Goal: Task Accomplishment & Management: Use online tool/utility

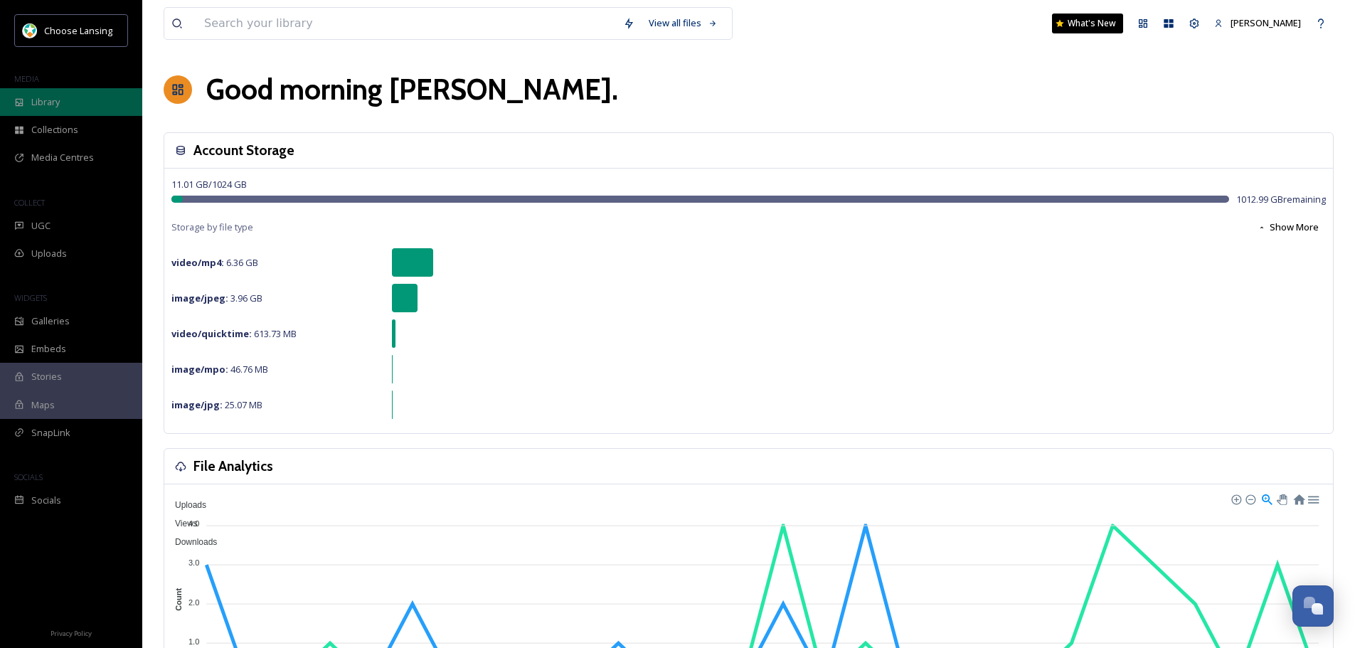
click at [62, 102] on div "Library" at bounding box center [71, 102] width 142 height 28
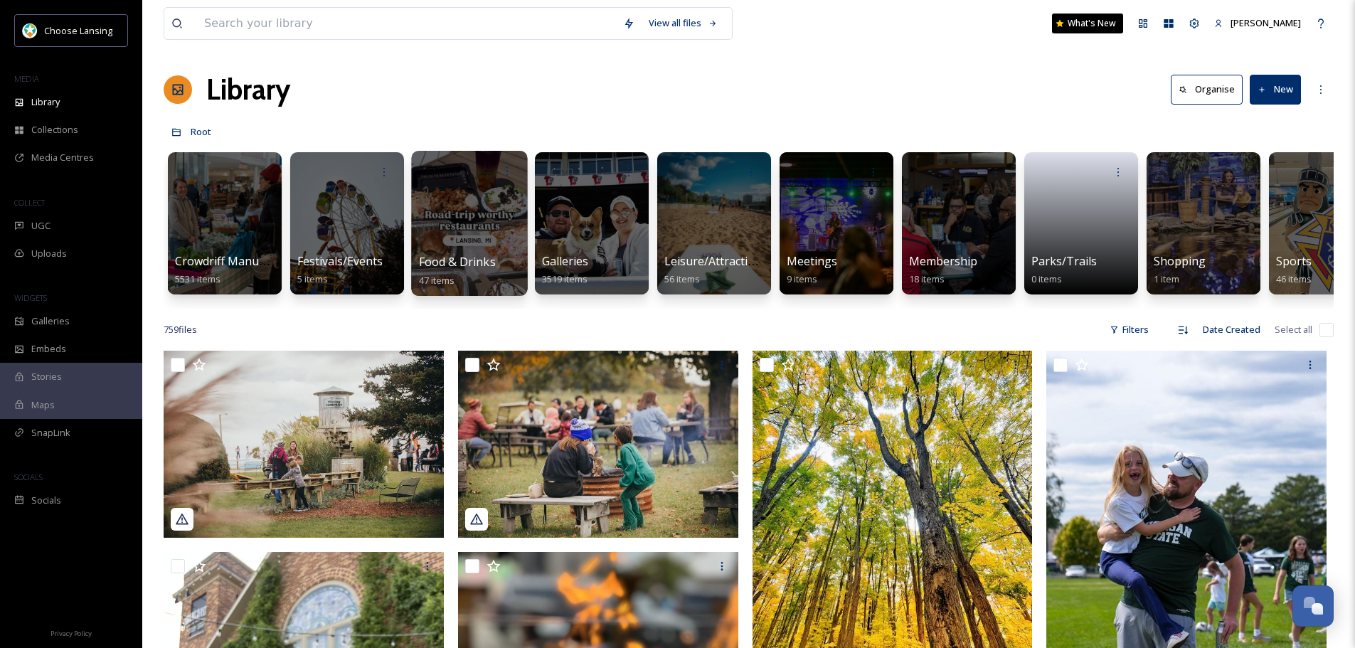
click at [477, 251] on div at bounding box center [469, 223] width 116 height 145
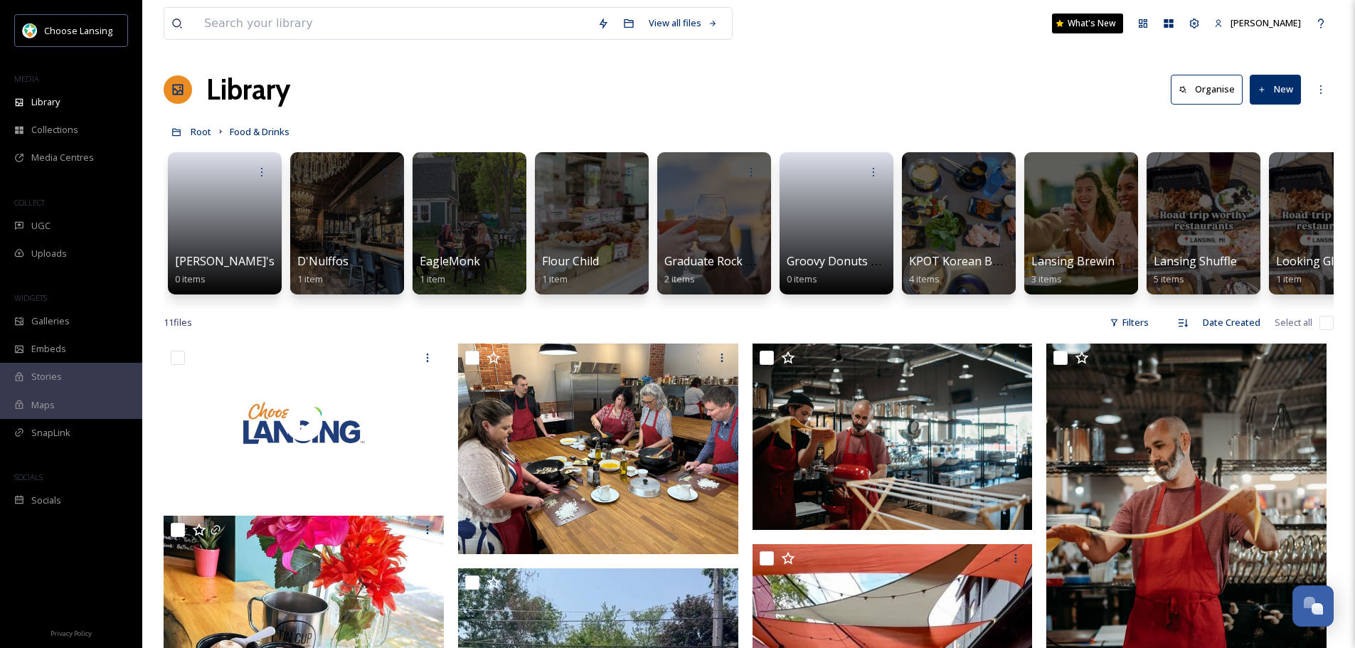
click at [1284, 87] on button "New" at bounding box center [1275, 89] width 51 height 29
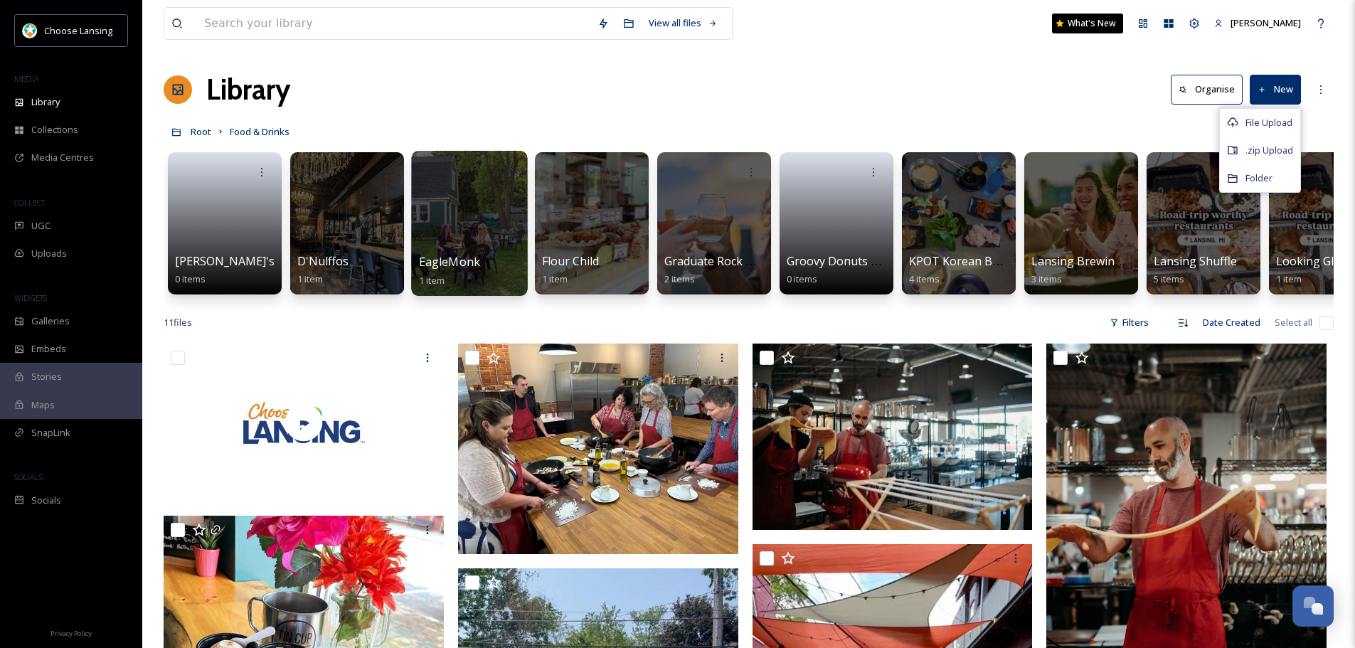
click at [452, 240] on div at bounding box center [469, 223] width 116 height 145
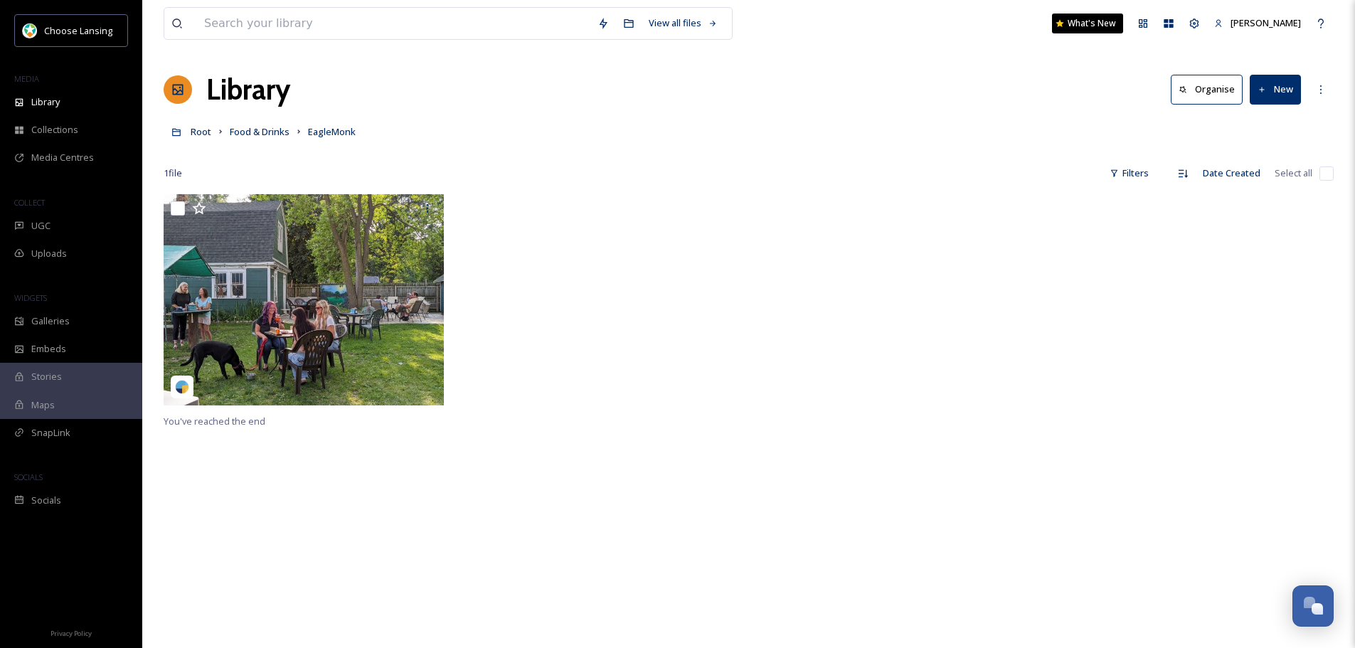
click at [1279, 97] on button "New" at bounding box center [1275, 89] width 51 height 29
click at [1263, 131] on div "File Upload" at bounding box center [1260, 123] width 80 height 28
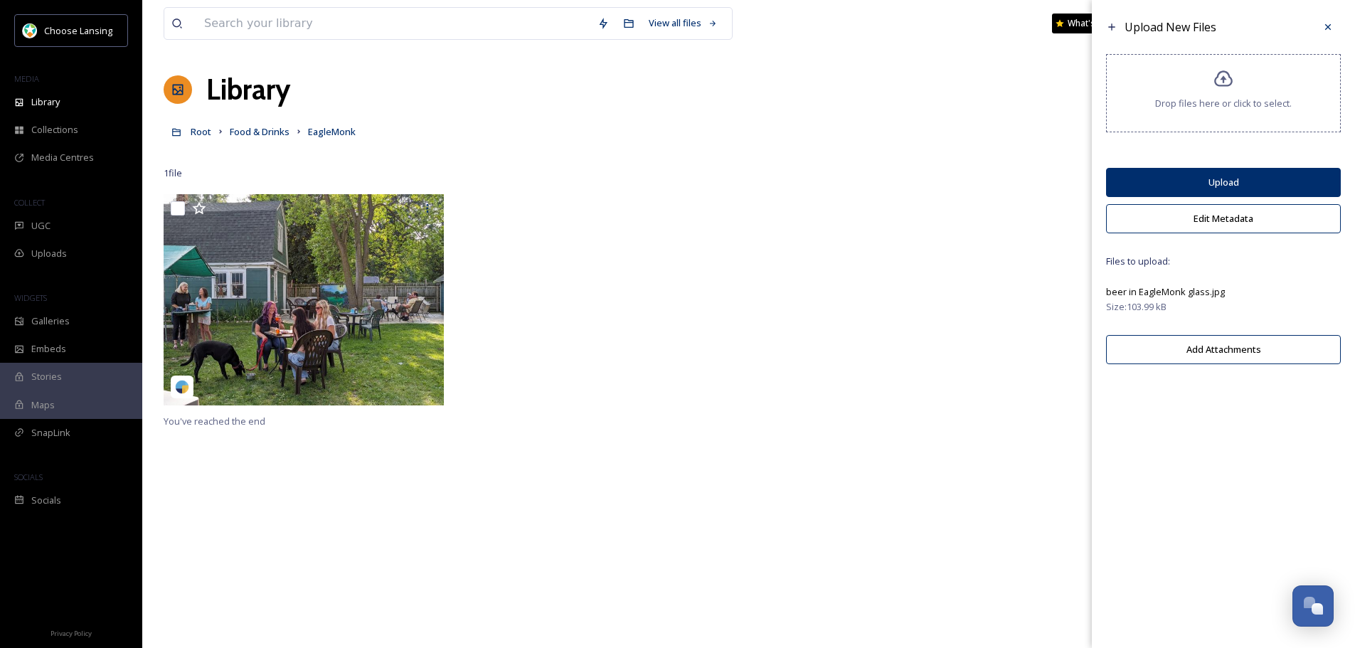
click at [1245, 183] on button "Upload" at bounding box center [1223, 182] width 235 height 29
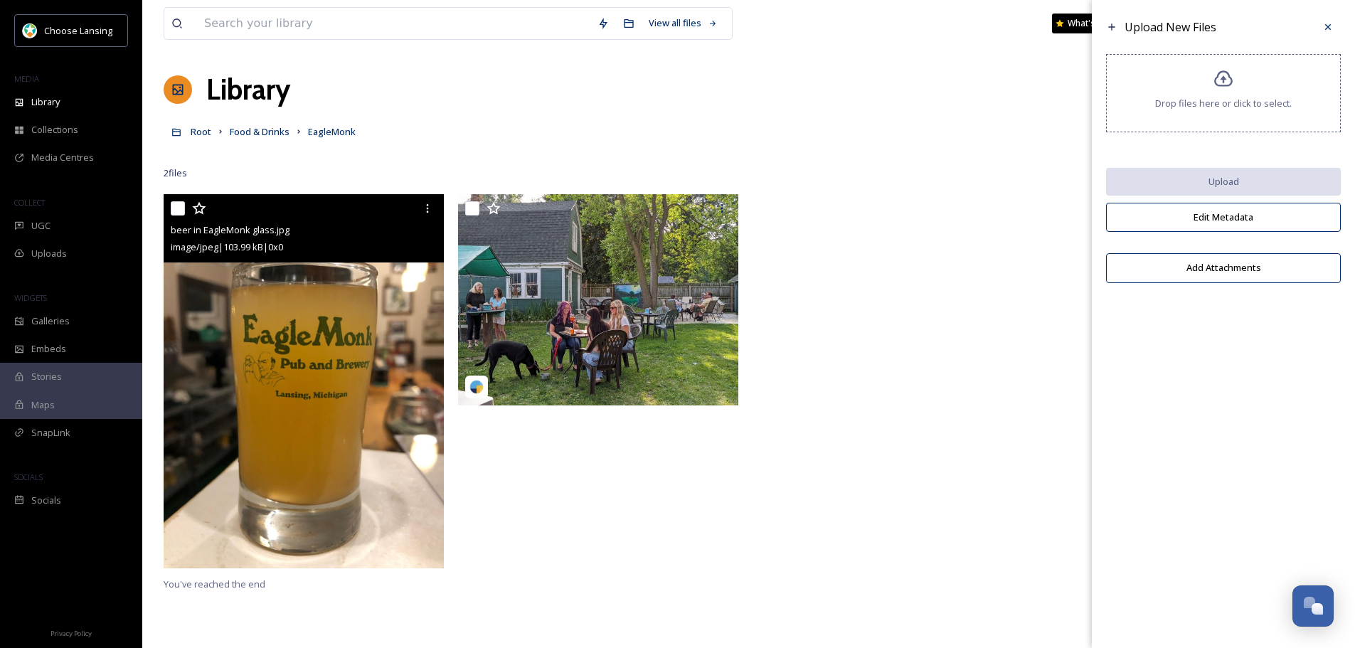
click at [400, 462] on img at bounding box center [304, 380] width 280 height 373
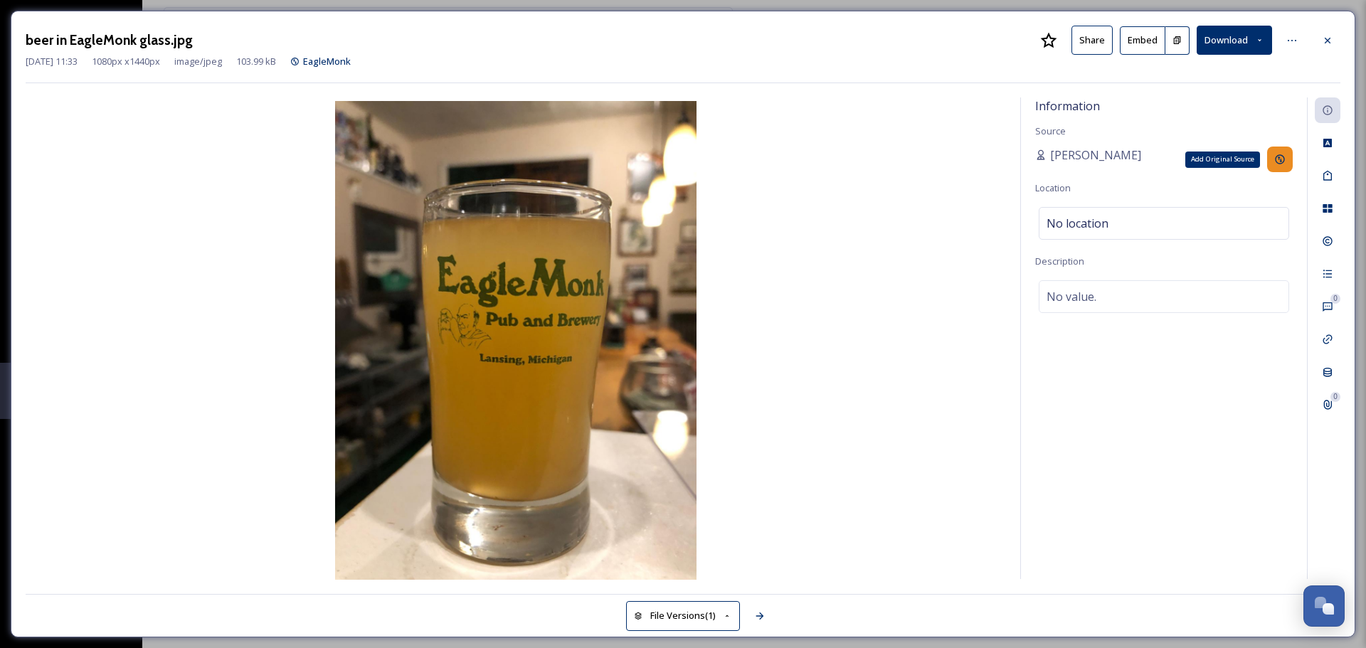
click at [1275, 156] on icon at bounding box center [1279, 159] width 11 height 11
click at [1154, 203] on input at bounding box center [1114, 209] width 158 height 33
type input "EagleMonk Pub and Brewery"
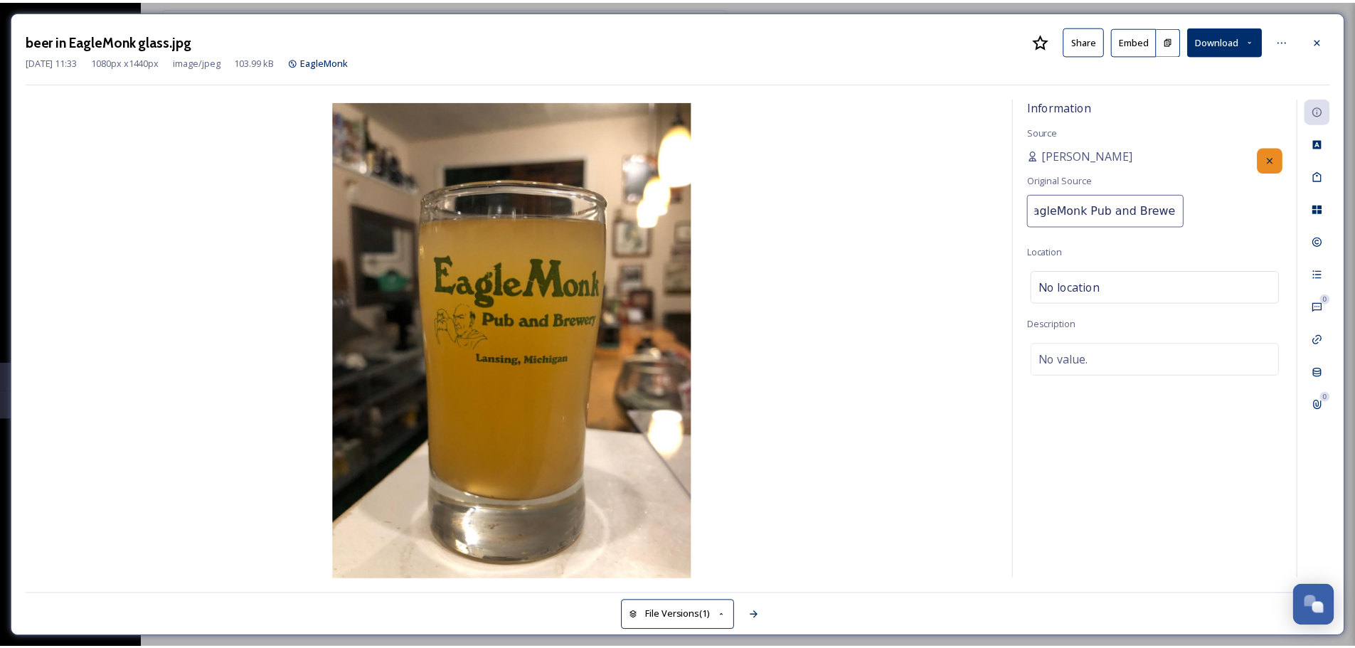
scroll to position [0, 15]
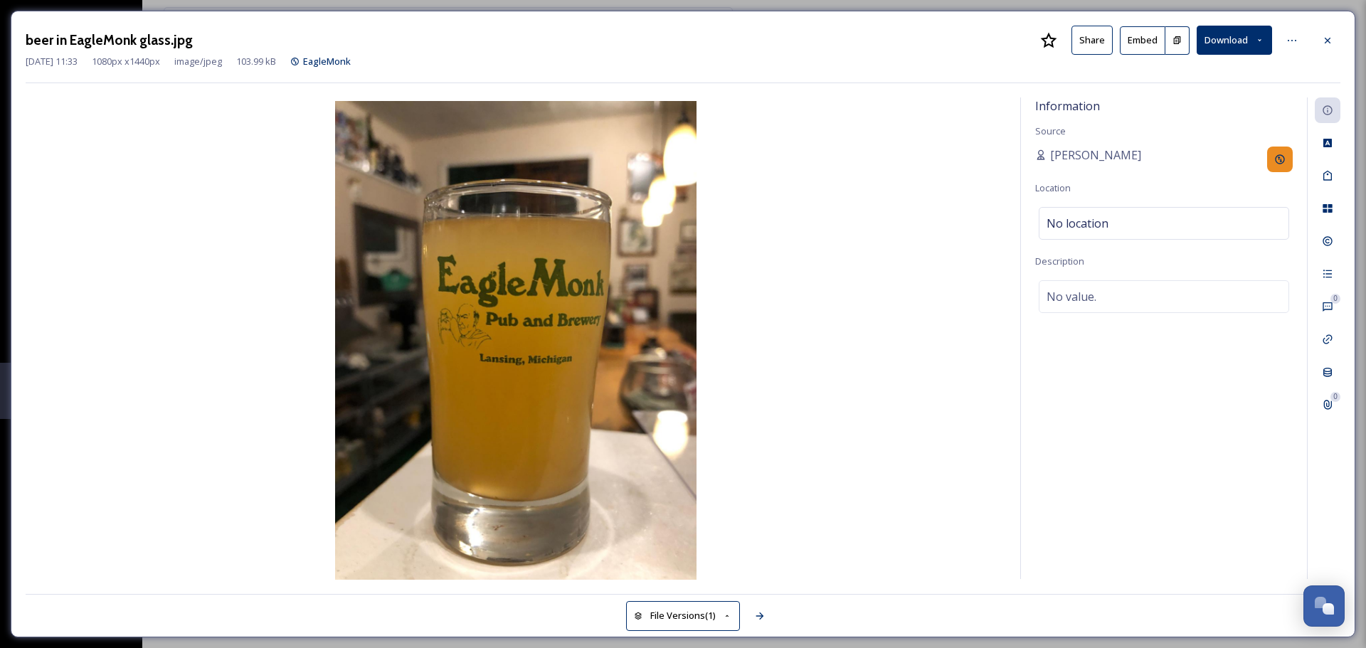
click at [1226, 199] on div "Information Source [PERSON_NAME] Location No location Description No value." at bounding box center [1164, 337] width 286 height 481
click at [1283, 159] on icon at bounding box center [1279, 159] width 11 height 11
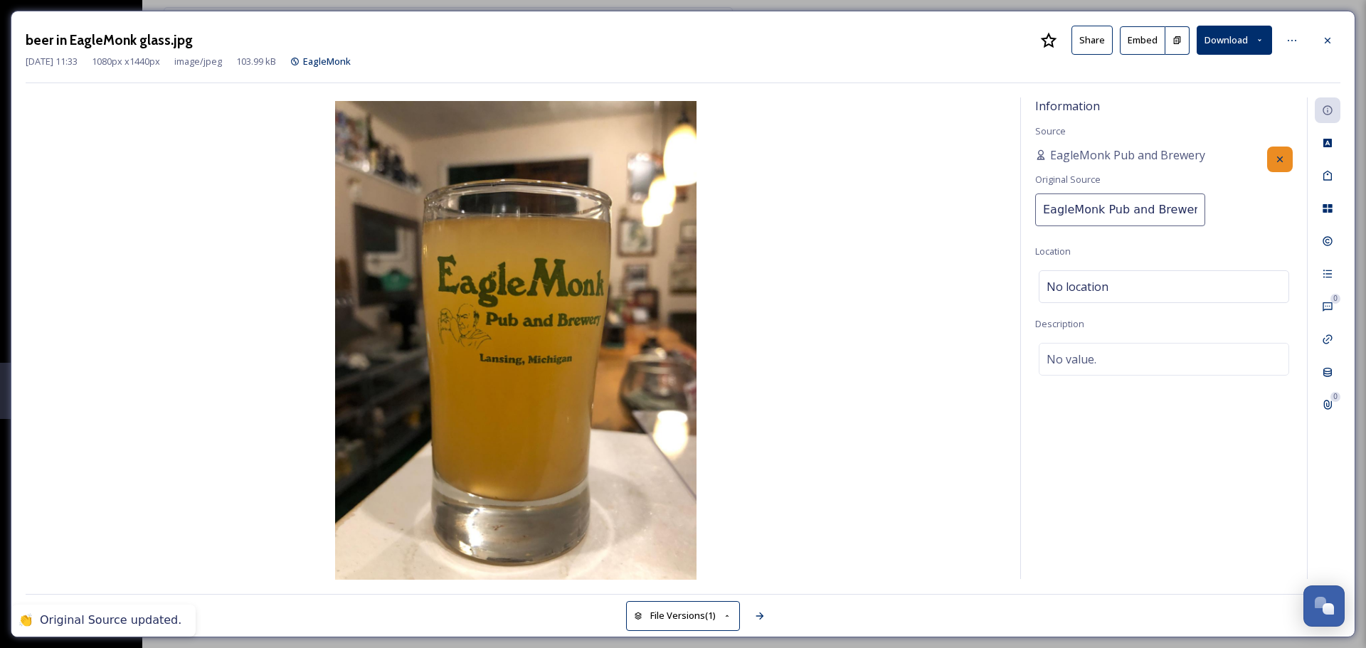
click at [1176, 209] on input "EagleMonk Pub and Brewery" at bounding box center [1120, 209] width 170 height 33
click at [1332, 40] on icon at bounding box center [1326, 40] width 11 height 11
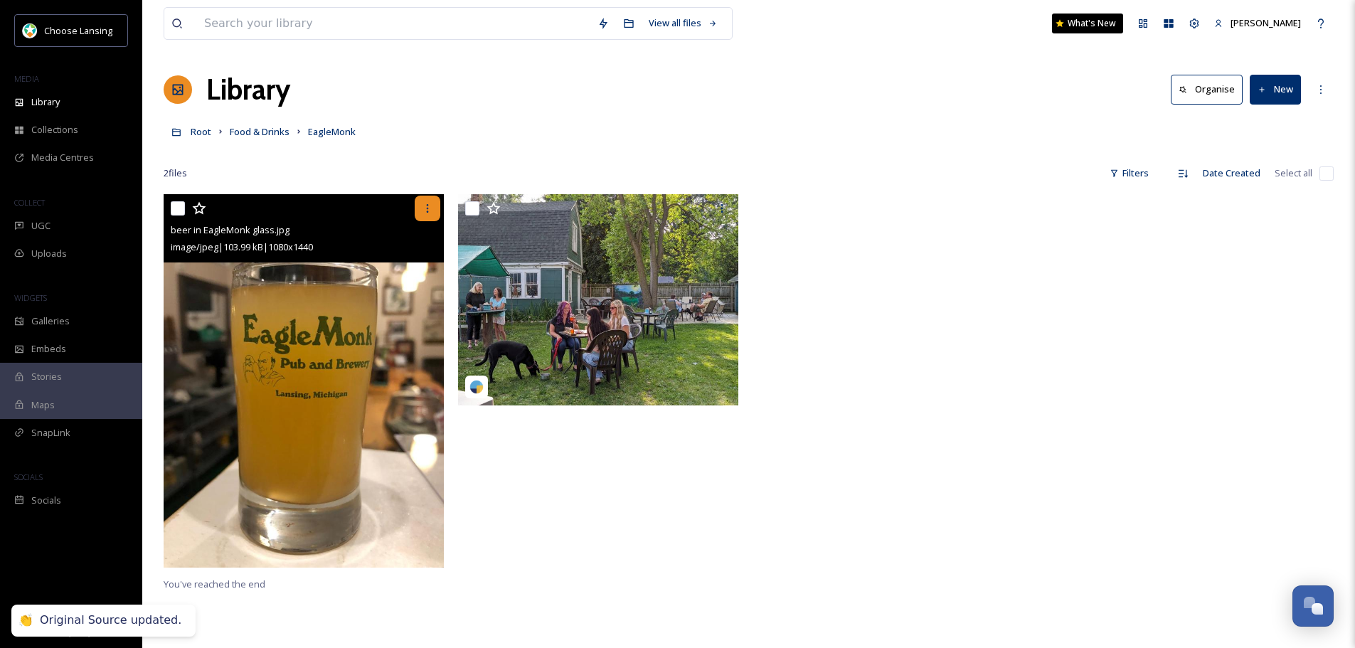
click at [427, 213] on icon at bounding box center [427, 208] width 11 height 11
click at [179, 203] on input "checkbox" at bounding box center [178, 208] width 14 height 14
checkbox input "true"
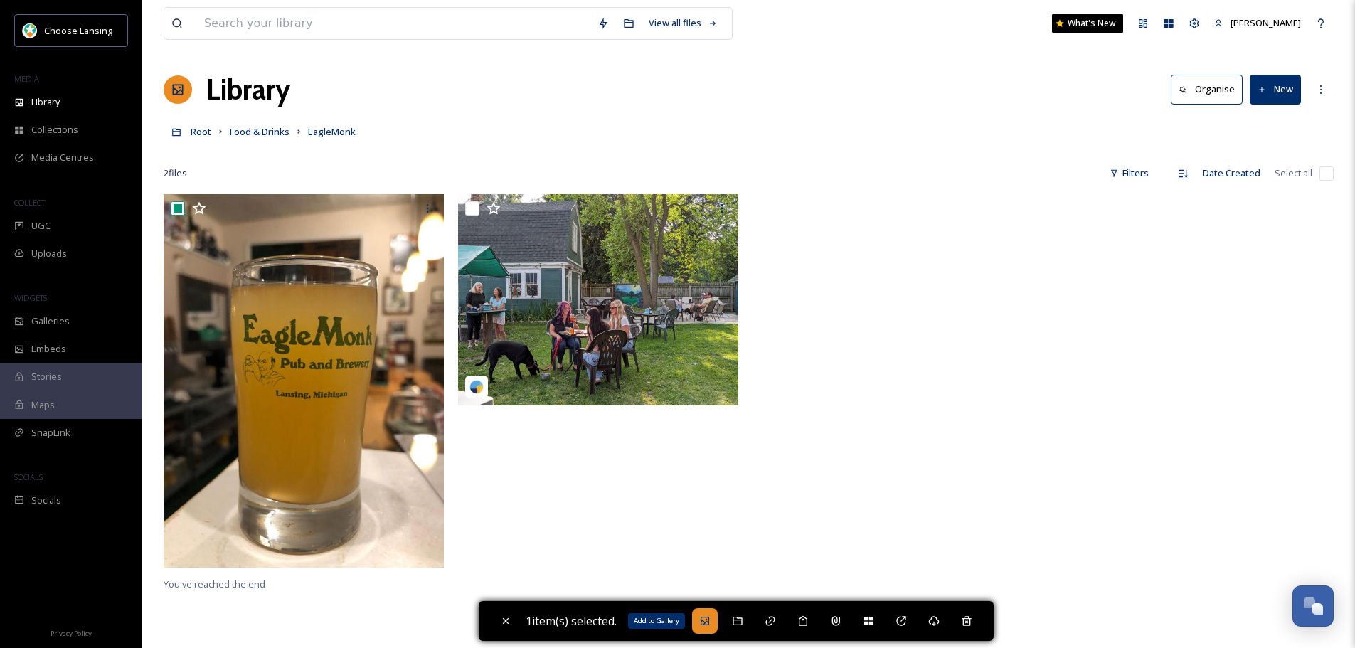
click at [711, 619] on icon at bounding box center [704, 620] width 11 height 11
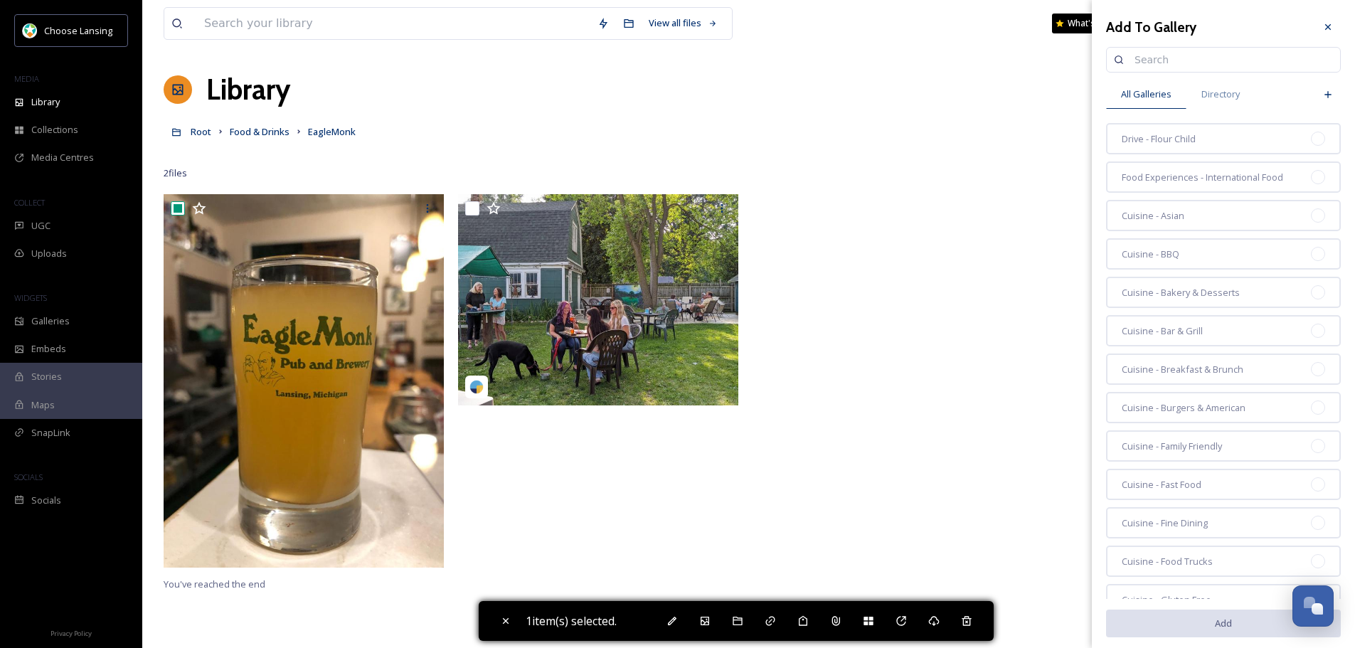
click at [1181, 66] on input at bounding box center [1230, 60] width 206 height 28
type input "Fall drinks"
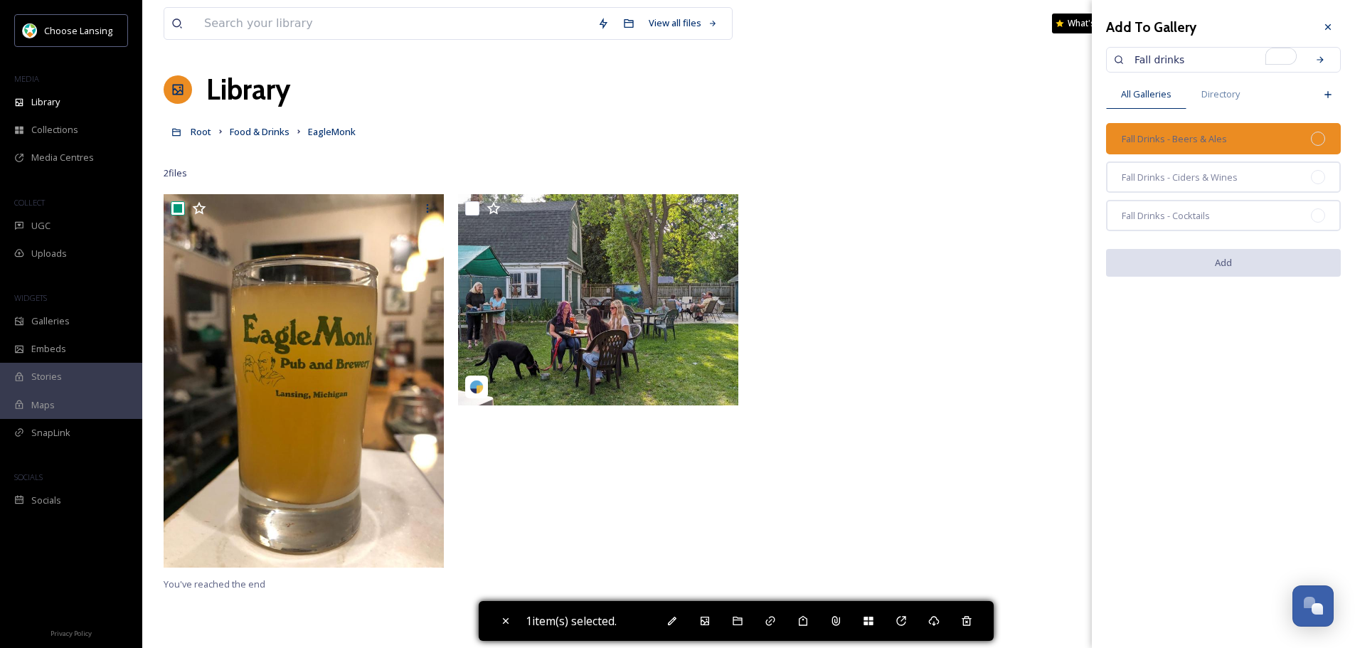
click at [1225, 126] on div "Fall Drinks - Beers & Ales" at bounding box center [1223, 138] width 235 height 31
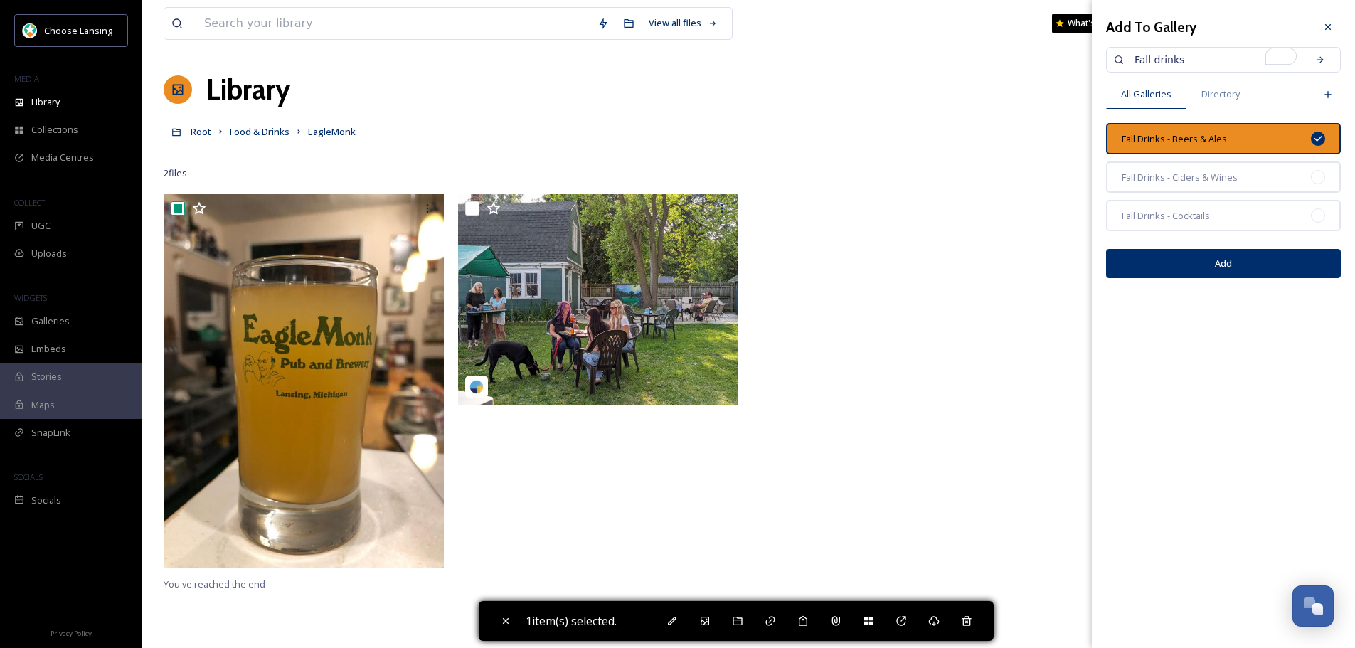
click at [1246, 257] on button "Add" at bounding box center [1223, 263] width 235 height 29
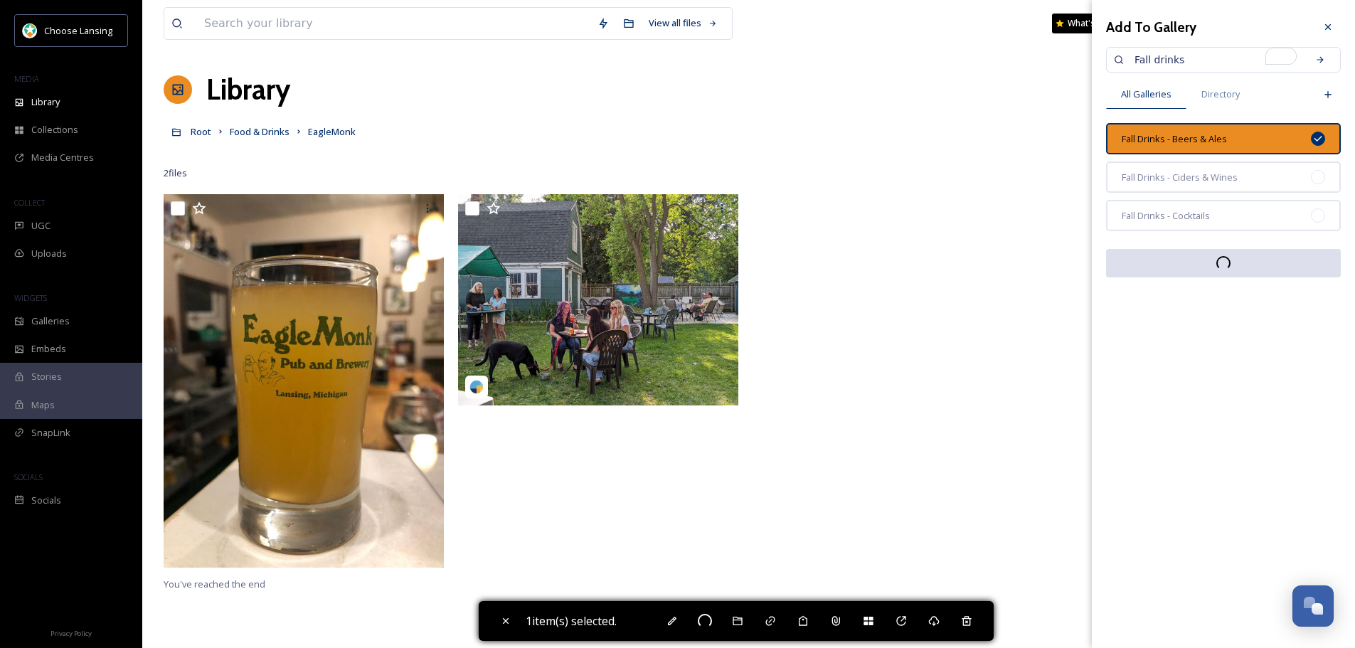
checkbox input "false"
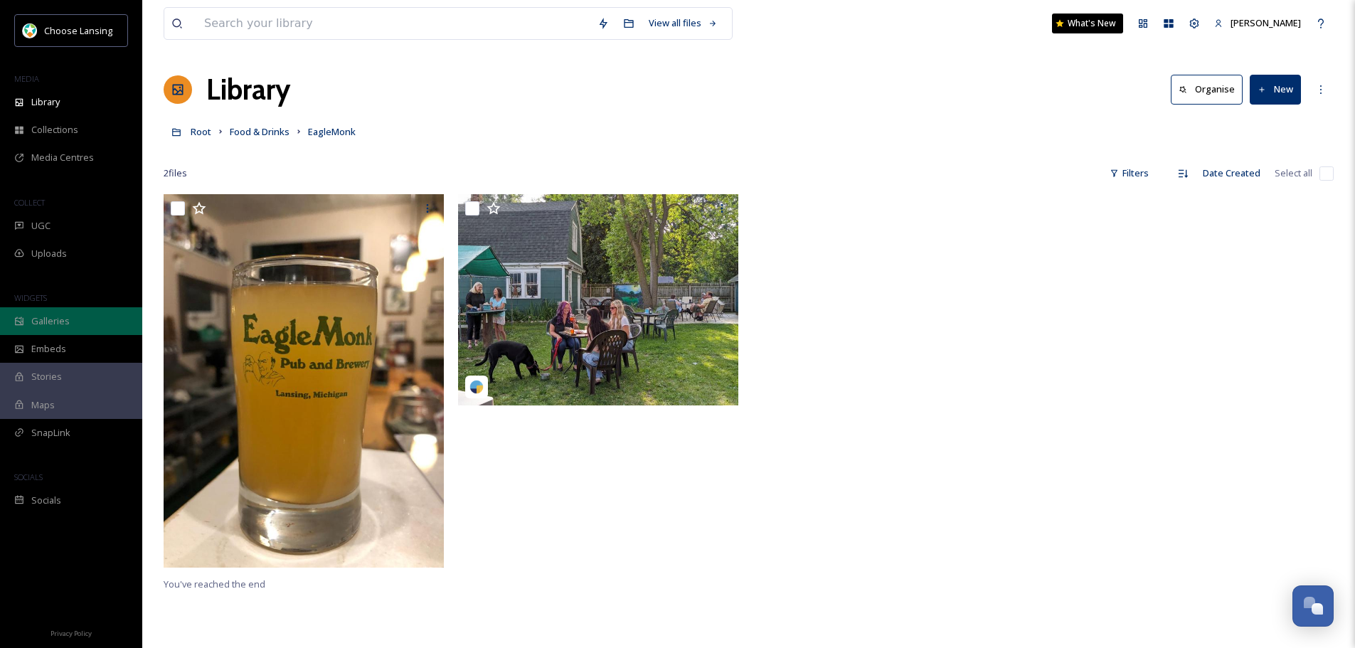
click at [52, 322] on span "Galleries" at bounding box center [50, 321] width 38 height 14
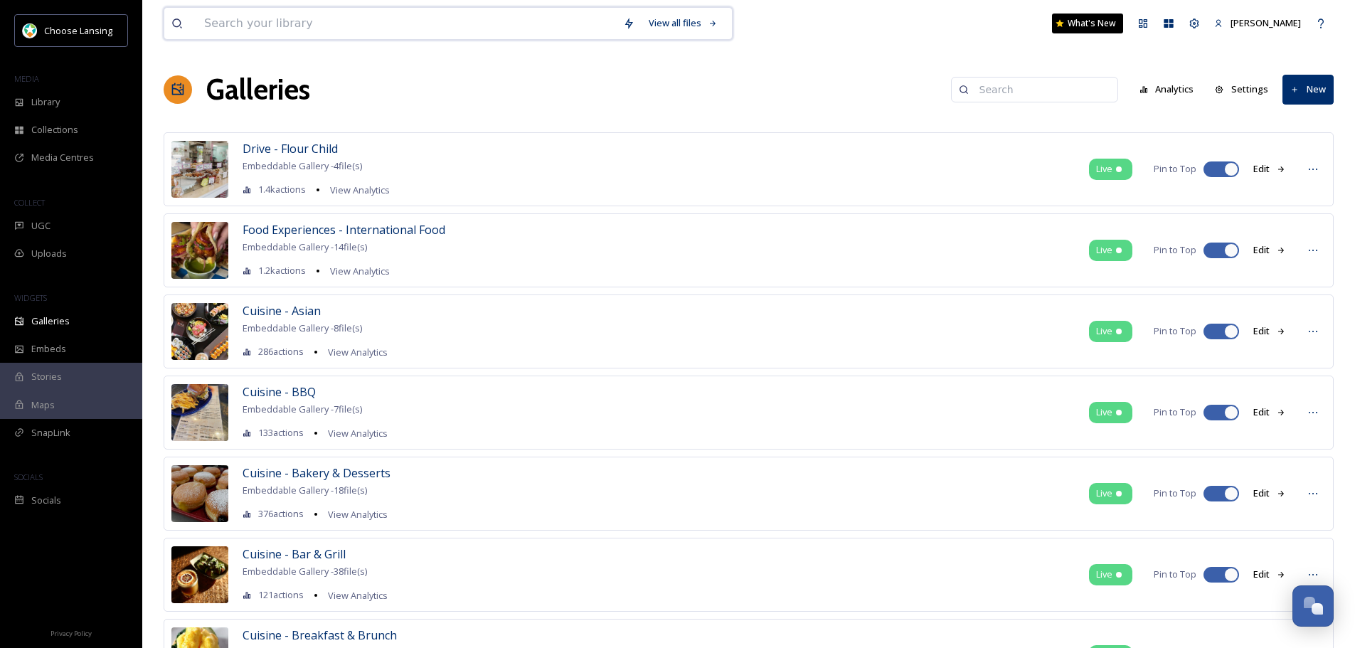
click at [289, 28] on input at bounding box center [406, 23] width 419 height 31
click at [90, 221] on div "UGC" at bounding box center [71, 226] width 142 height 28
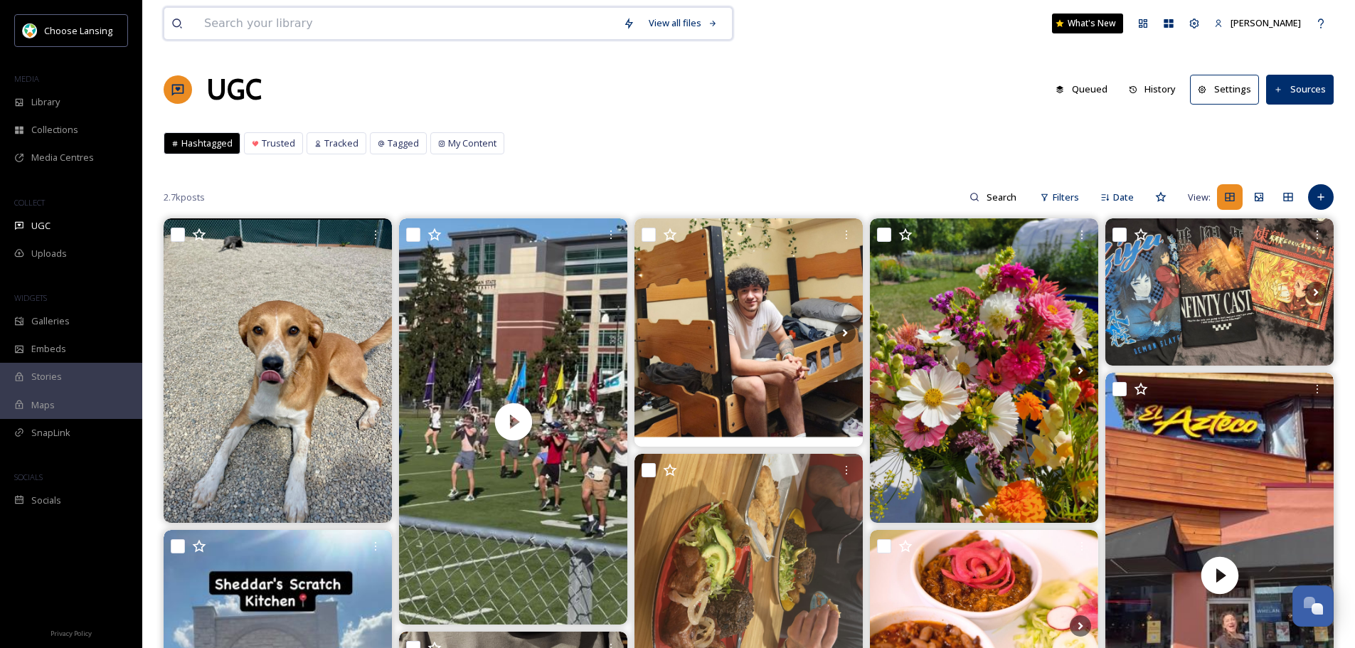
click at [346, 33] on input at bounding box center [406, 23] width 419 height 31
click at [98, 258] on div "Uploads" at bounding box center [71, 254] width 142 height 28
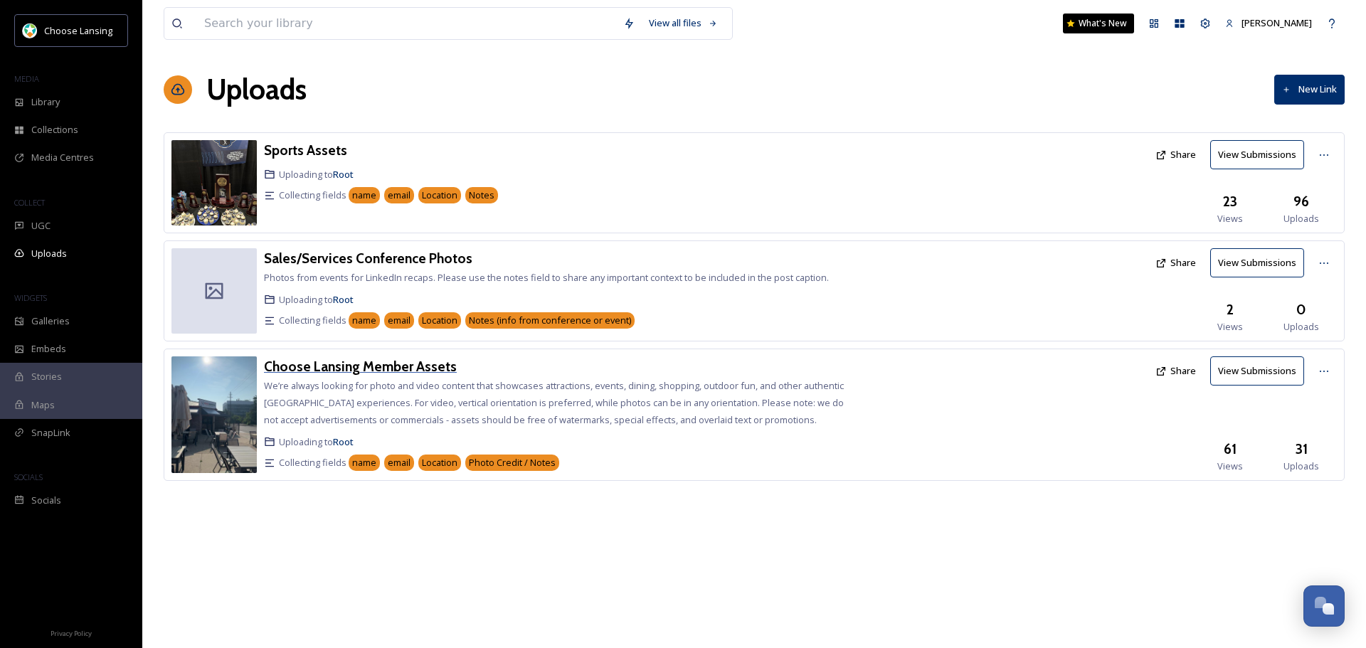
click at [398, 366] on h3 "Choose Lansing Member Assets" at bounding box center [360, 366] width 193 height 17
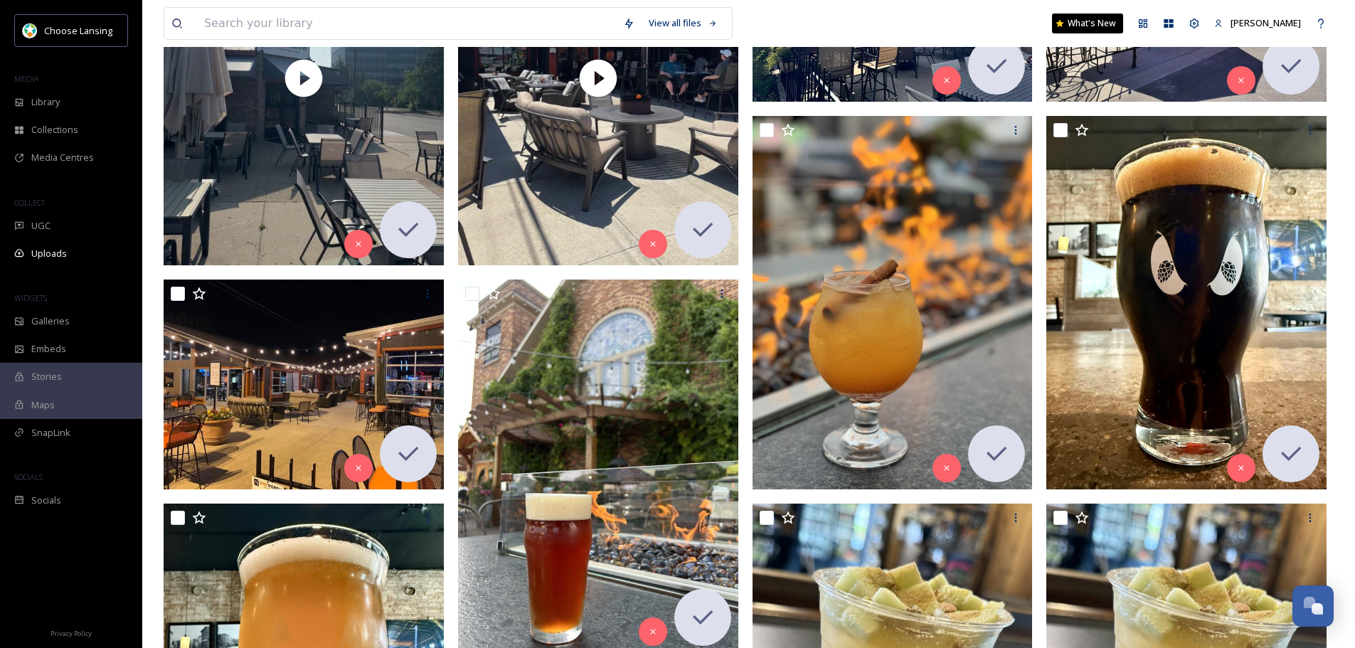
scroll to position [427, 0]
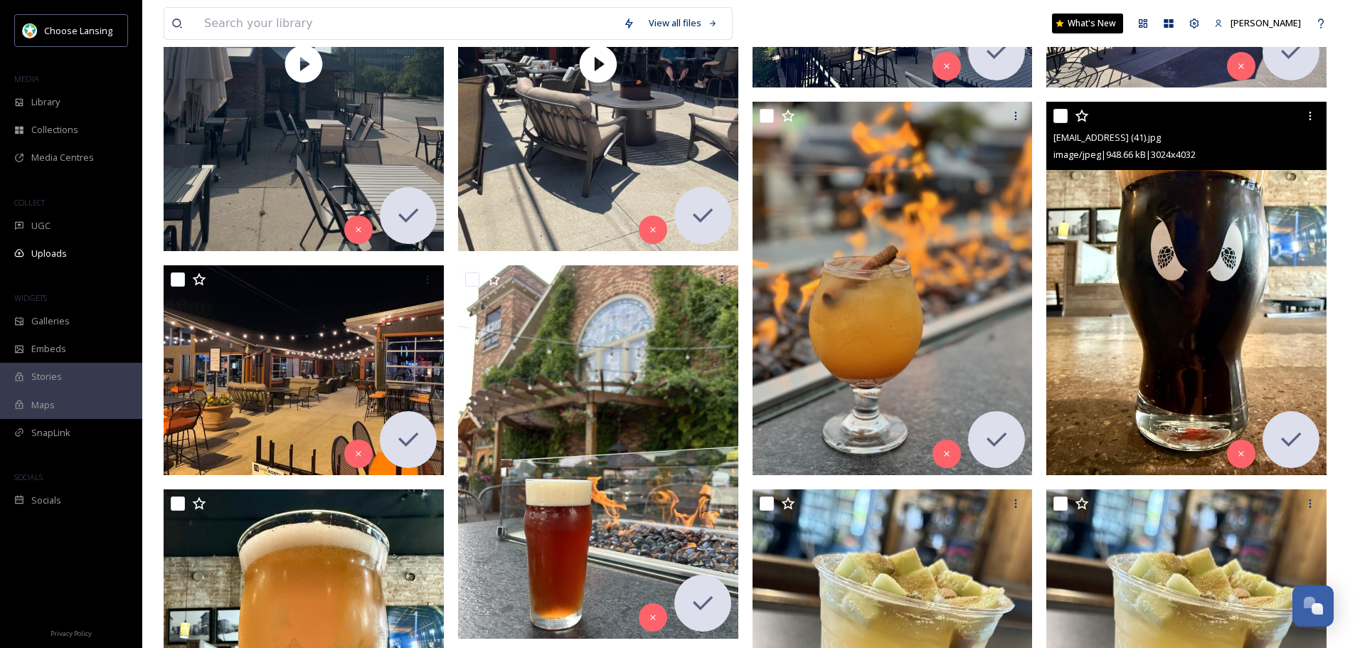
click at [1059, 112] on input "checkbox" at bounding box center [1060, 116] width 14 height 14
checkbox input "true"
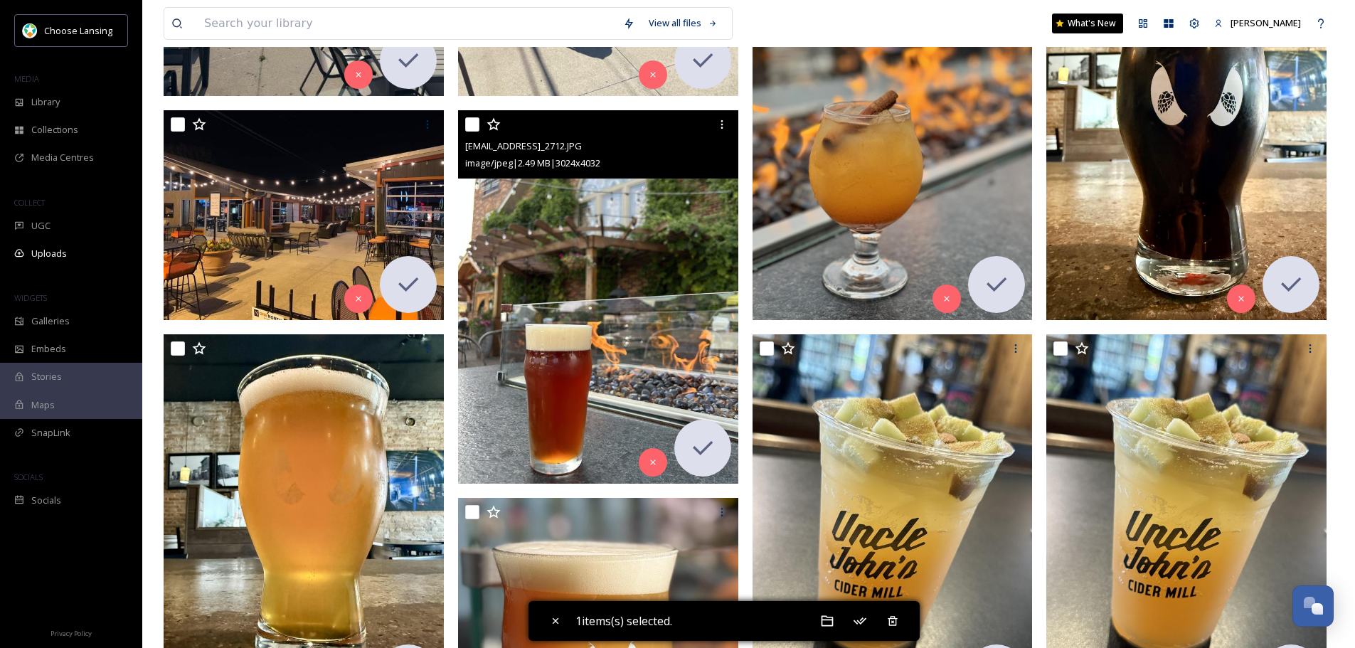
scroll to position [853, 0]
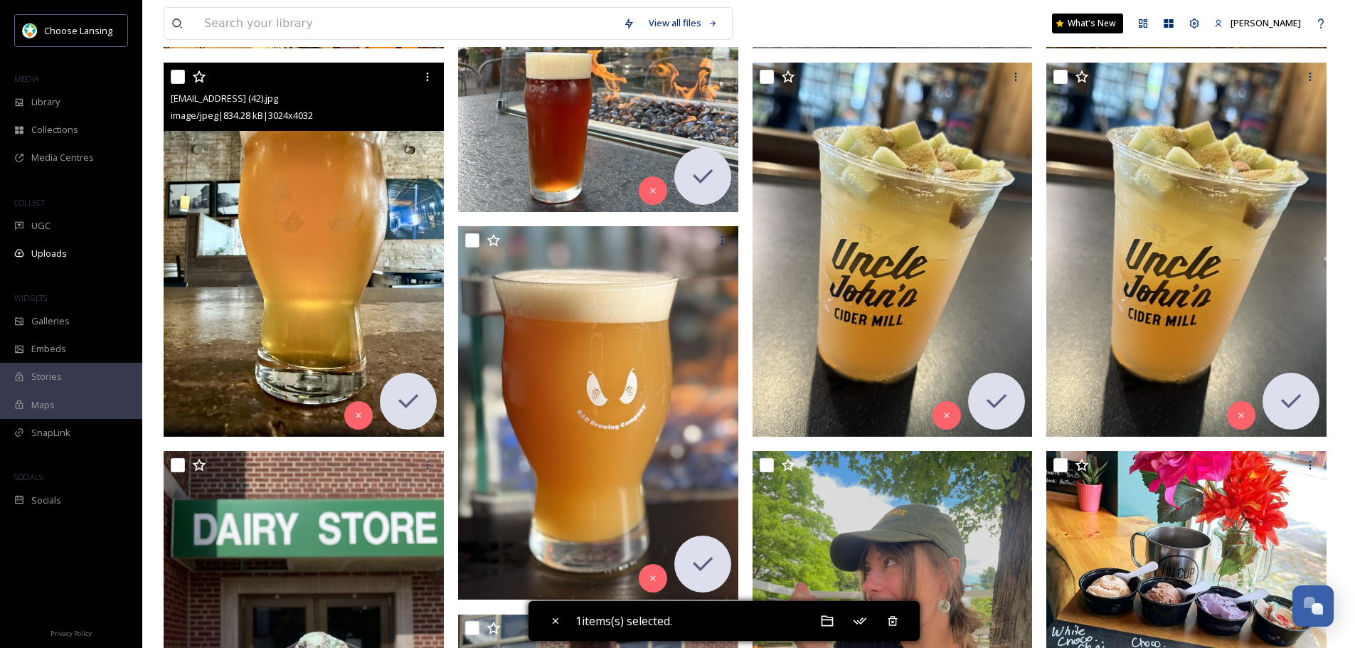
click at [179, 78] on input "checkbox" at bounding box center [178, 77] width 14 height 14
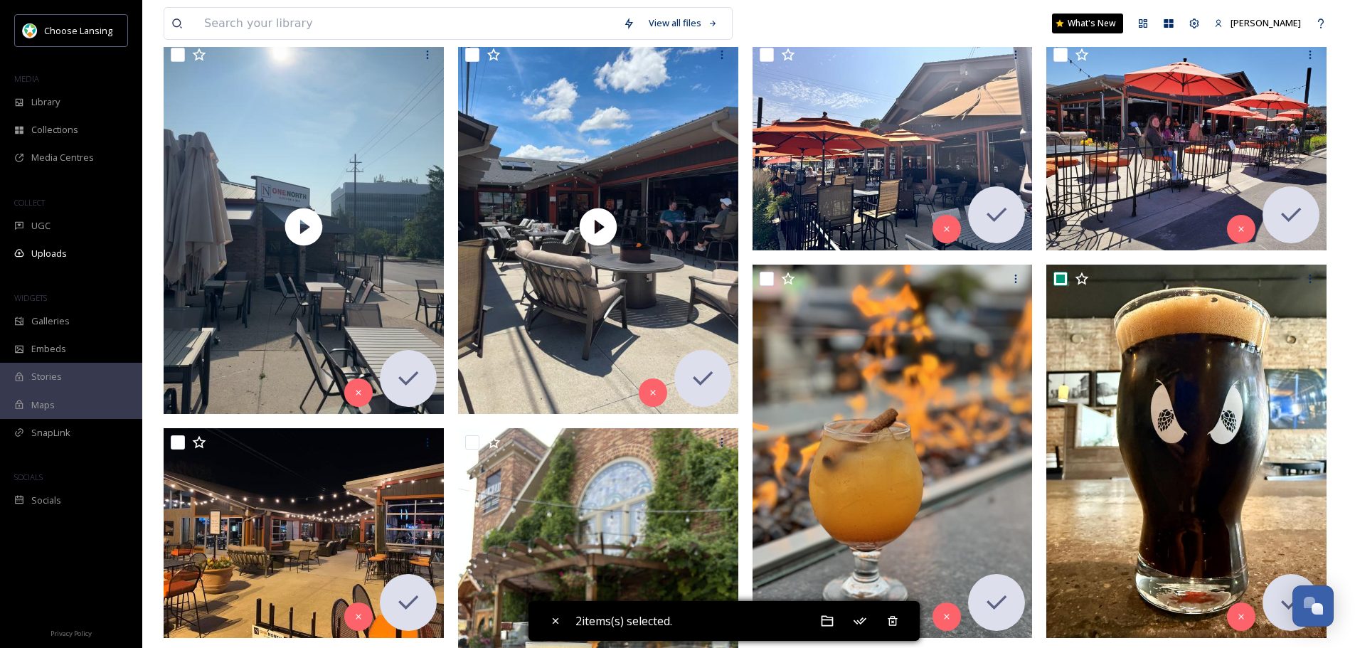
scroll to position [427, 0]
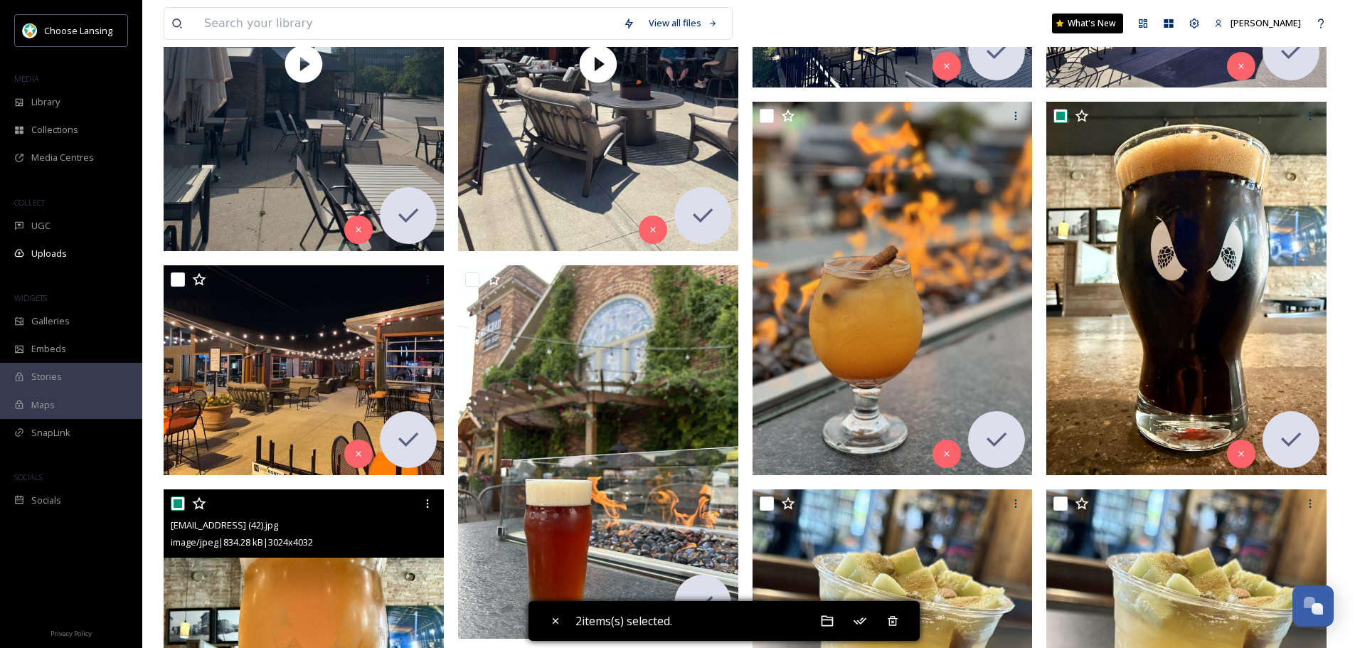
click at [179, 506] on input "checkbox" at bounding box center [178, 503] width 14 height 14
checkbox input "false"
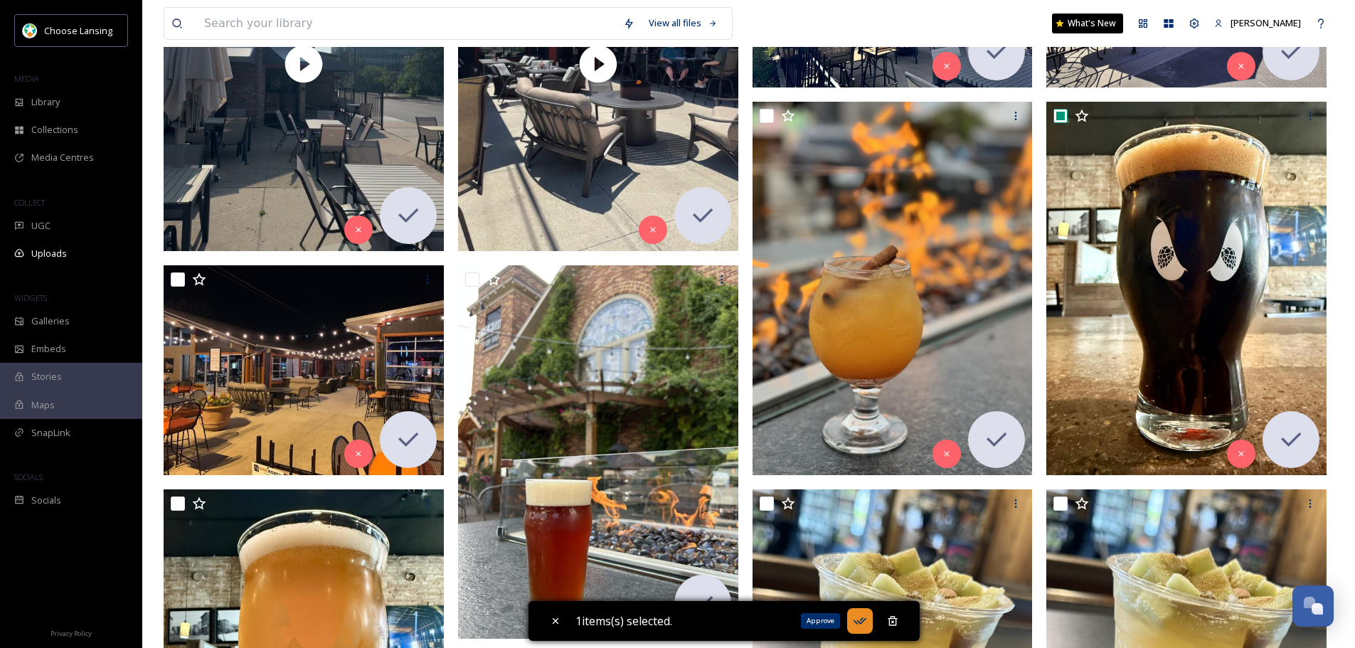
click at [860, 619] on icon at bounding box center [860, 621] width 14 height 14
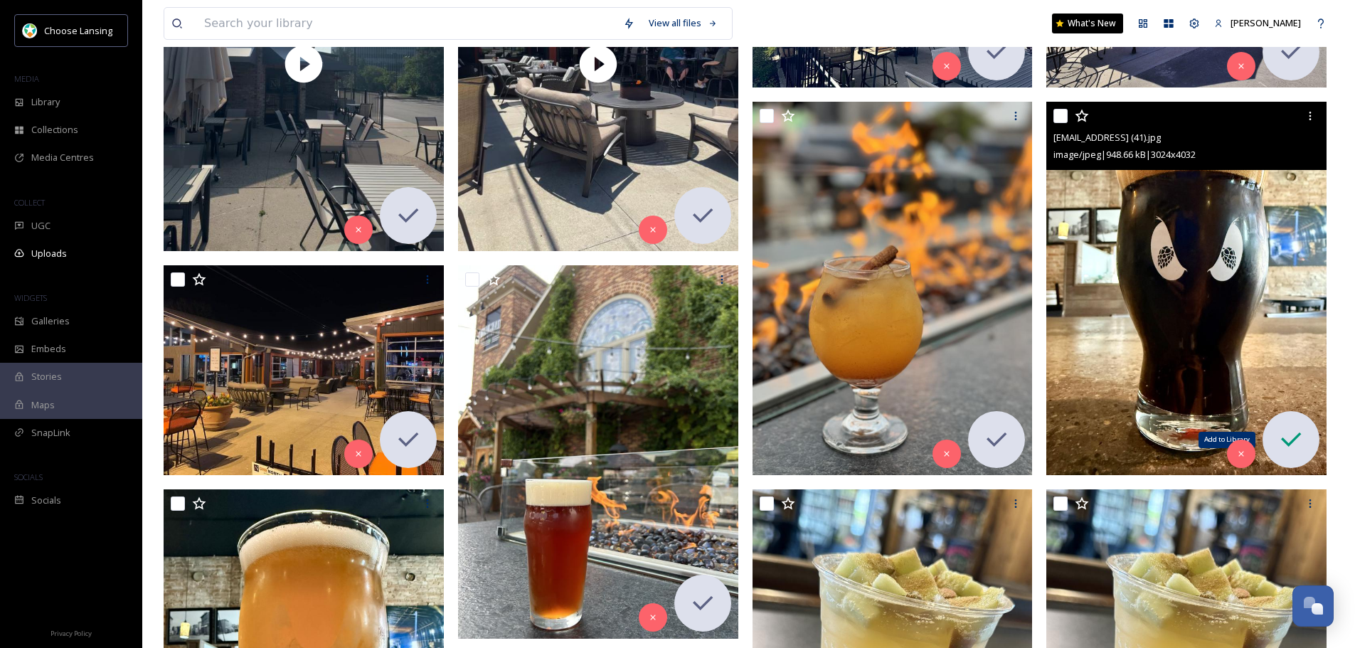
click at [1294, 437] on icon at bounding box center [1291, 439] width 28 height 28
click at [1060, 113] on input "checkbox" at bounding box center [1060, 116] width 14 height 14
checkbox input "true"
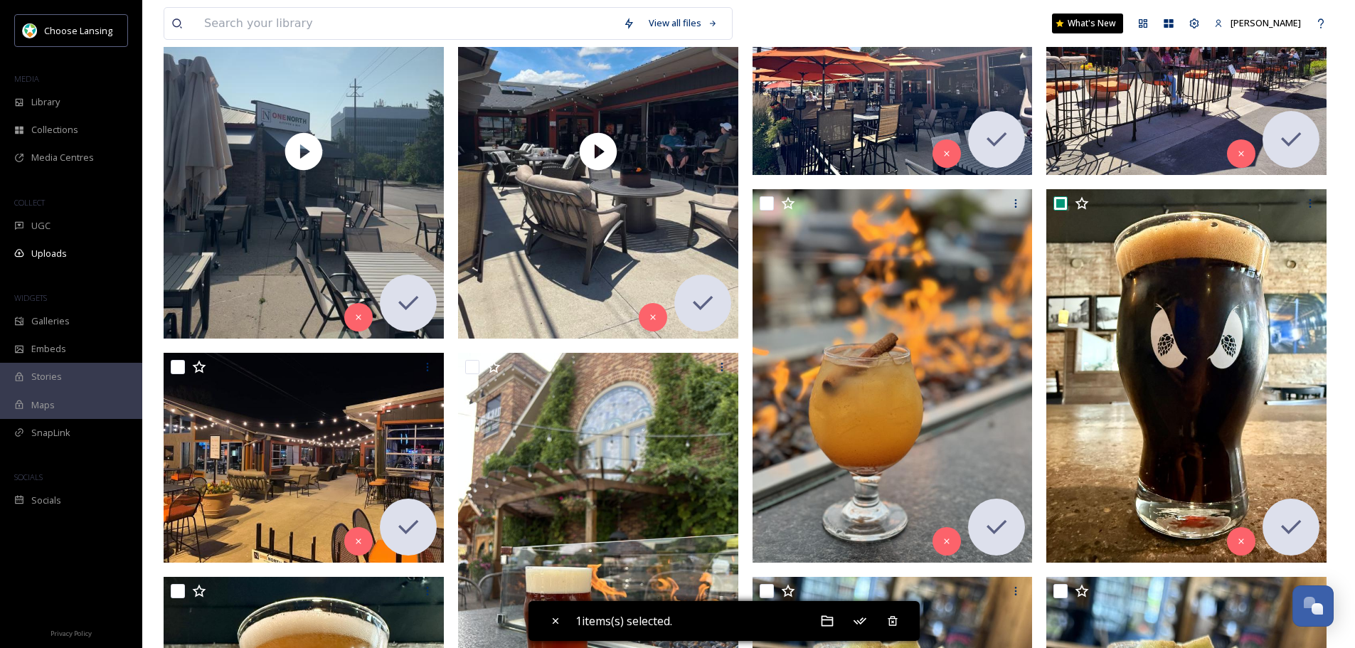
scroll to position [498, 0]
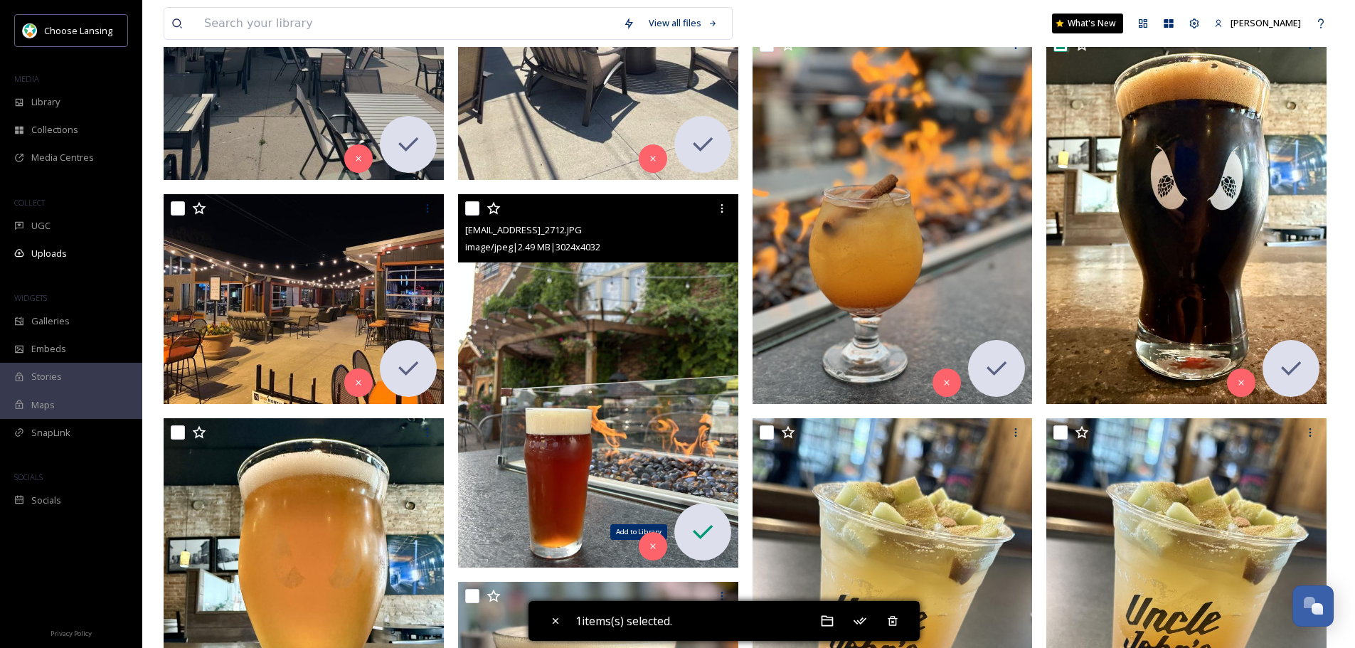
click at [711, 527] on icon at bounding box center [703, 532] width 20 height 14
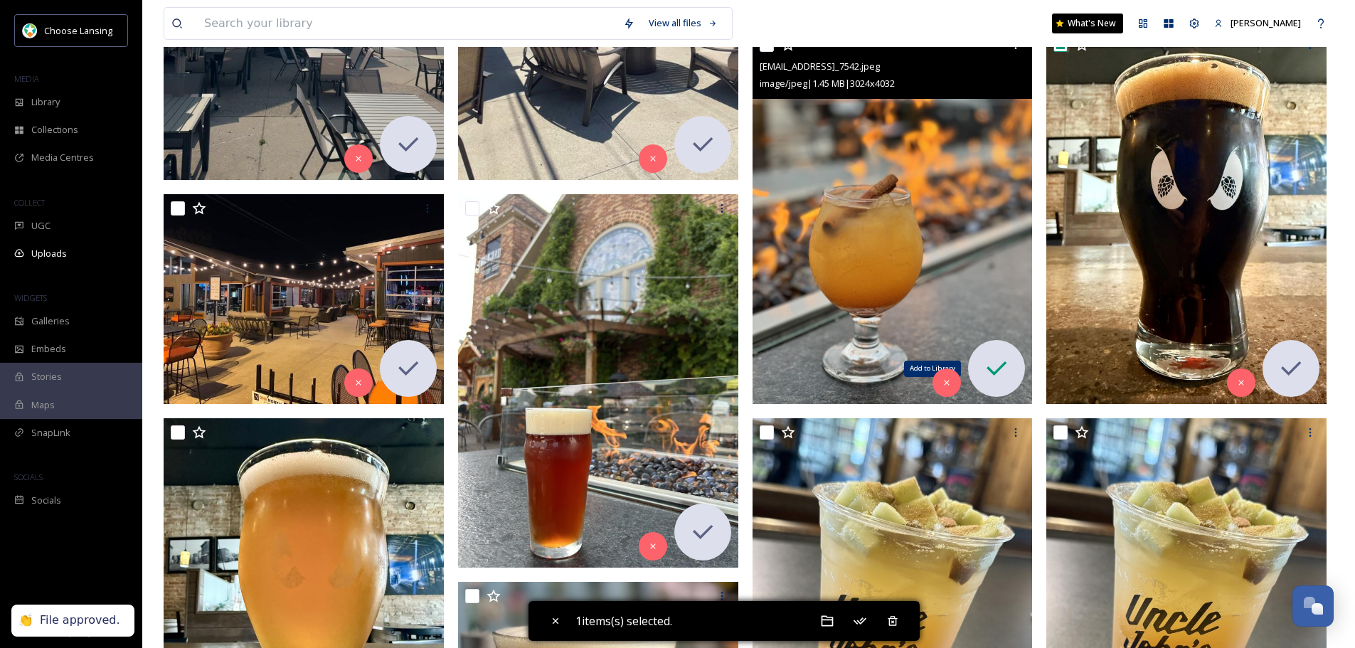
click at [1005, 361] on icon at bounding box center [996, 368] width 28 height 28
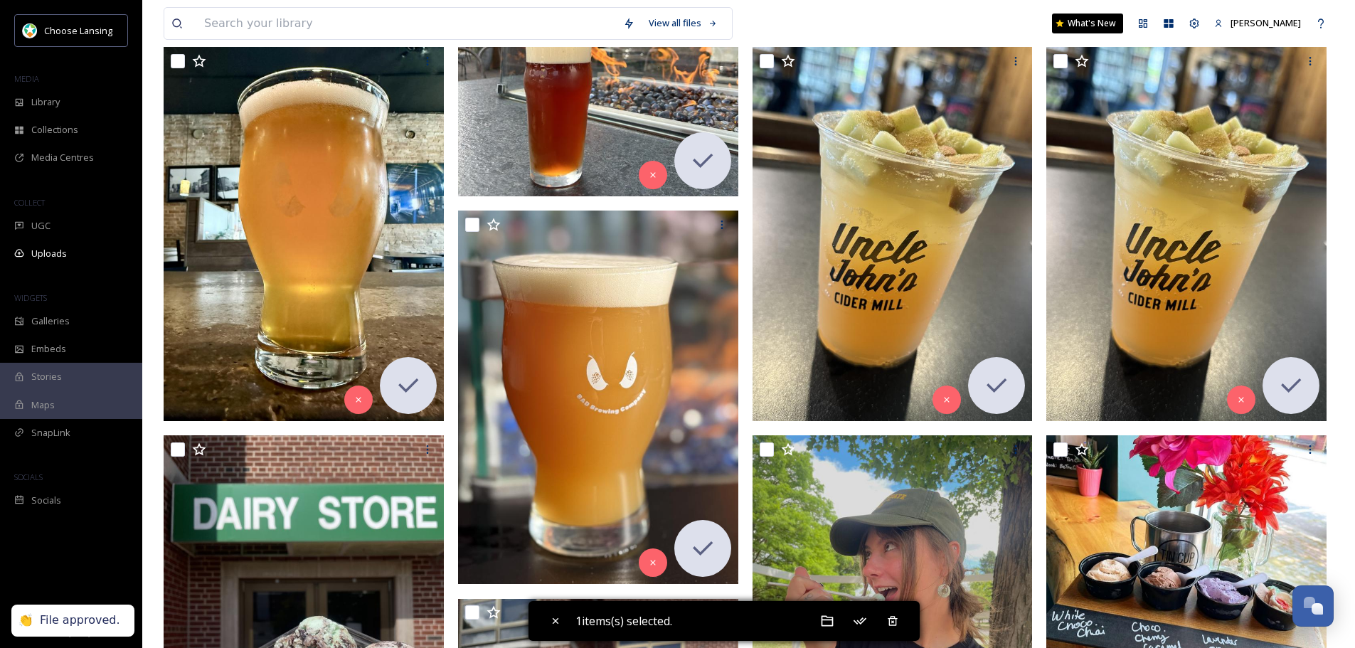
scroll to position [925, 0]
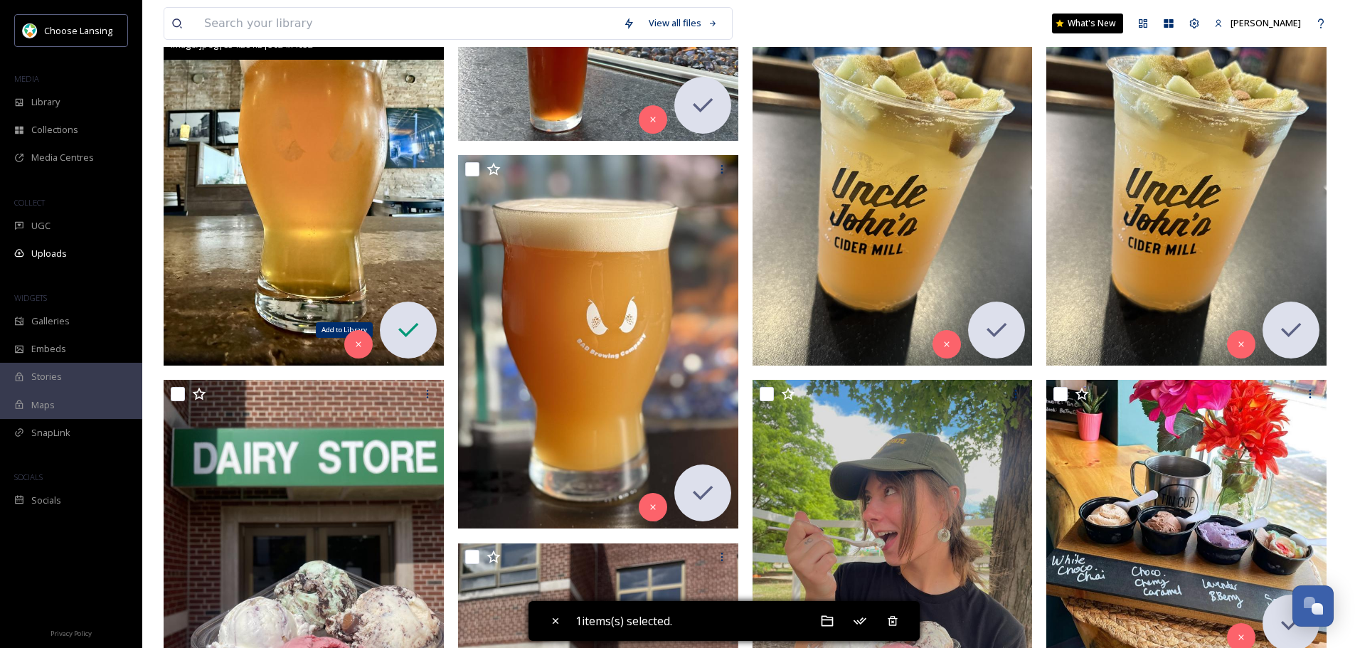
click at [407, 318] on icon at bounding box center [408, 330] width 28 height 28
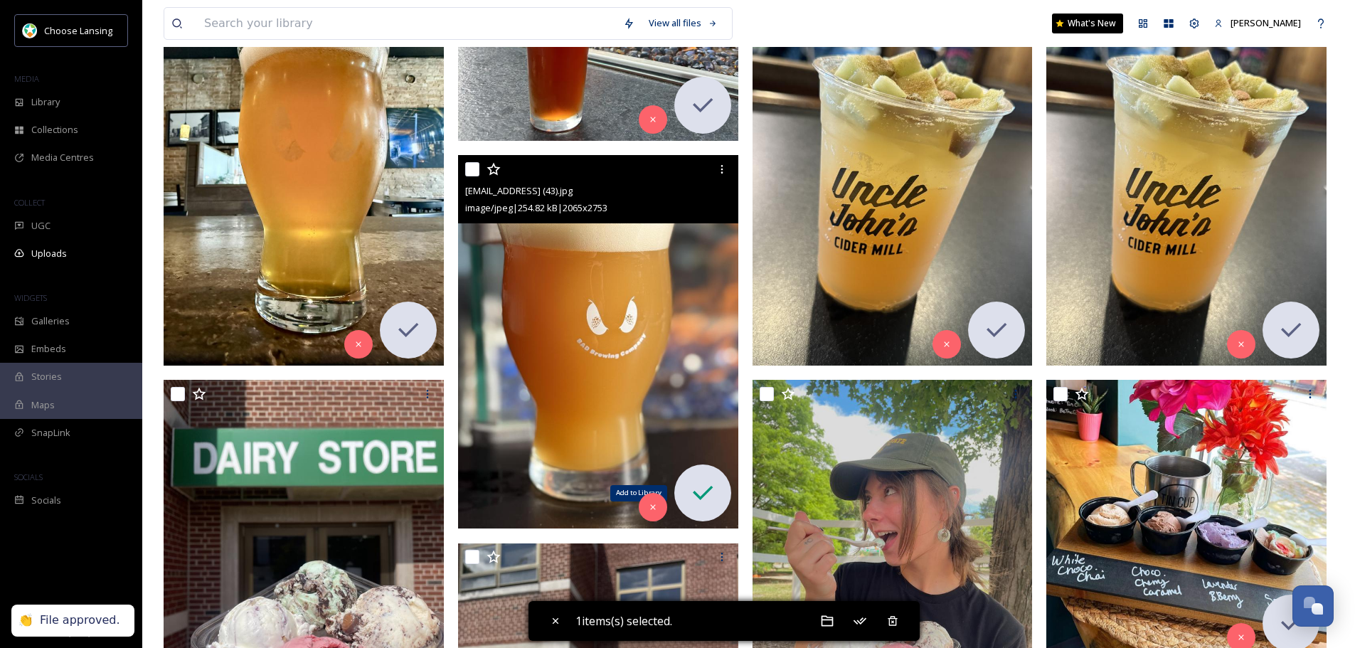
click at [722, 485] on div "Add to Library" at bounding box center [702, 492] width 57 height 57
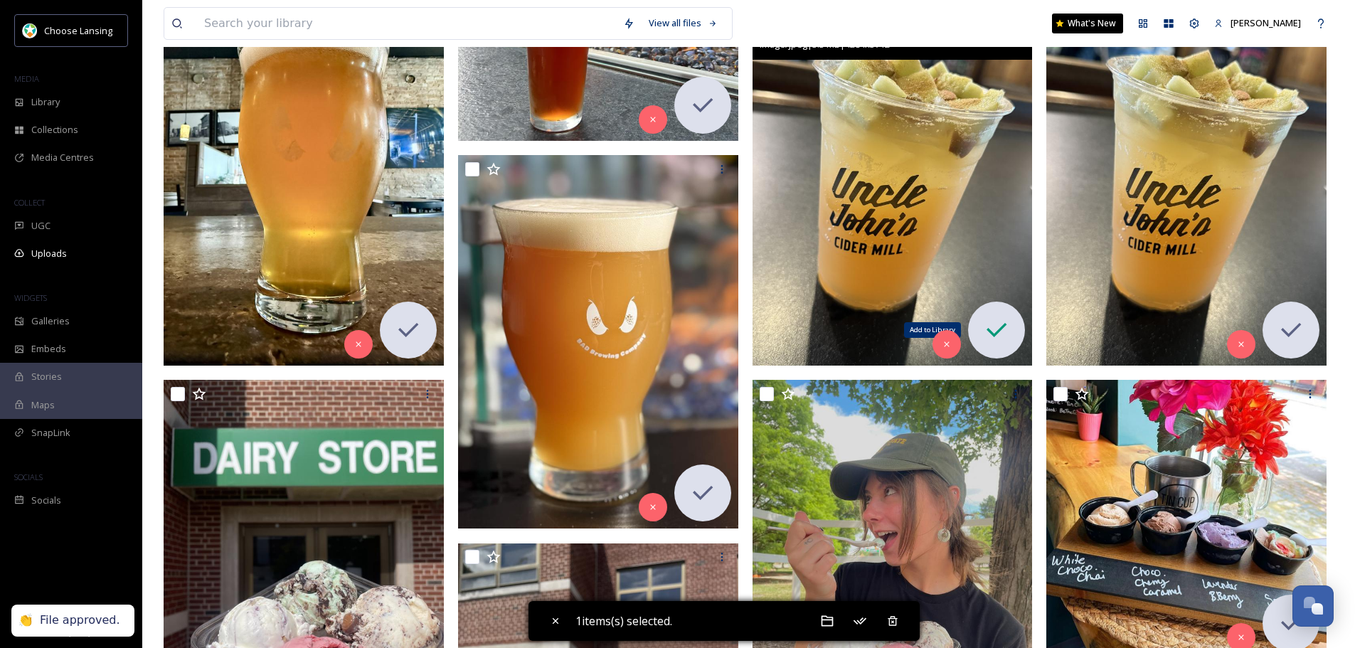
click at [992, 336] on icon at bounding box center [996, 330] width 28 height 28
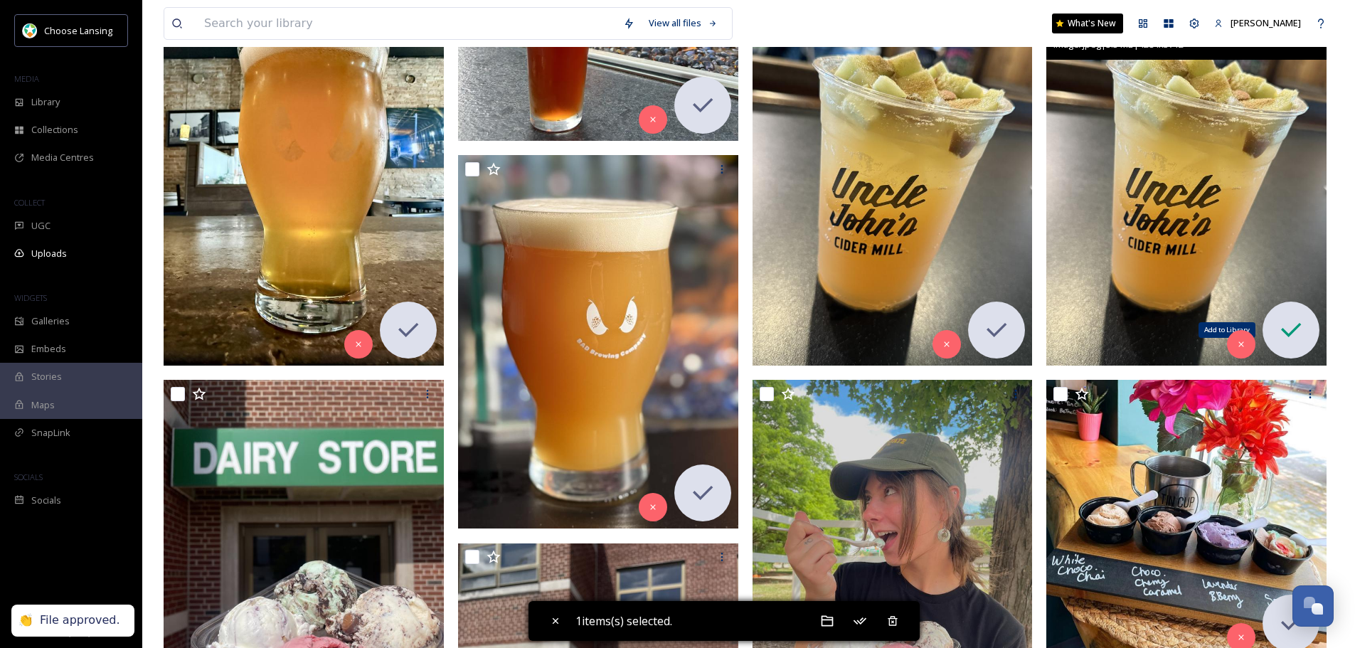
click at [1308, 329] on div "Add to Library" at bounding box center [1290, 330] width 57 height 57
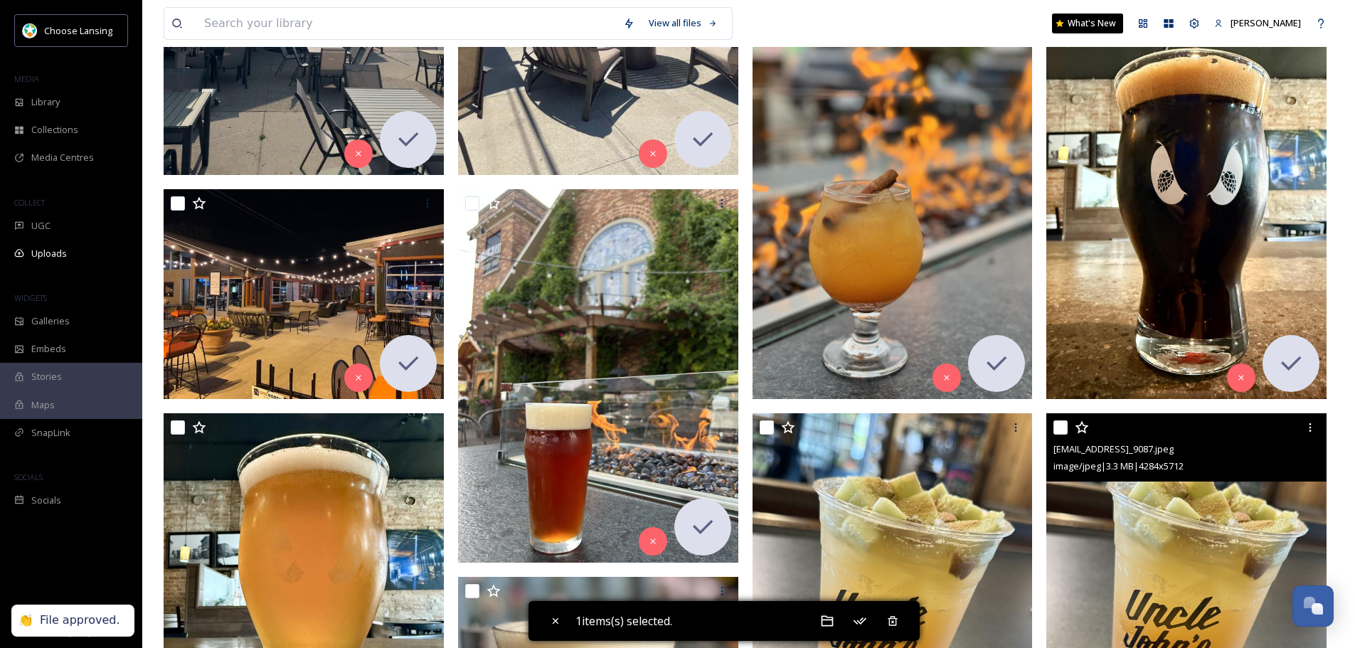
scroll to position [356, 0]
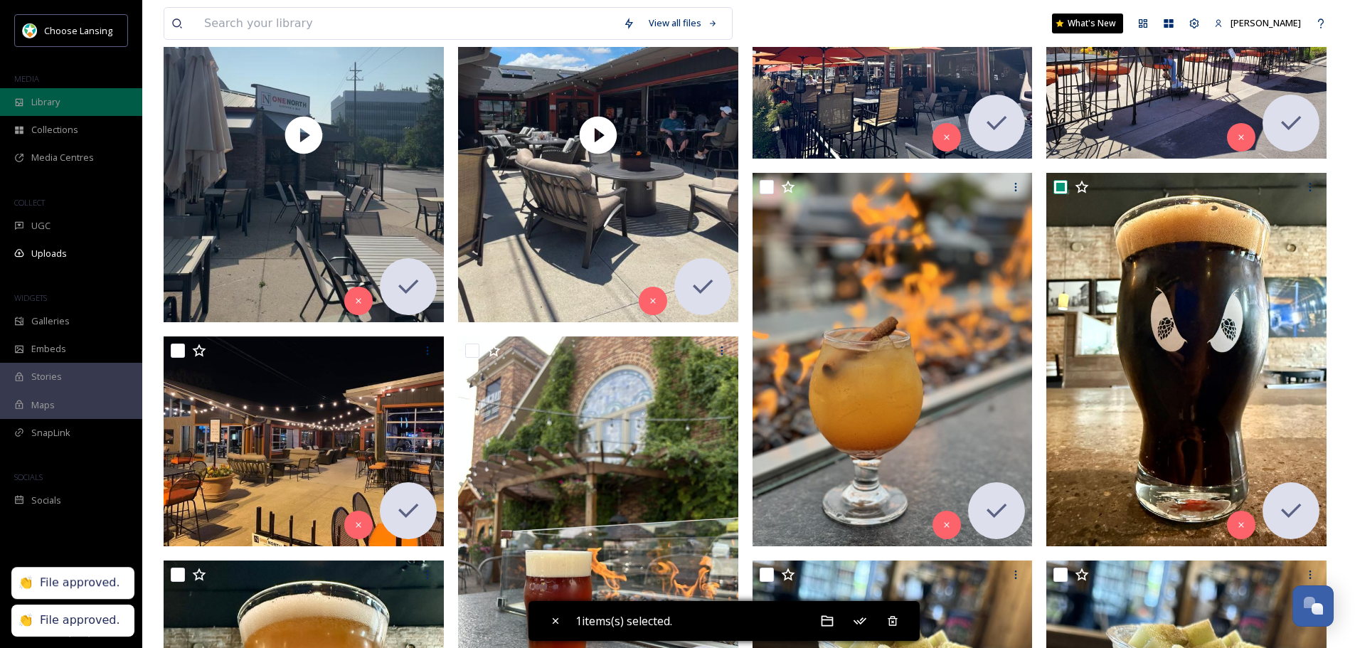
click at [20, 109] on div "Library" at bounding box center [71, 102] width 142 height 28
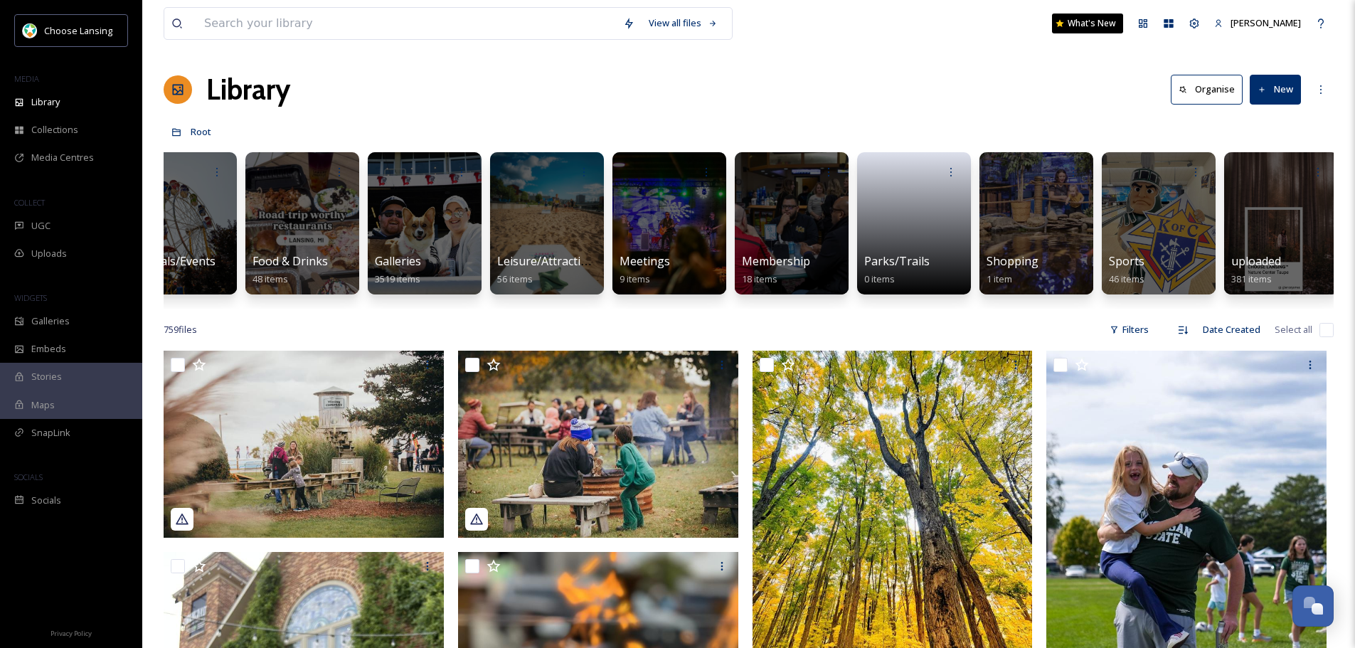
scroll to position [0, 176]
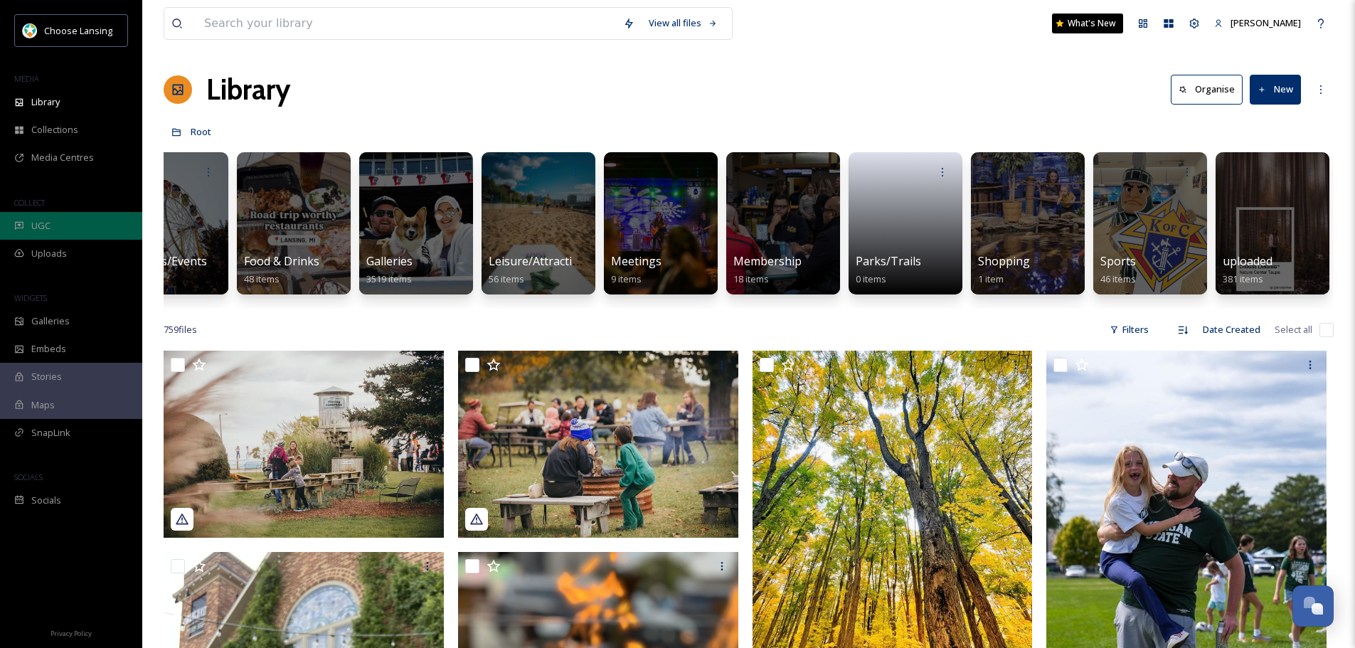
click at [59, 220] on div "UGC" at bounding box center [71, 226] width 142 height 28
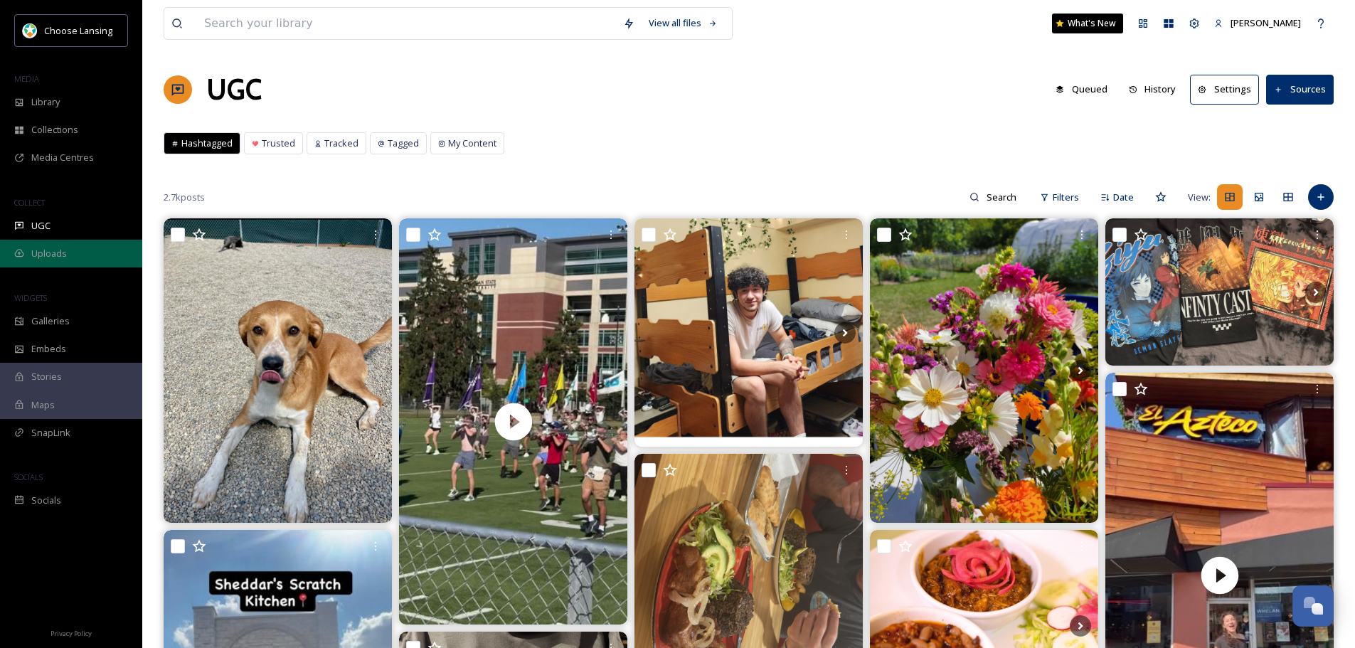
click at [122, 247] on div "Uploads" at bounding box center [71, 254] width 142 height 28
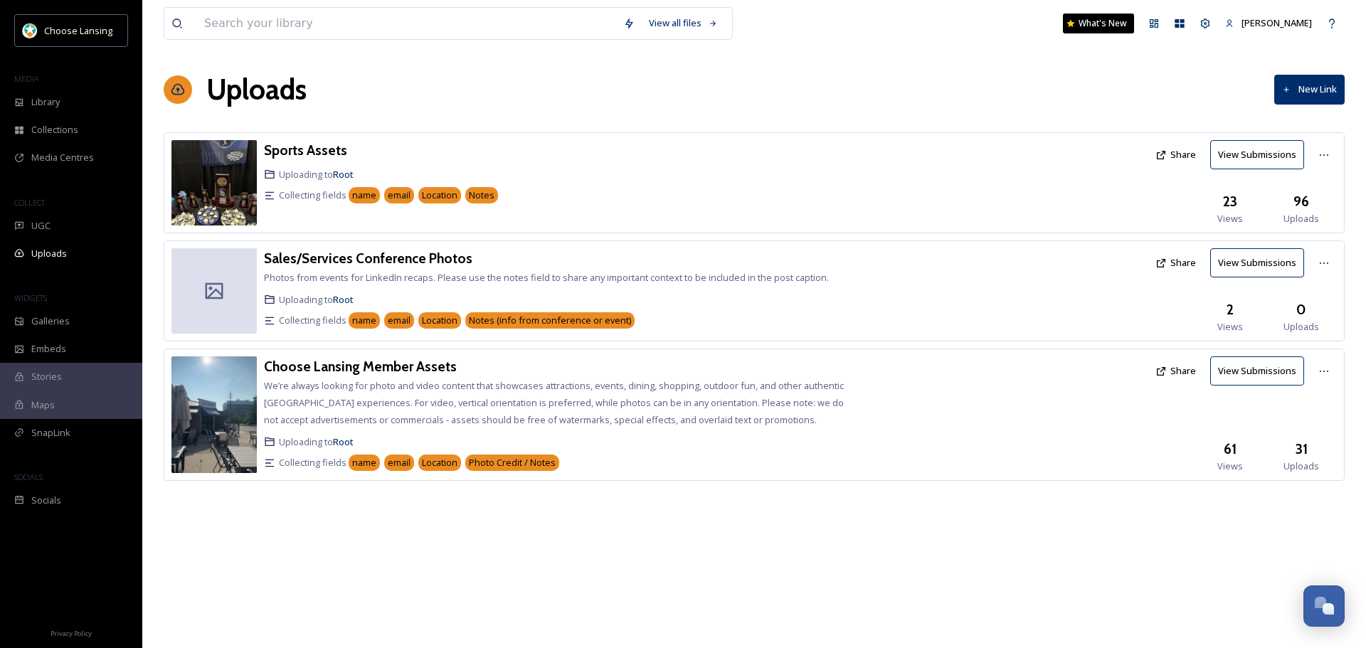
click at [384, 378] on div "Choose Lansing Member Assets We’re always looking for photo and video content t…" at bounding box center [555, 414] width 582 height 117
click at [379, 368] on h3 "Choose Lansing Member Assets" at bounding box center [360, 366] width 193 height 17
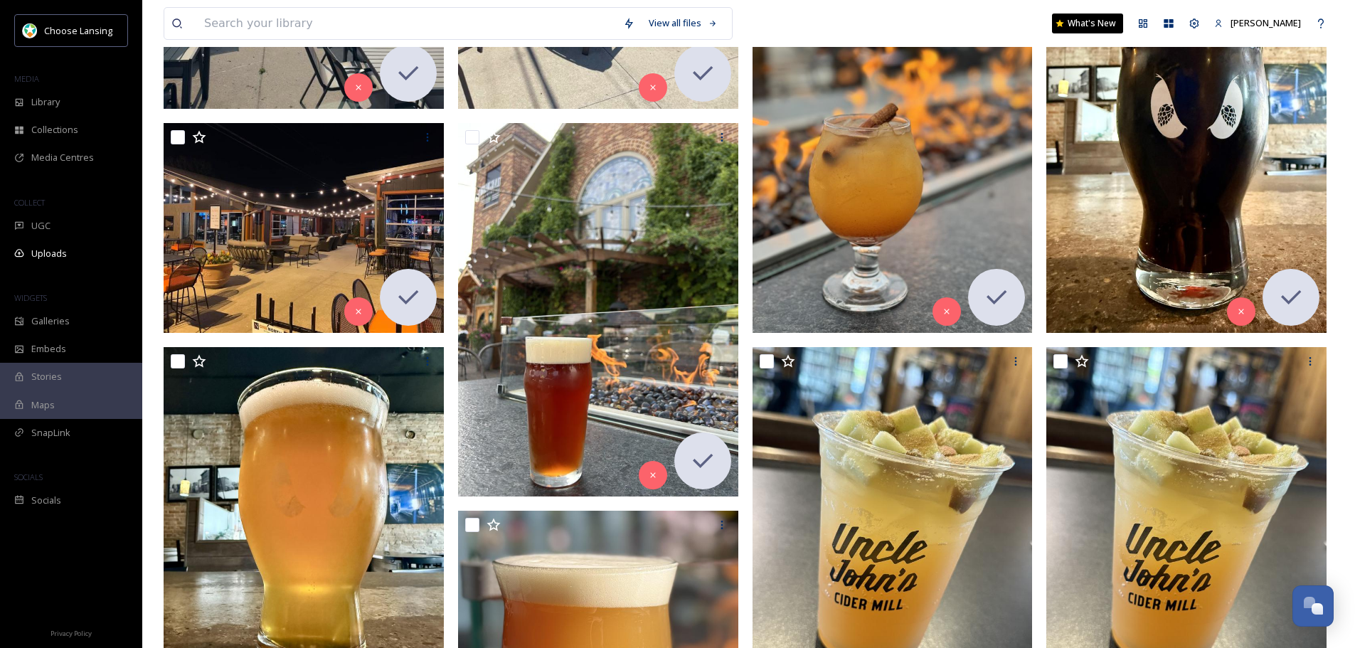
scroll to position [142, 0]
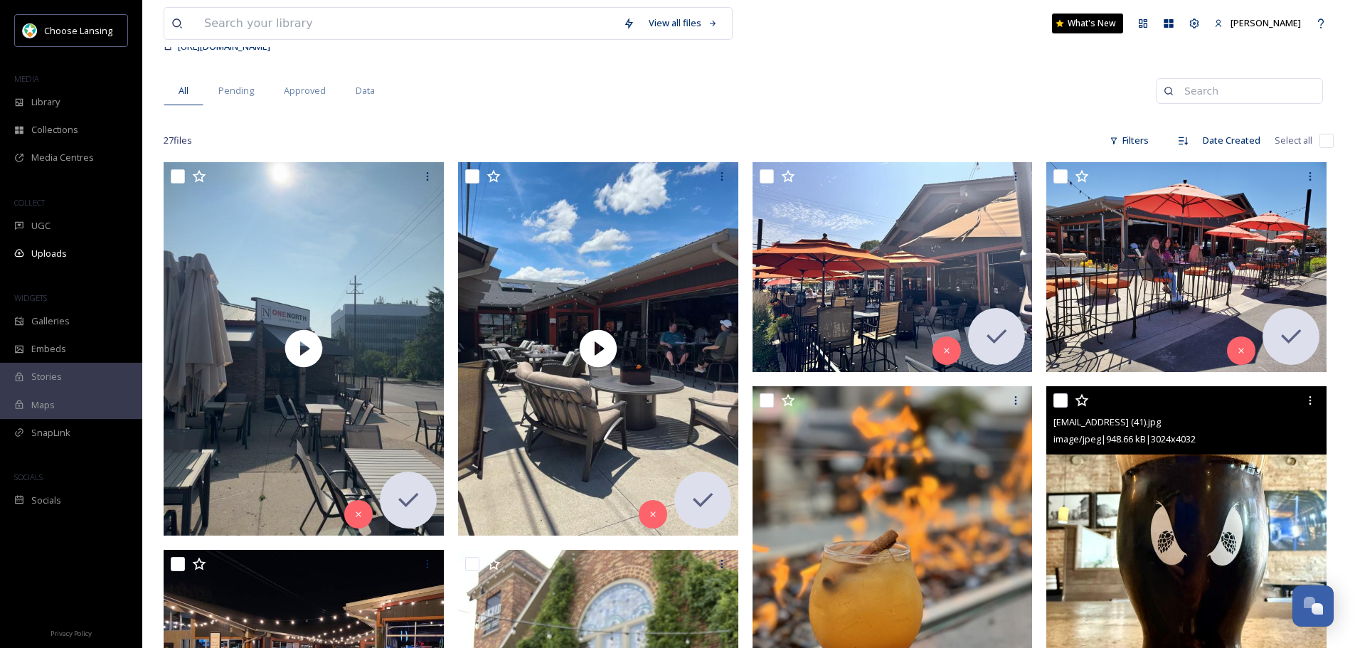
click at [1055, 398] on input "checkbox" at bounding box center [1060, 400] width 14 height 14
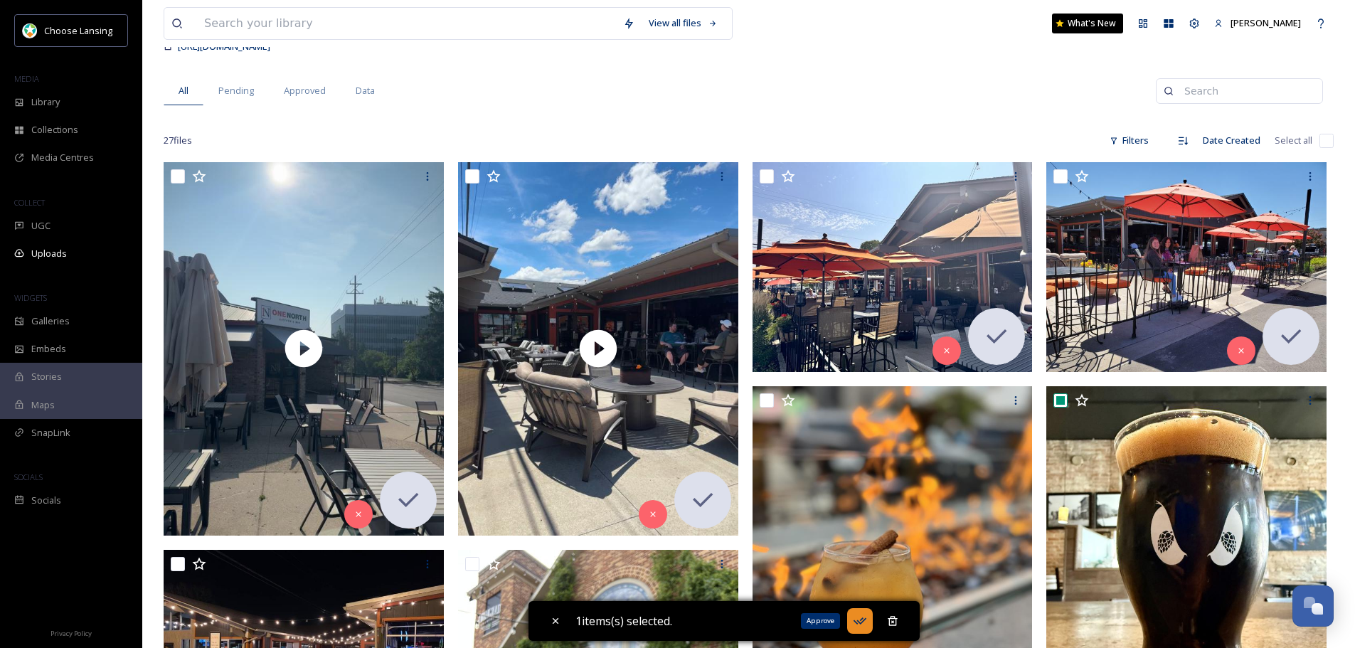
click at [867, 617] on icon at bounding box center [860, 621] width 14 height 14
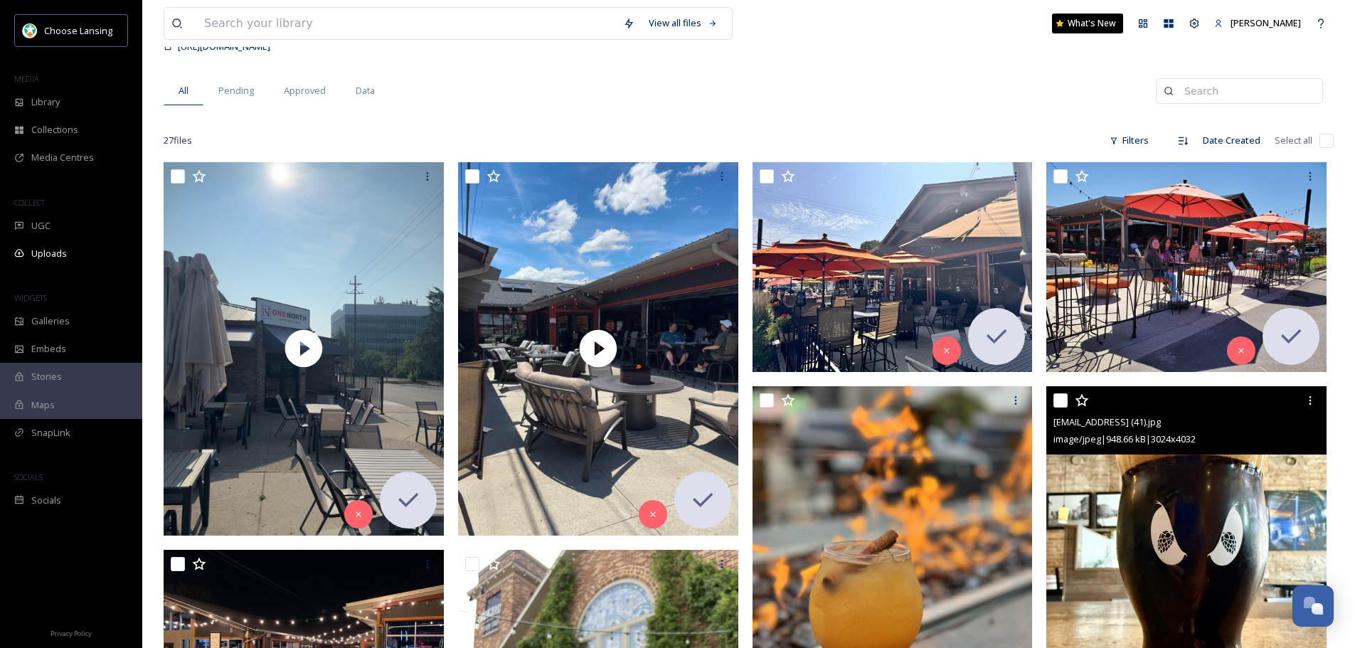
click at [1058, 398] on input "checkbox" at bounding box center [1060, 400] width 14 height 14
checkbox input "true"
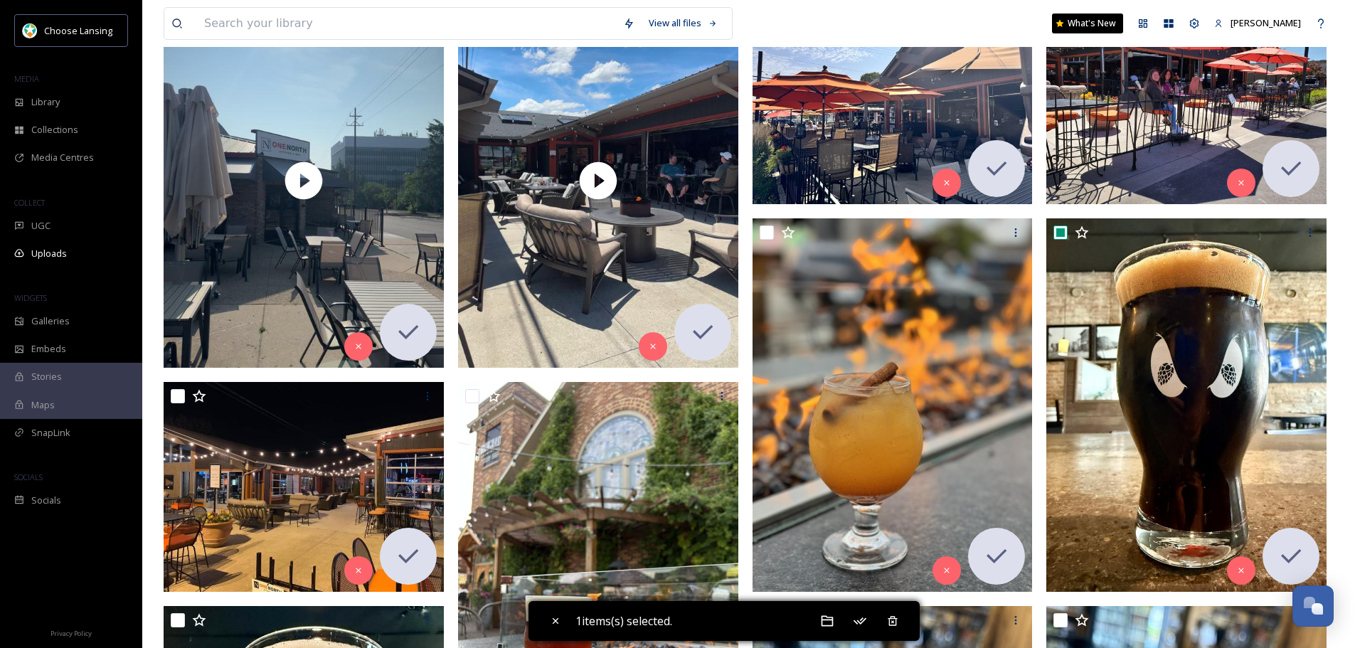
scroll to position [640, 0]
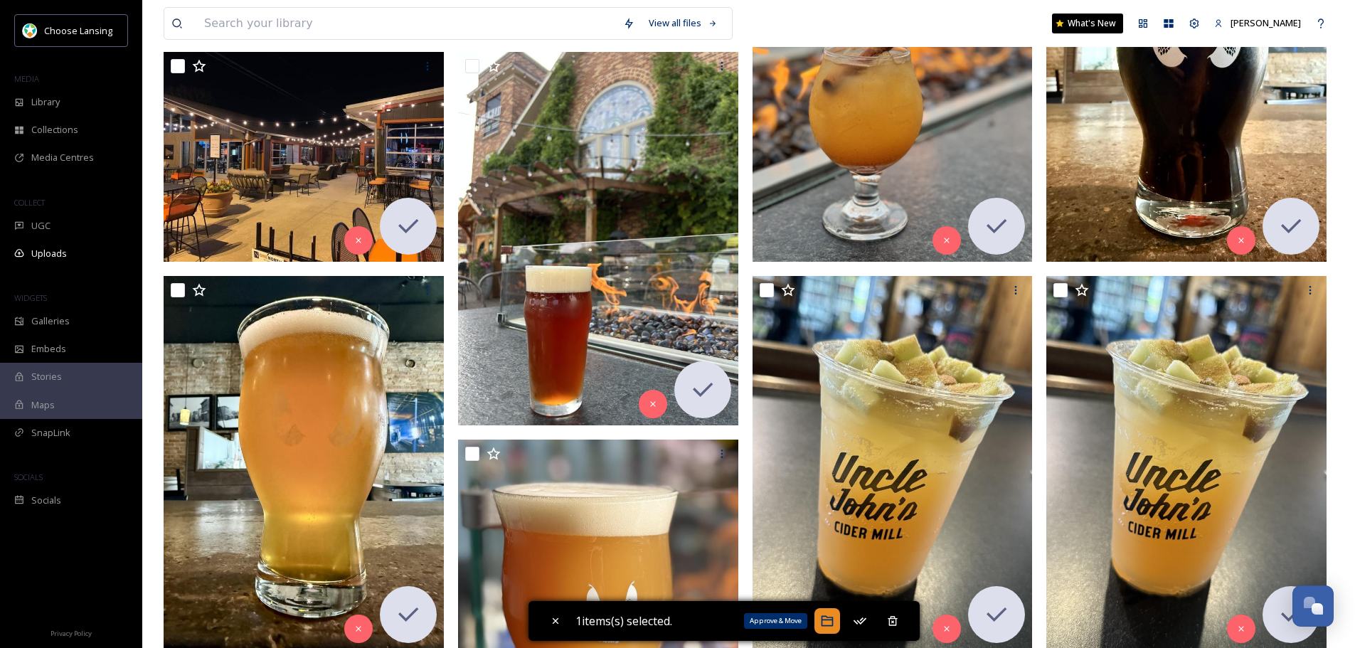
click at [831, 617] on icon at bounding box center [827, 621] width 12 height 11
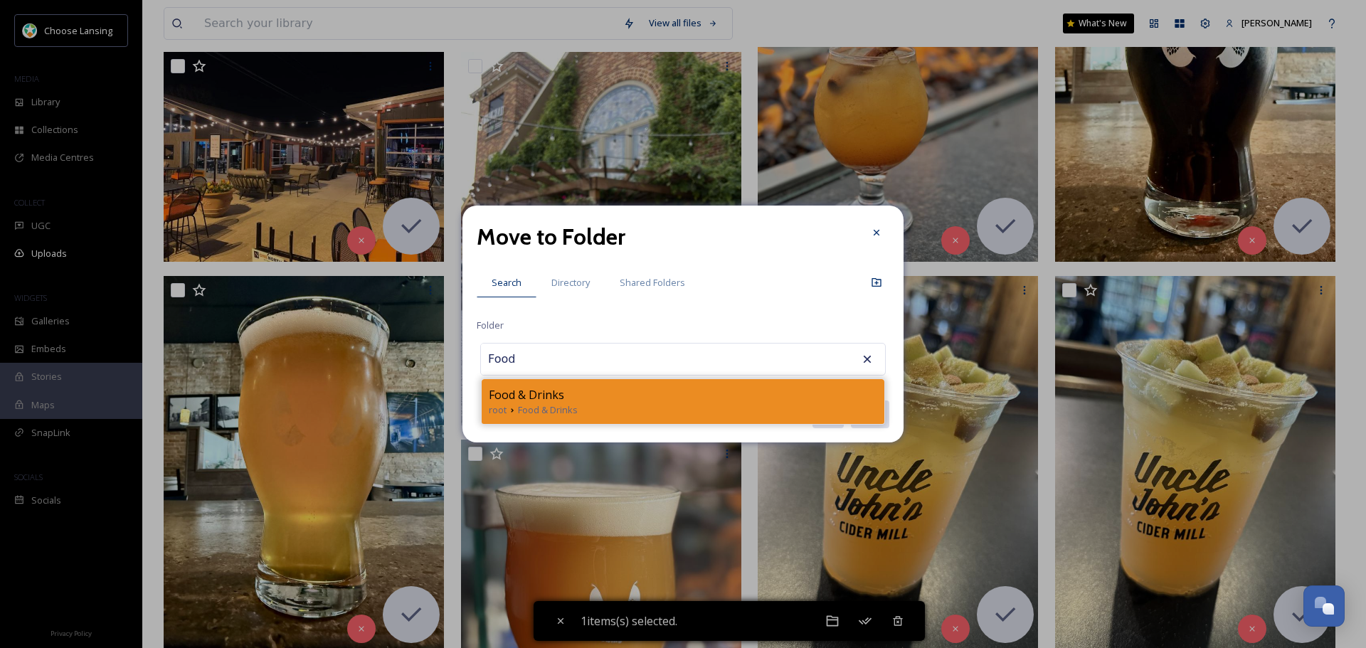
click at [728, 385] on div "Food & Drinks root Food & Drinks" at bounding box center [682, 401] width 403 height 45
type input "Food & Drinks"
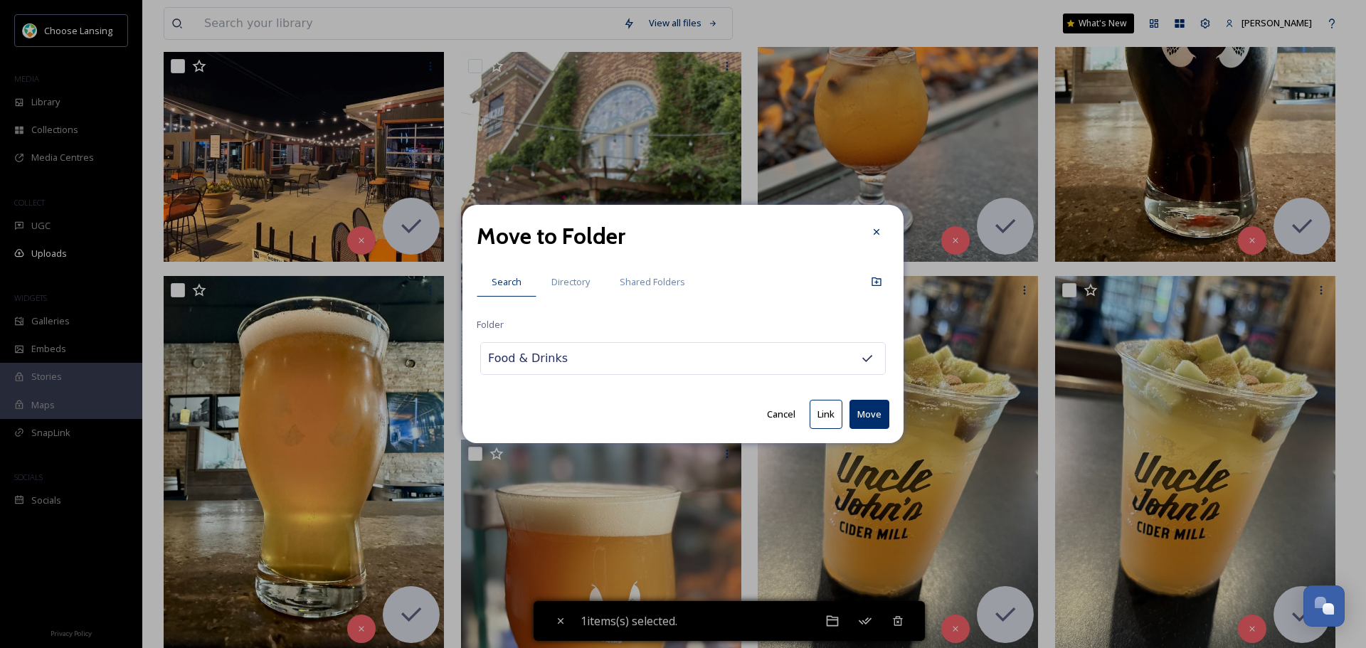
click at [866, 414] on button "Move" at bounding box center [869, 414] width 40 height 29
checkbox input "false"
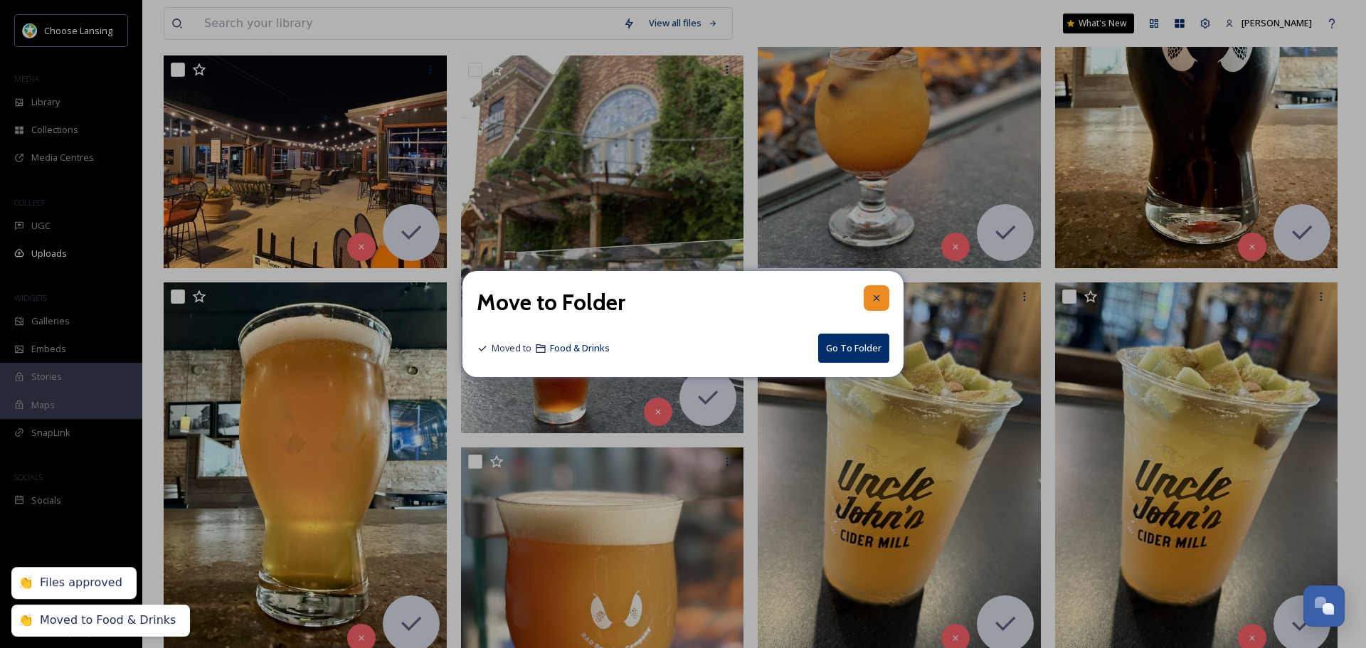
click at [874, 302] on icon at bounding box center [876, 297] width 11 height 11
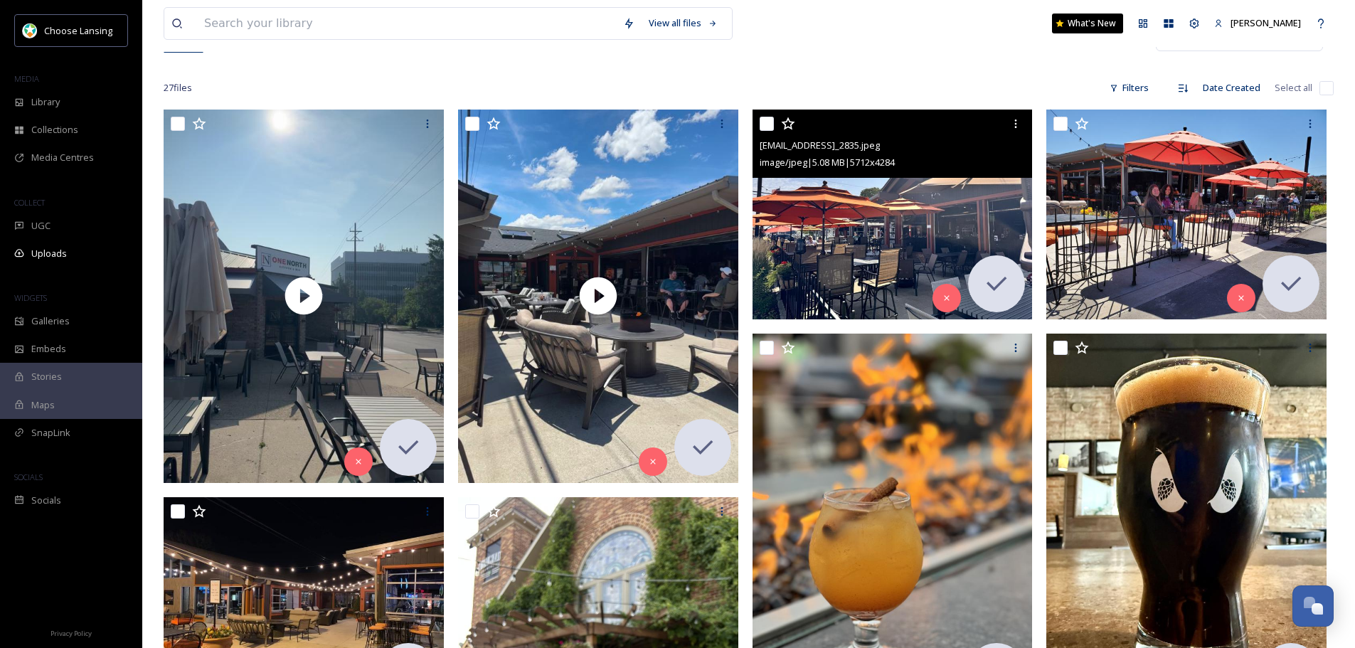
scroll to position [356, 0]
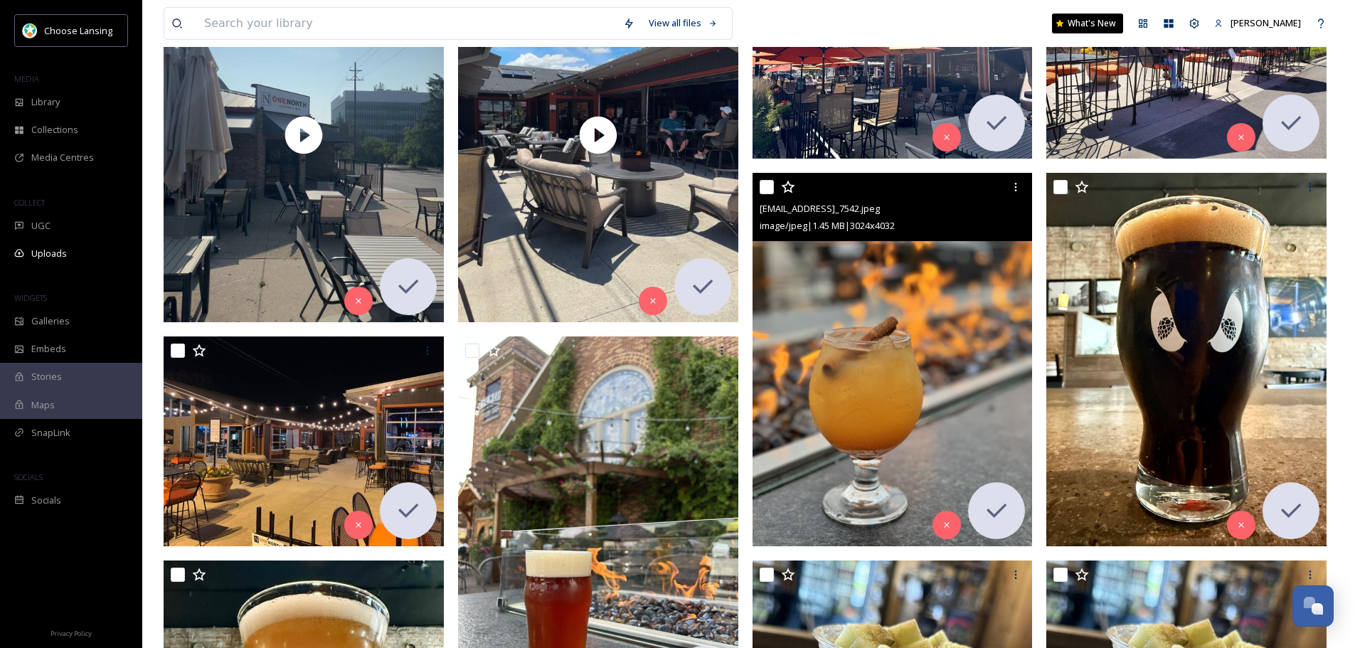
click at [767, 188] on input "checkbox" at bounding box center [767, 187] width 14 height 14
checkbox input "true"
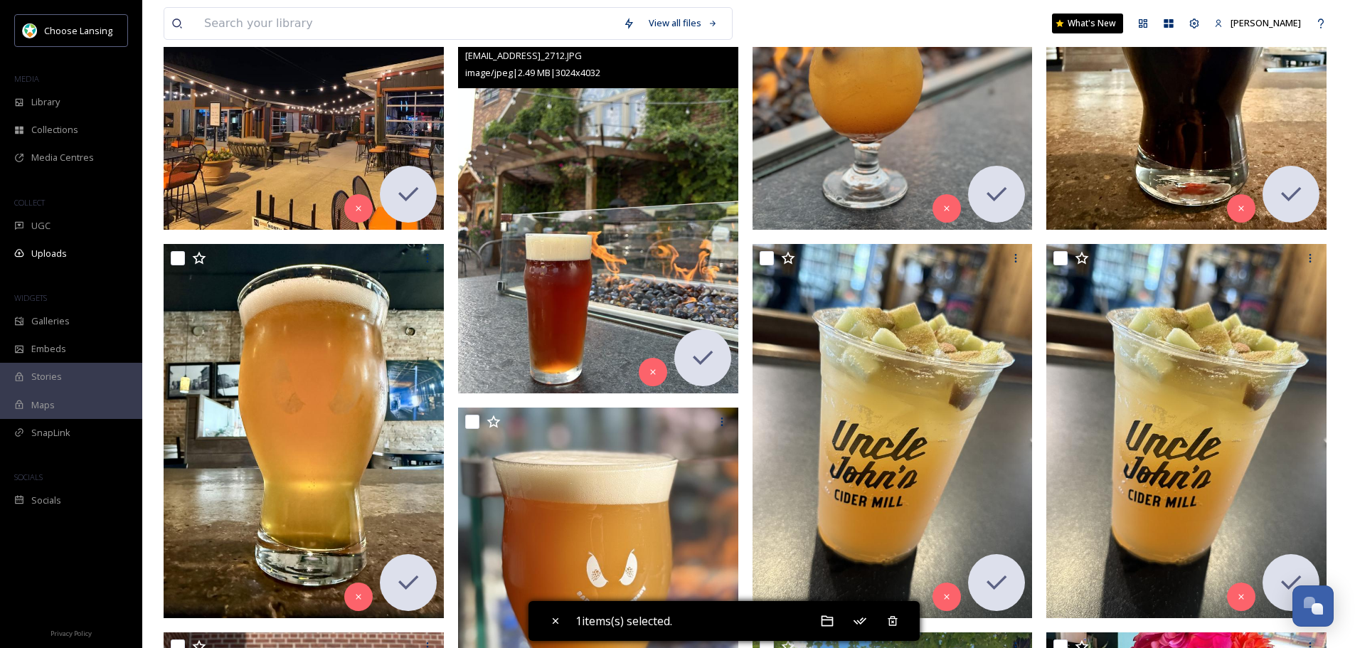
scroll to position [782, 0]
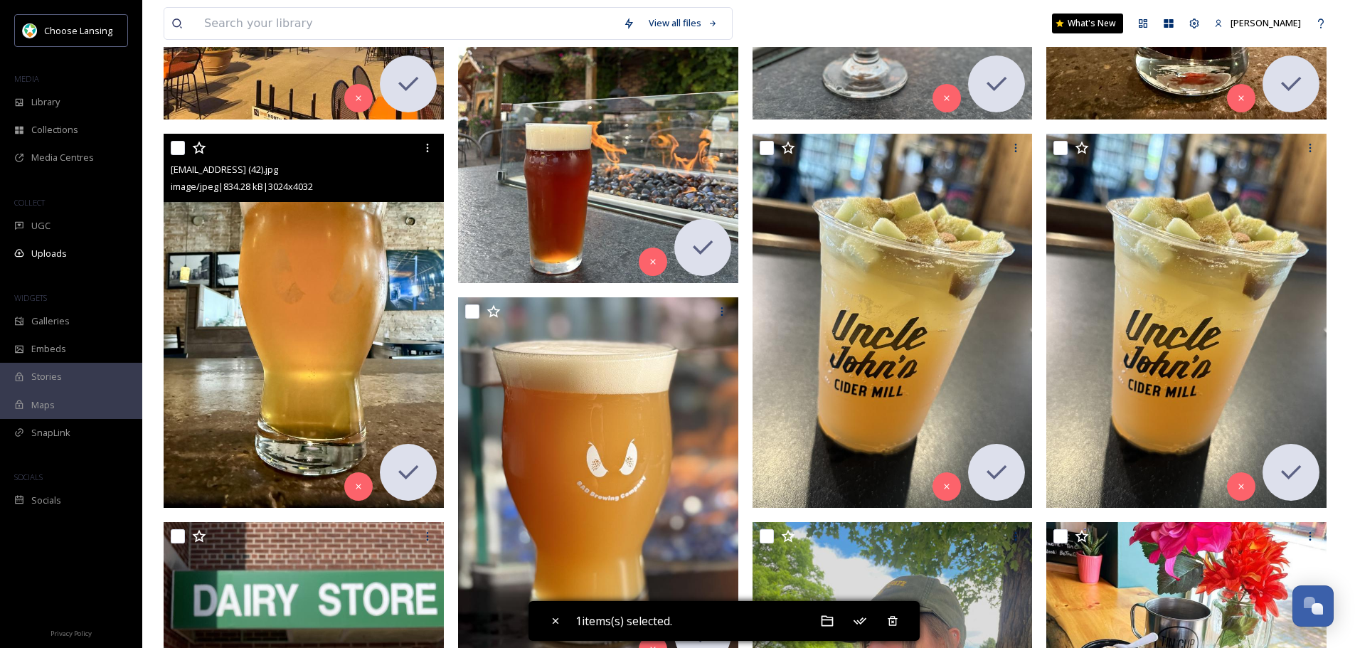
click at [181, 147] on input "checkbox" at bounding box center [178, 148] width 14 height 14
checkbox input "true"
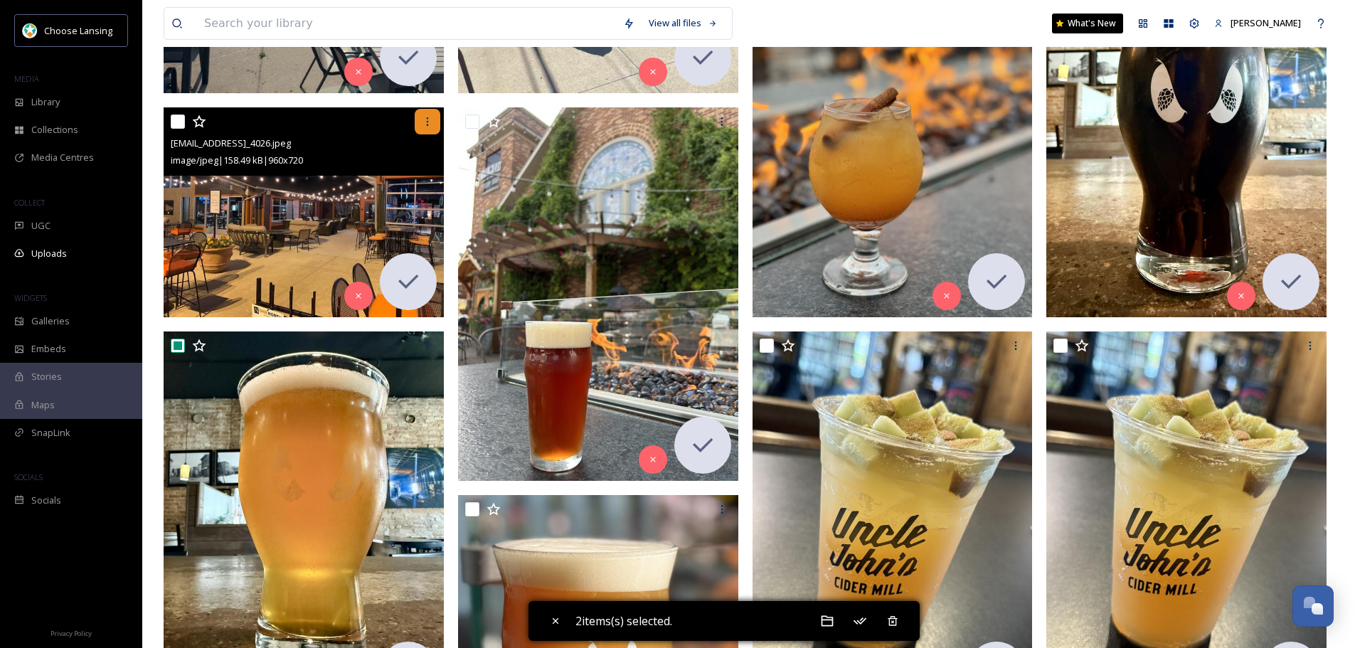
scroll to position [569, 0]
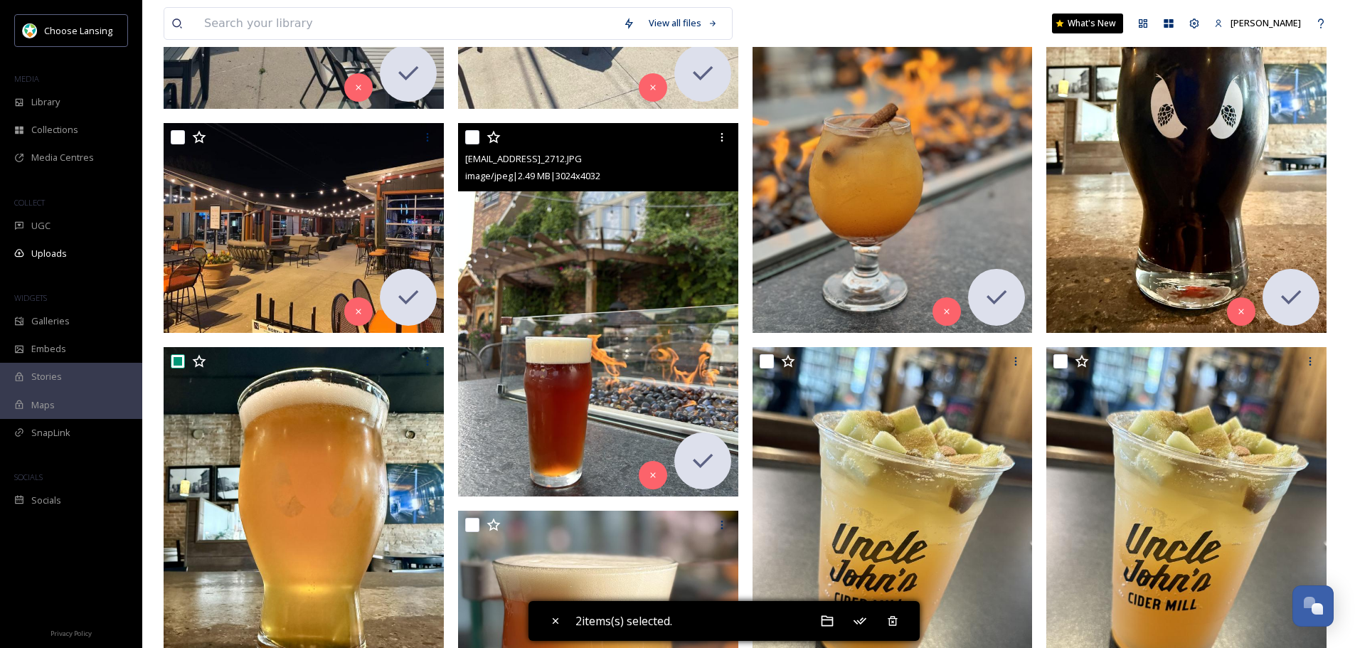
click at [467, 141] on input "checkbox" at bounding box center [472, 137] width 14 height 14
checkbox input "true"
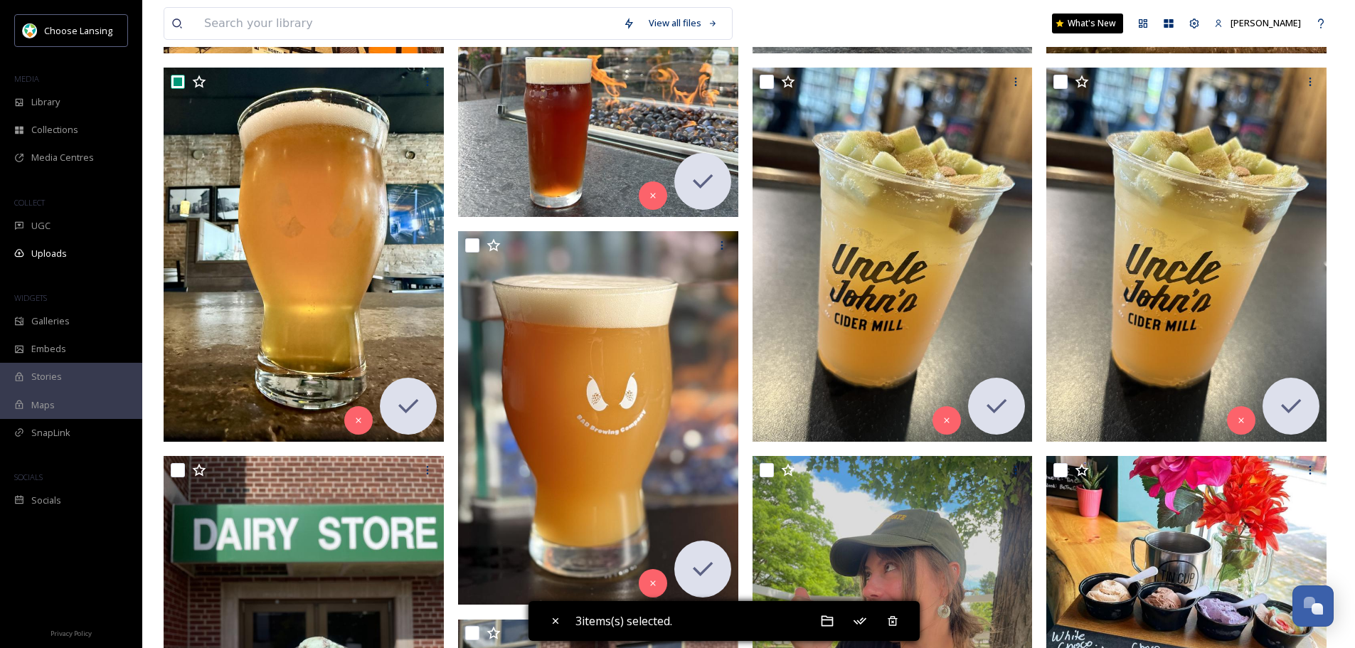
scroll to position [996, 0]
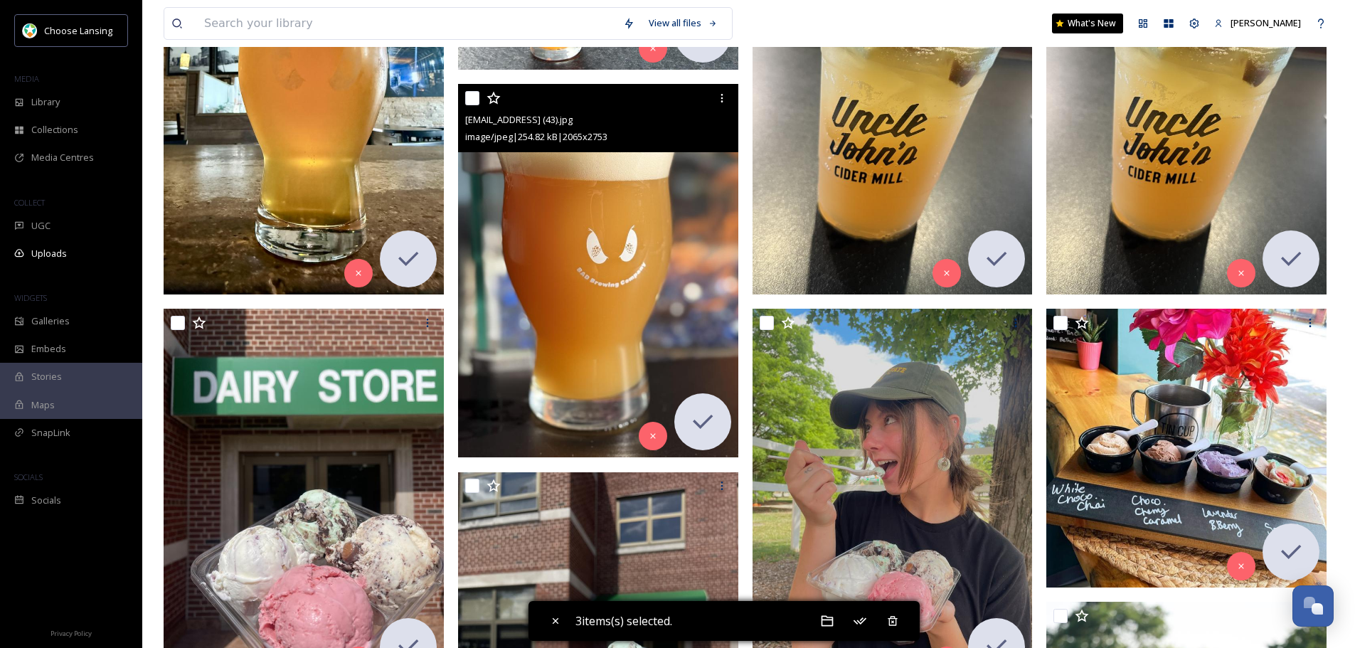
click at [477, 100] on input "checkbox" at bounding box center [472, 98] width 14 height 14
checkbox input "true"
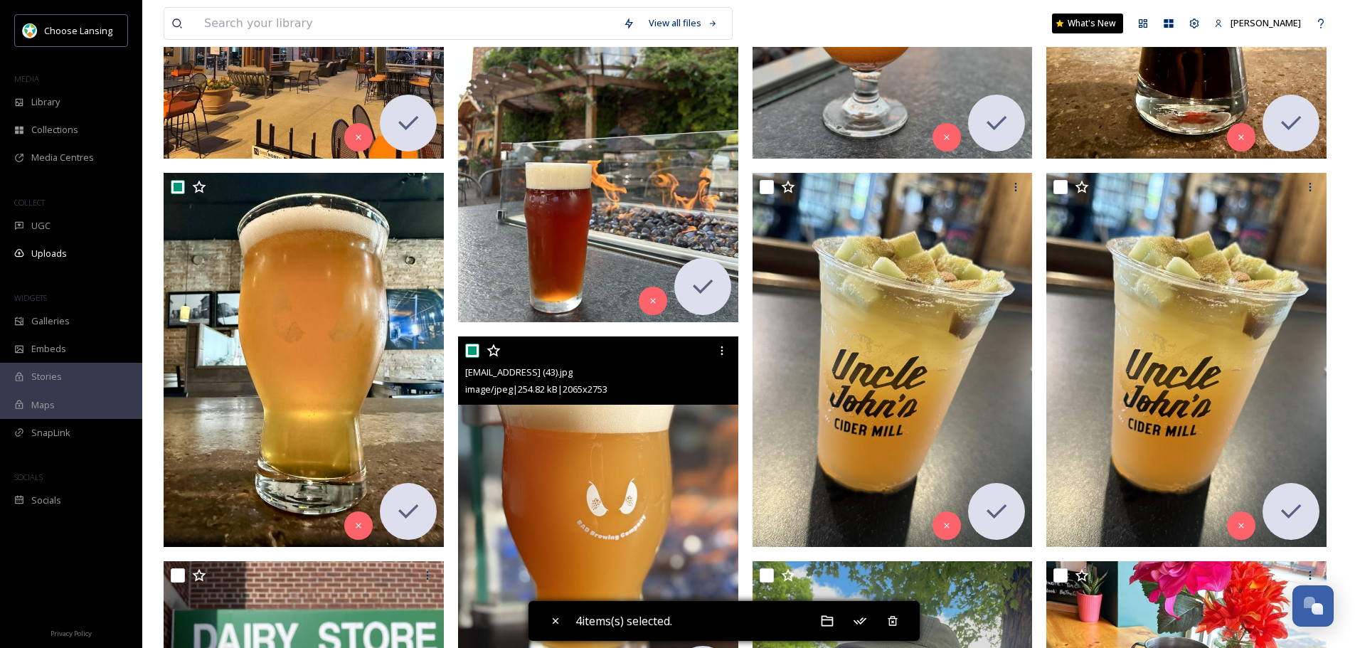
scroll to position [711, 0]
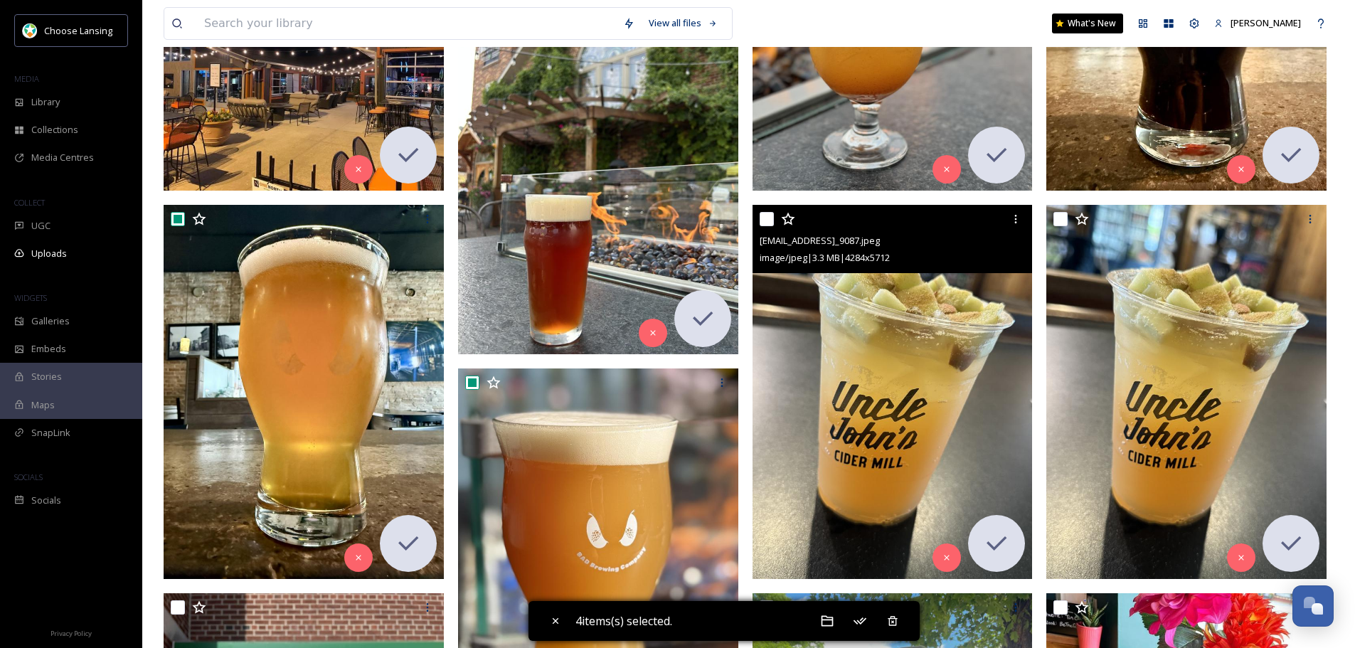
click at [770, 221] on input "checkbox" at bounding box center [767, 219] width 14 height 14
checkbox input "true"
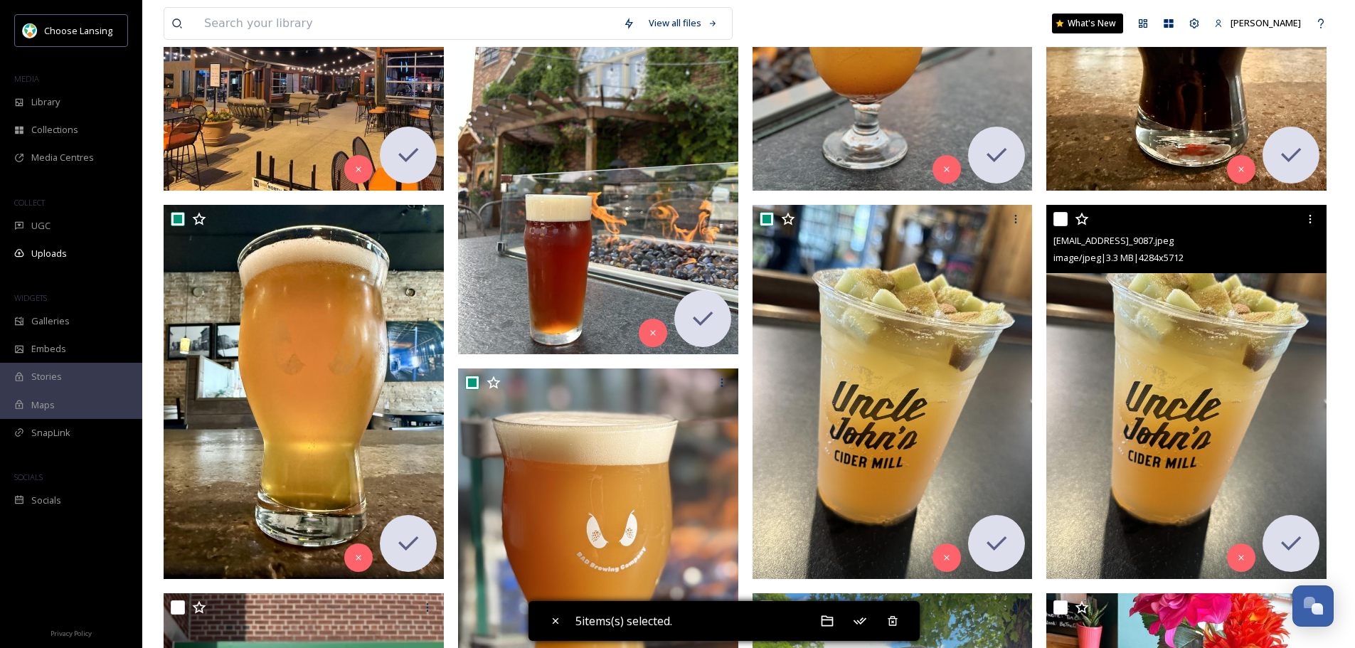
click at [1063, 216] on input "checkbox" at bounding box center [1060, 219] width 14 height 14
checkbox input "true"
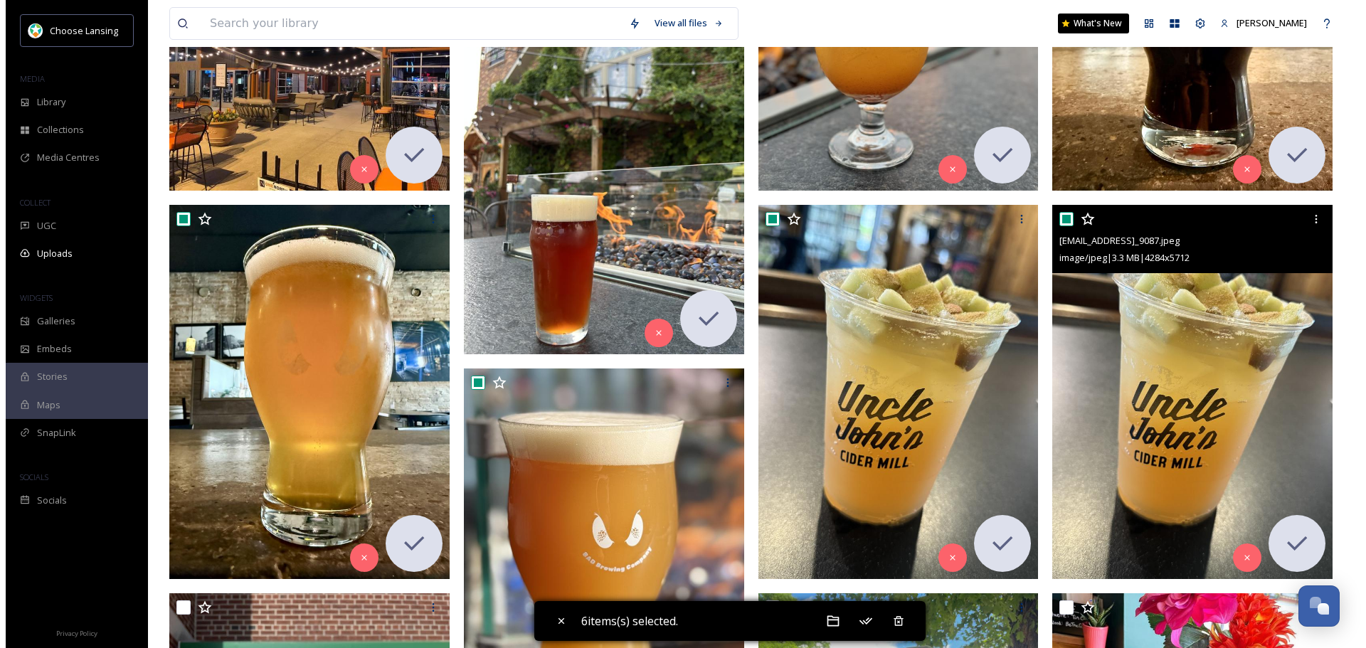
scroll to position [1138, 0]
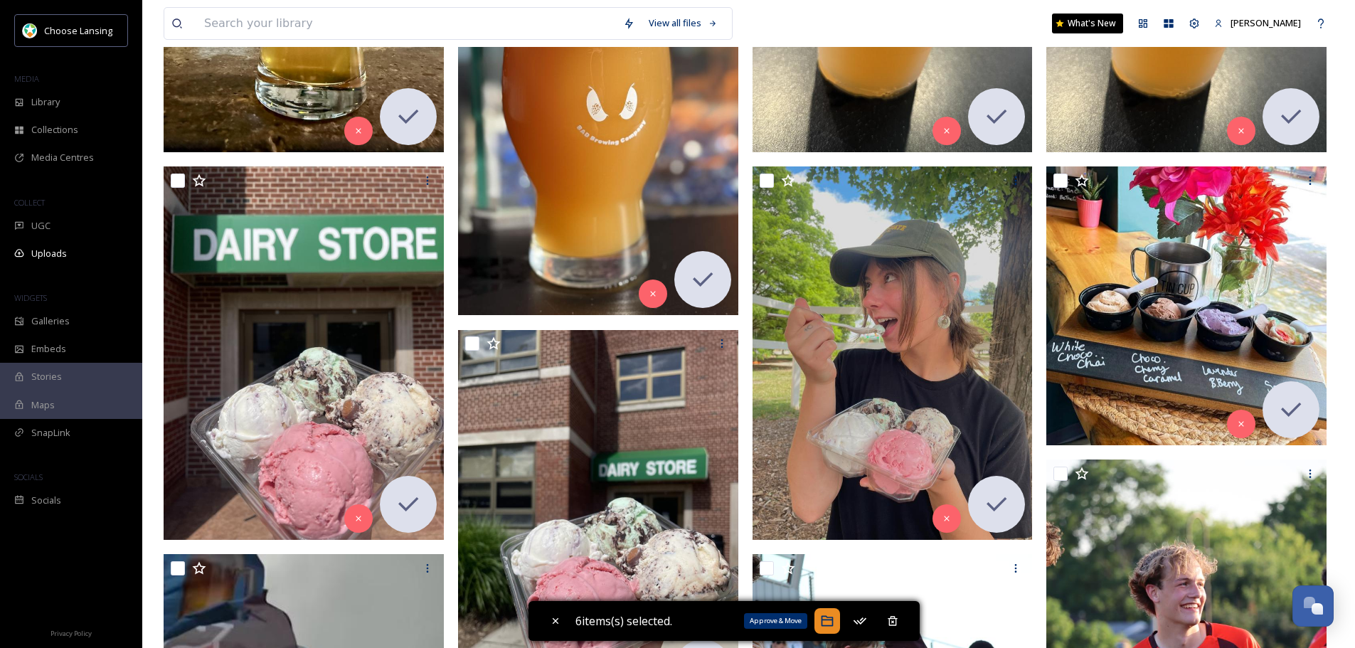
click at [833, 620] on icon at bounding box center [827, 621] width 12 height 11
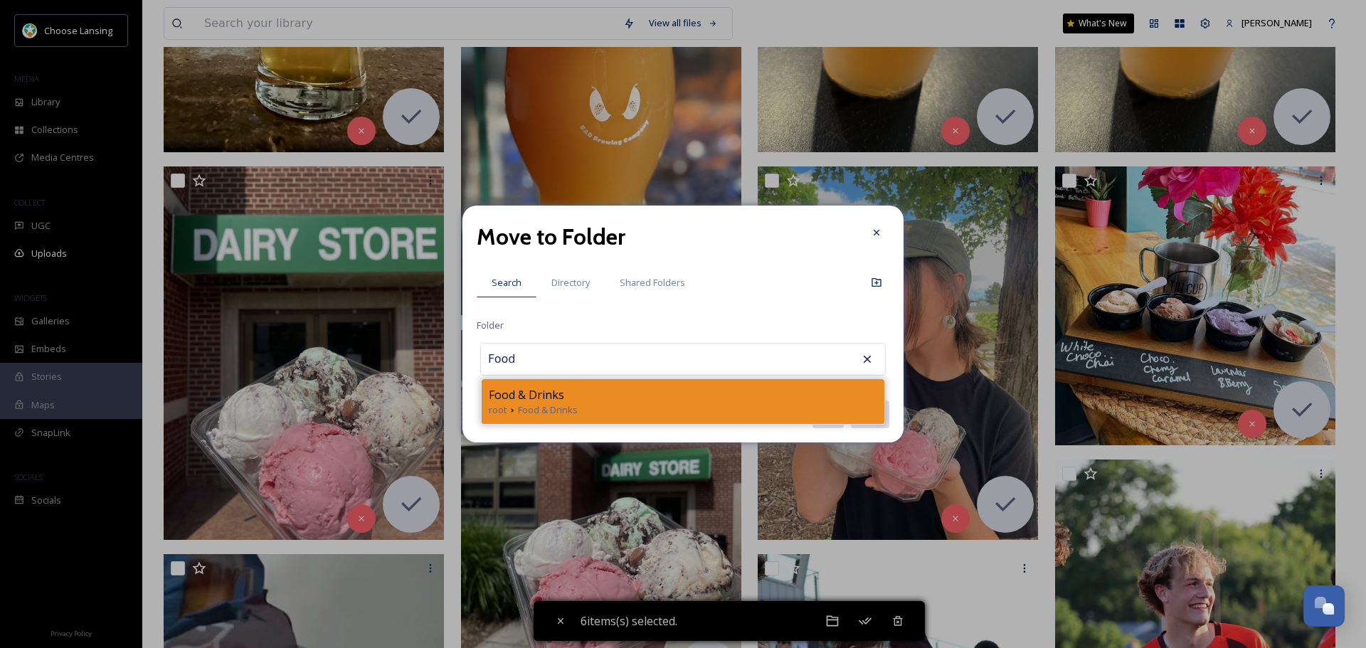
click at [698, 412] on div "root Food & Drinks" at bounding box center [683, 410] width 388 height 14
type input "Food & Drinks"
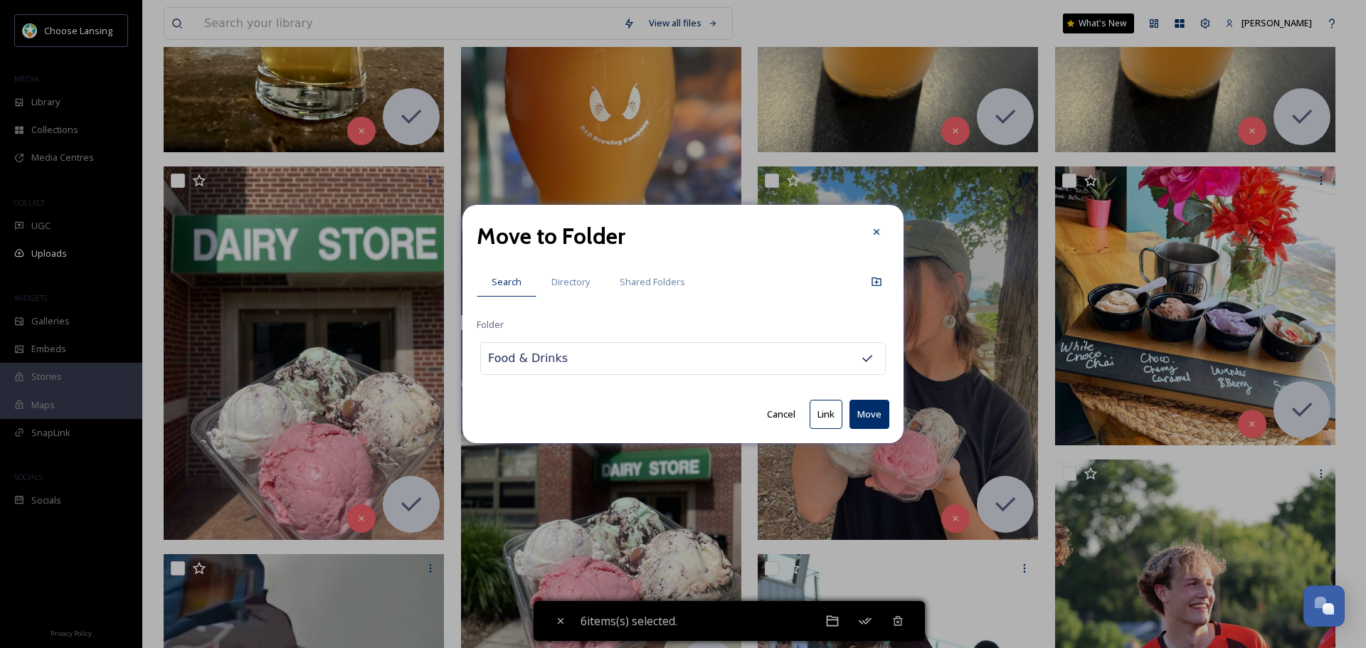
click at [861, 417] on button "Move" at bounding box center [869, 414] width 40 height 29
checkbox input "false"
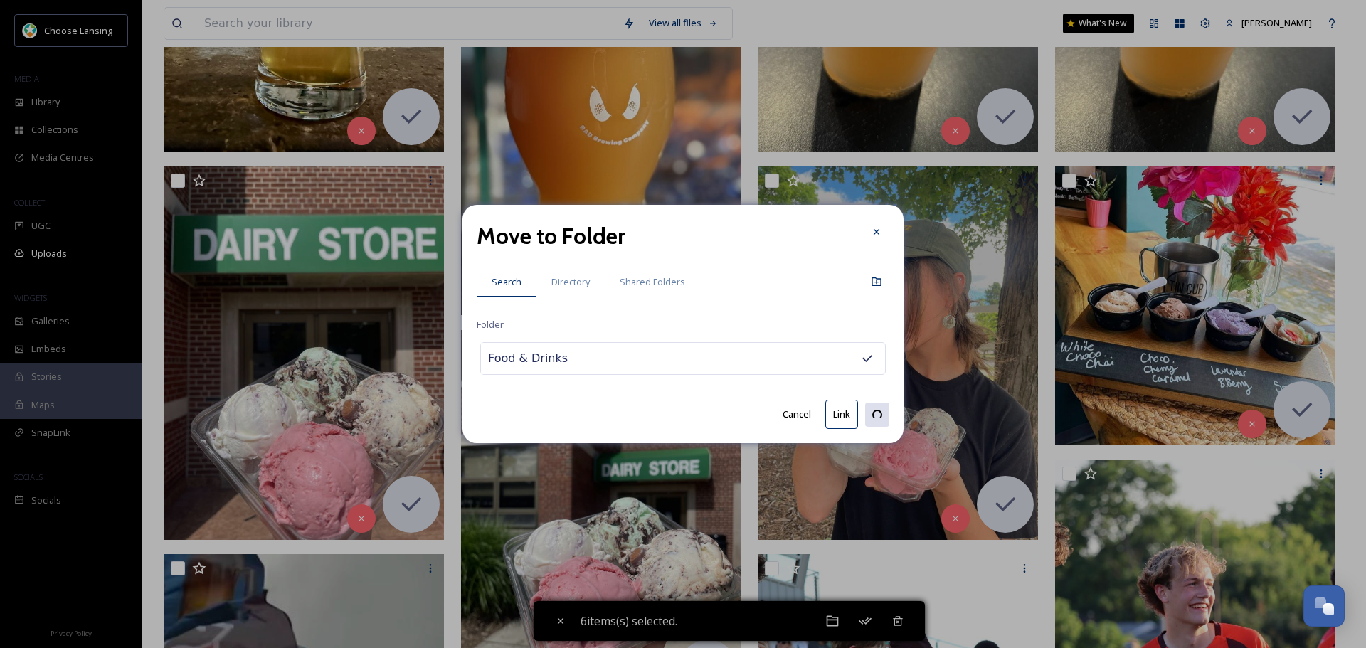
checkbox input "false"
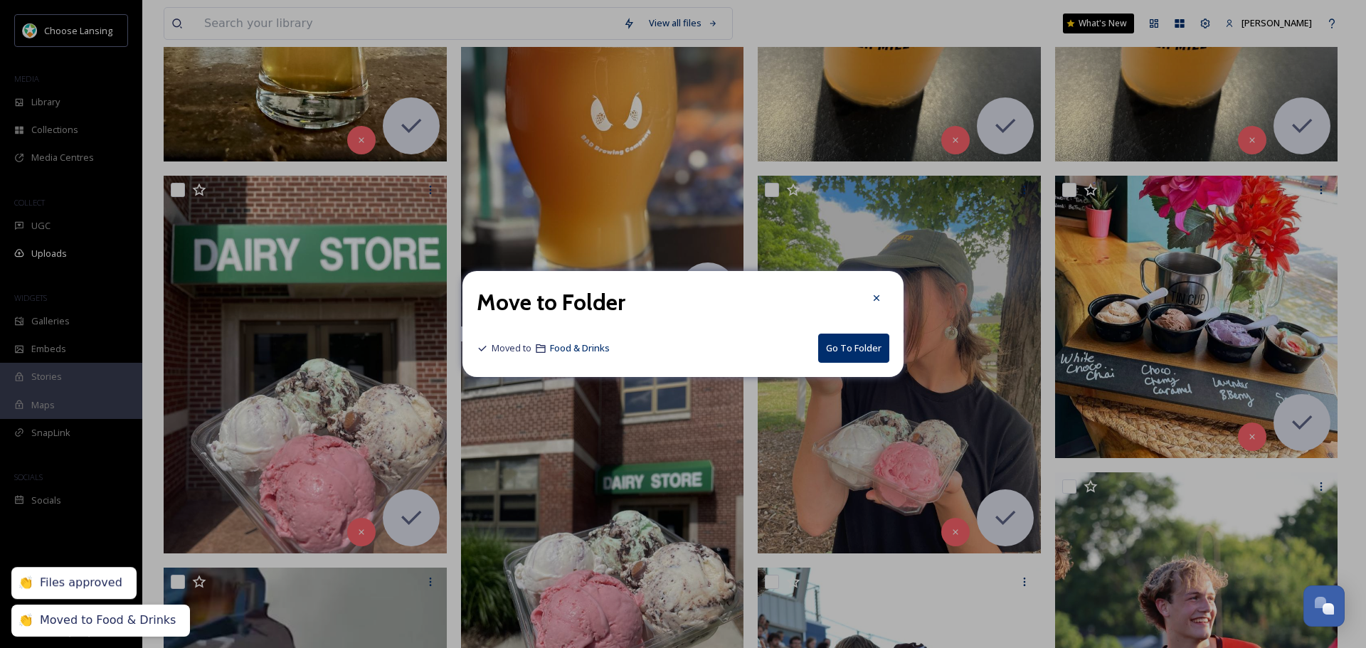
click at [831, 342] on button "Go To Folder" at bounding box center [853, 348] width 71 height 29
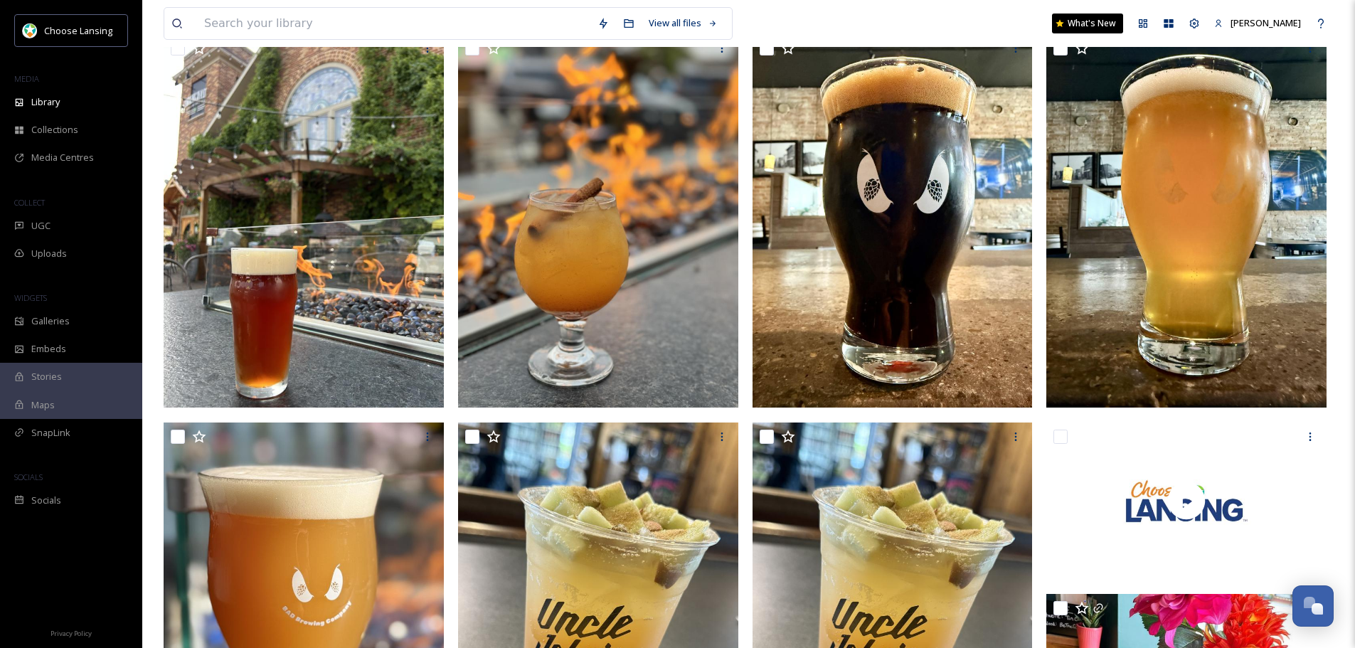
scroll to position [284, 0]
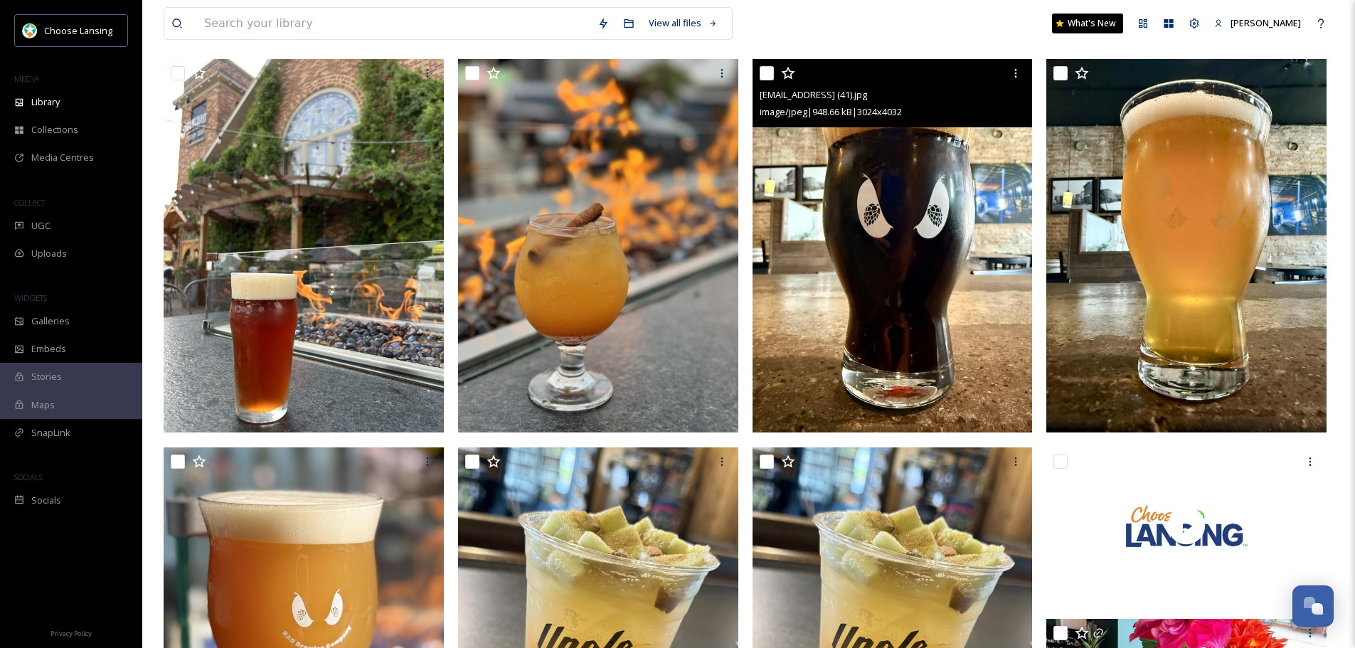
click at [769, 78] on input "checkbox" at bounding box center [767, 73] width 14 height 14
checkbox input "true"
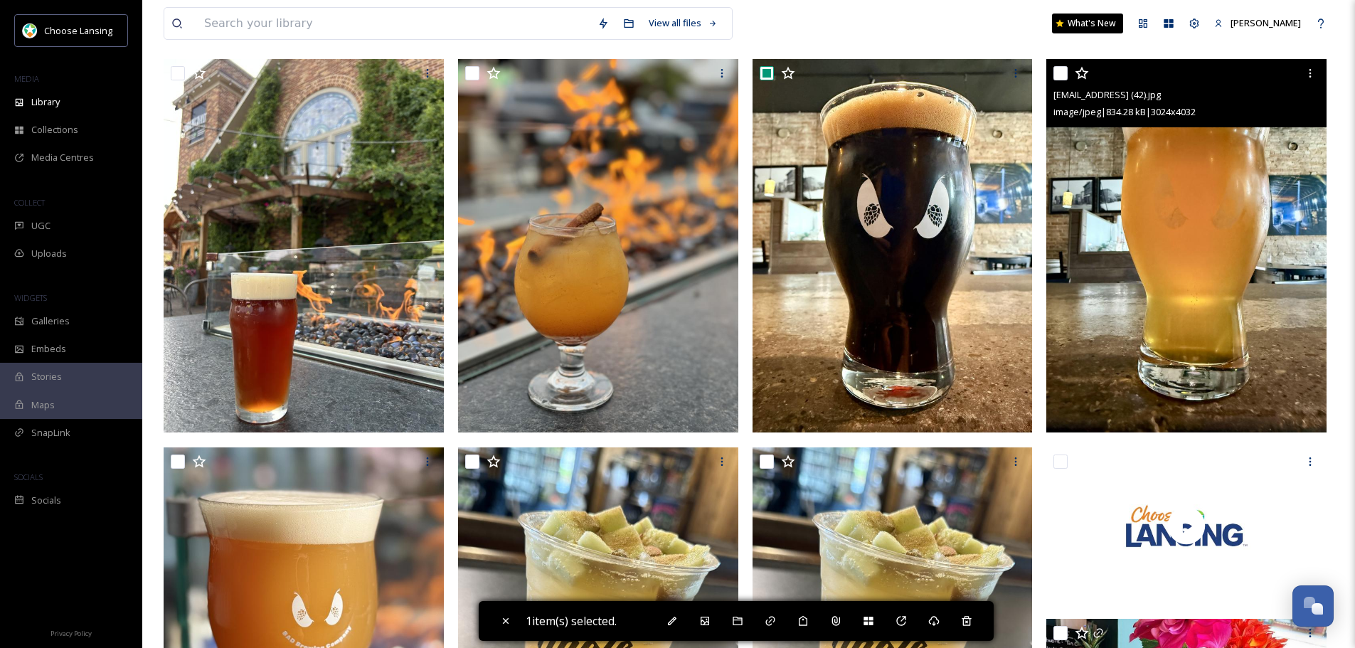
click at [1060, 80] on input "checkbox" at bounding box center [1060, 73] width 14 height 14
checkbox input "true"
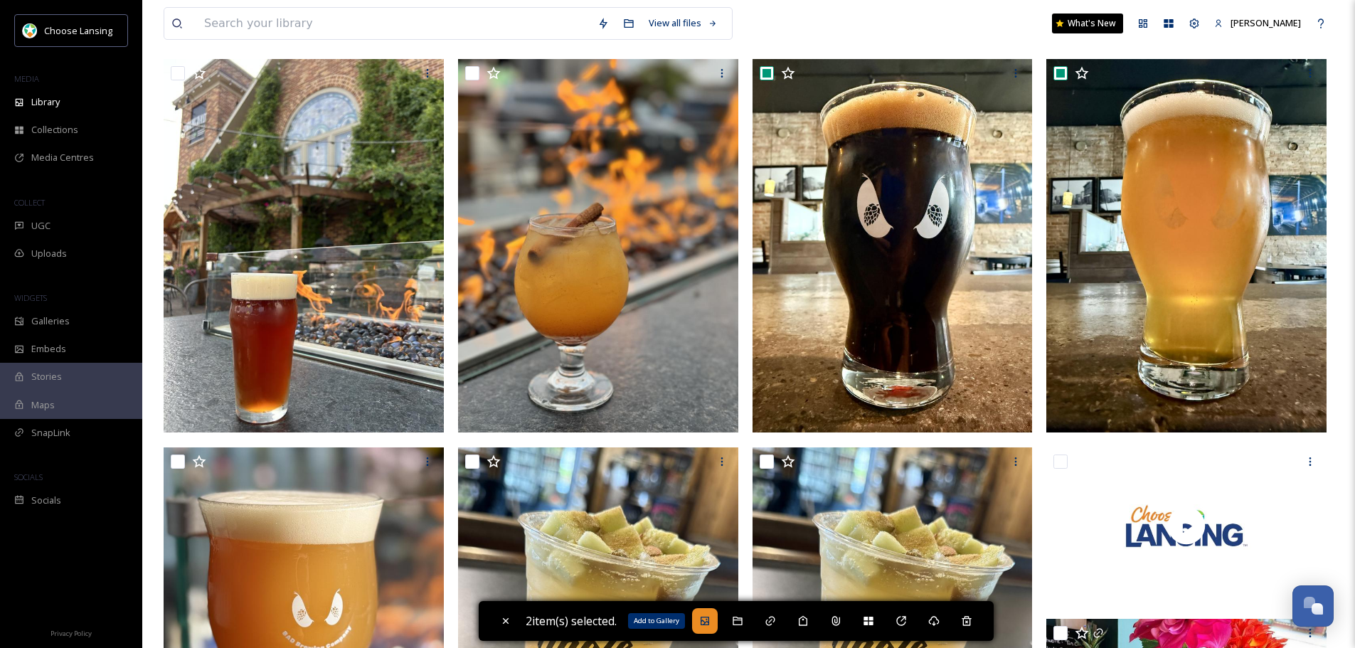
click at [711, 619] on icon at bounding box center [704, 620] width 11 height 11
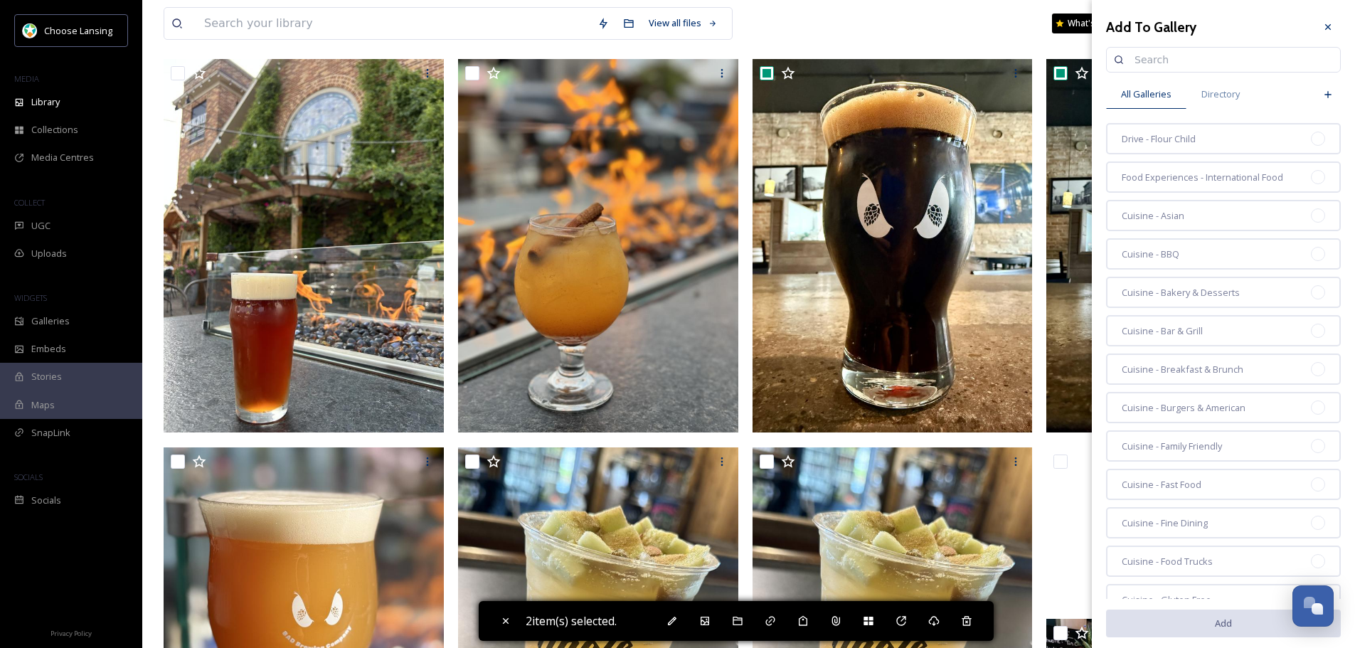
click at [1146, 69] on input at bounding box center [1230, 60] width 206 height 28
type input "Fall Drink"
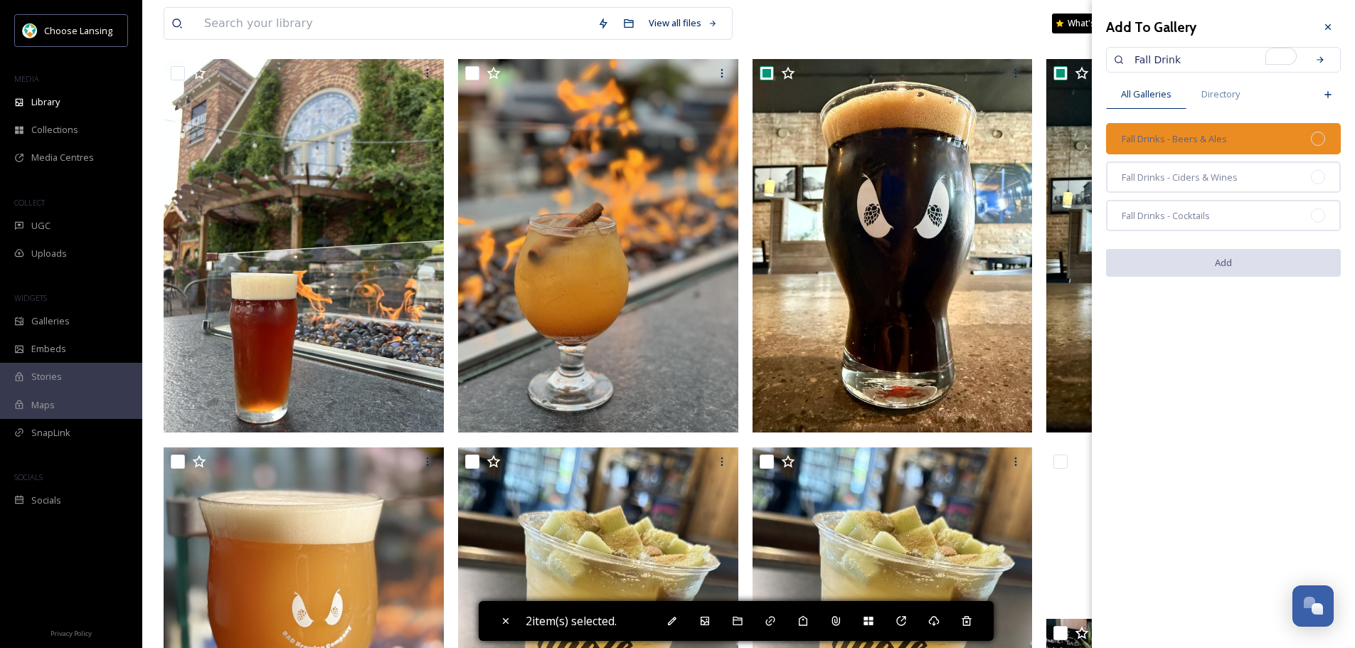
click at [1167, 134] on span "Fall Drinks - Beers & Ales" at bounding box center [1174, 139] width 105 height 14
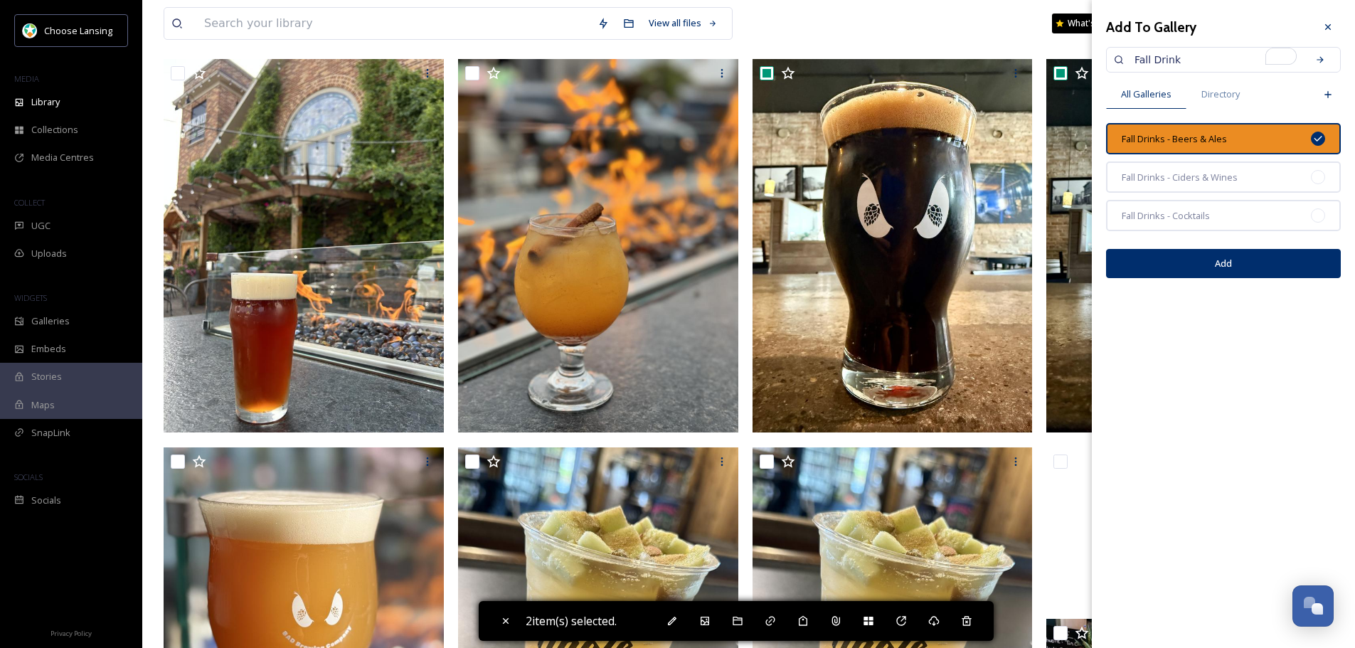
click at [1206, 261] on button "Add" at bounding box center [1223, 263] width 235 height 29
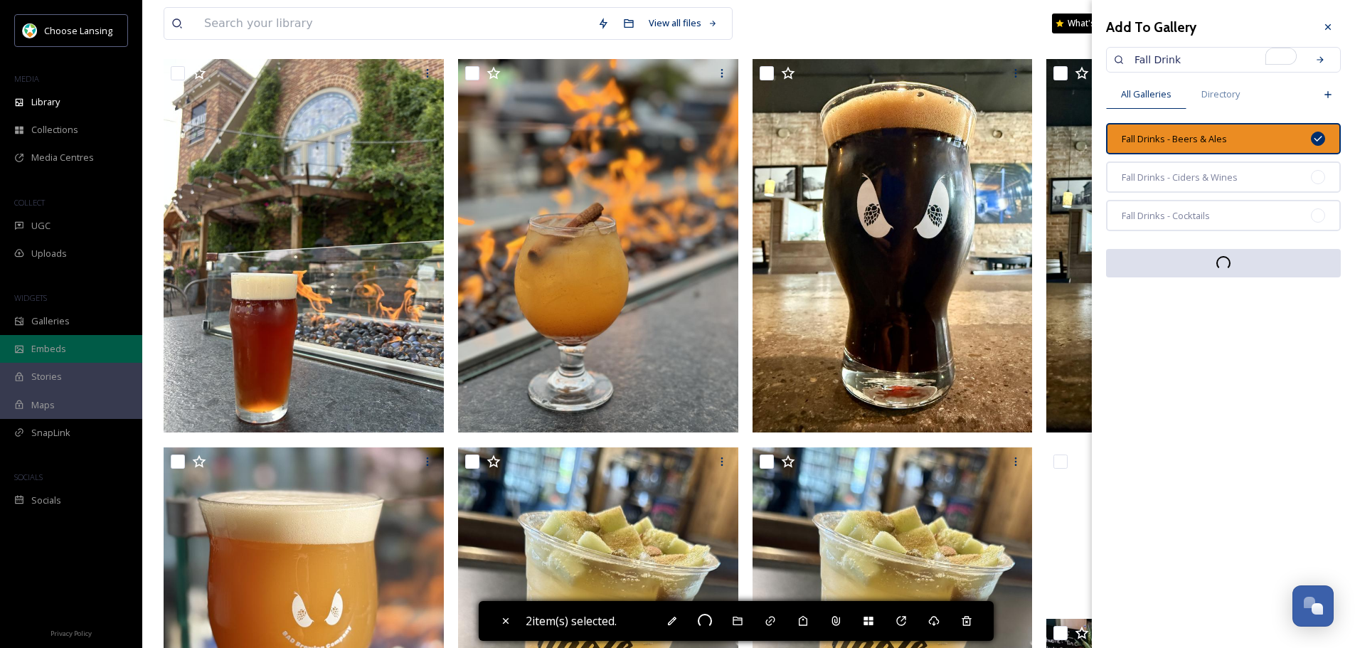
checkbox input "false"
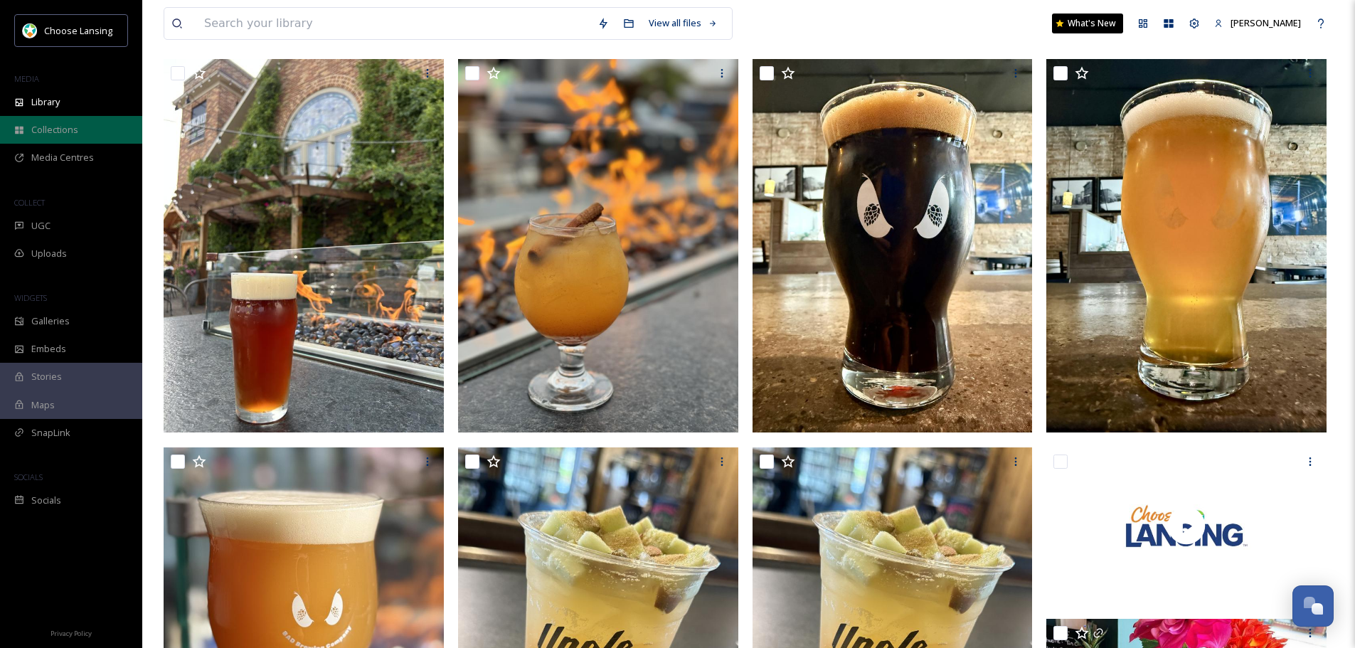
click at [73, 131] on span "Collections" at bounding box center [54, 130] width 47 height 14
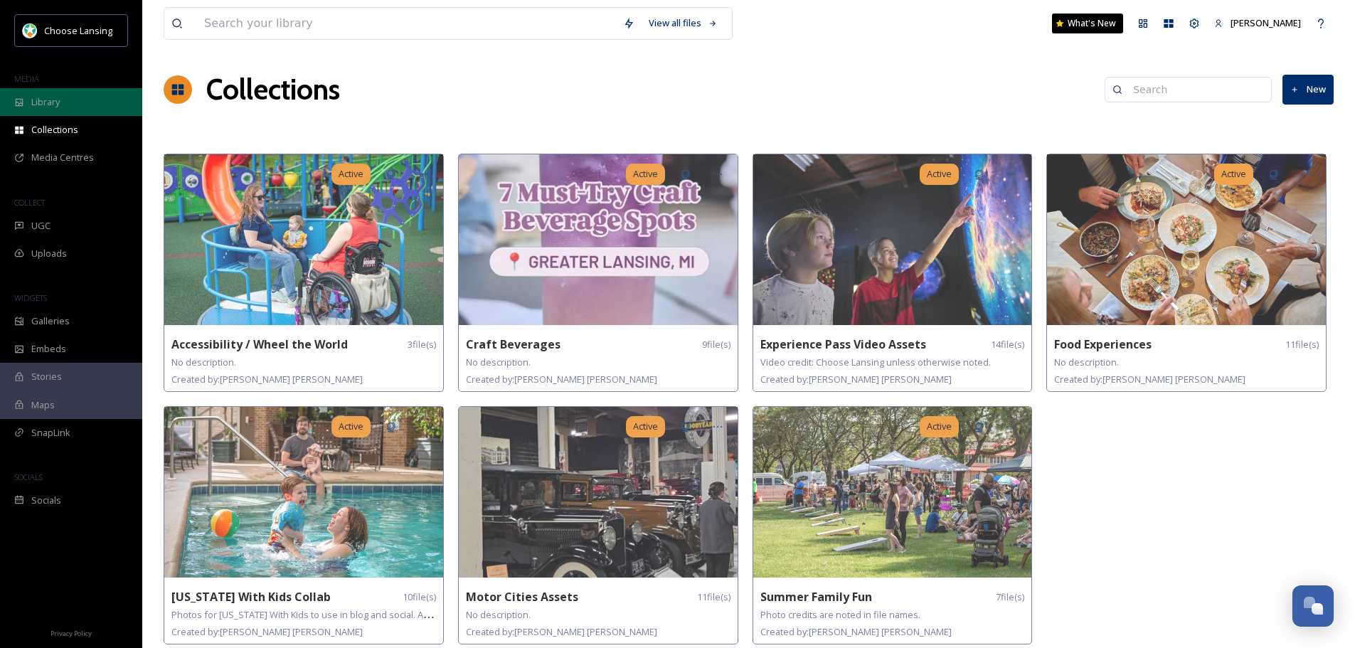
click at [49, 105] on span "Library" at bounding box center [45, 102] width 28 height 14
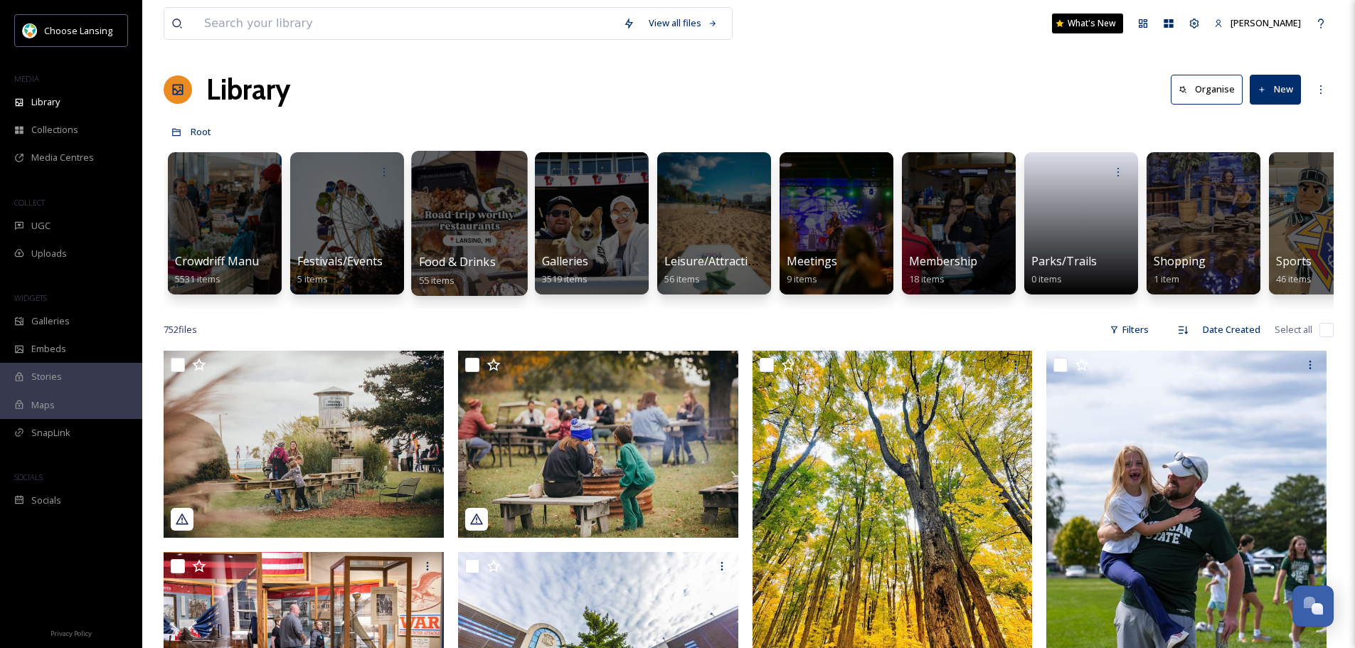
click at [467, 260] on span "Food & Drinks" at bounding box center [457, 262] width 77 height 16
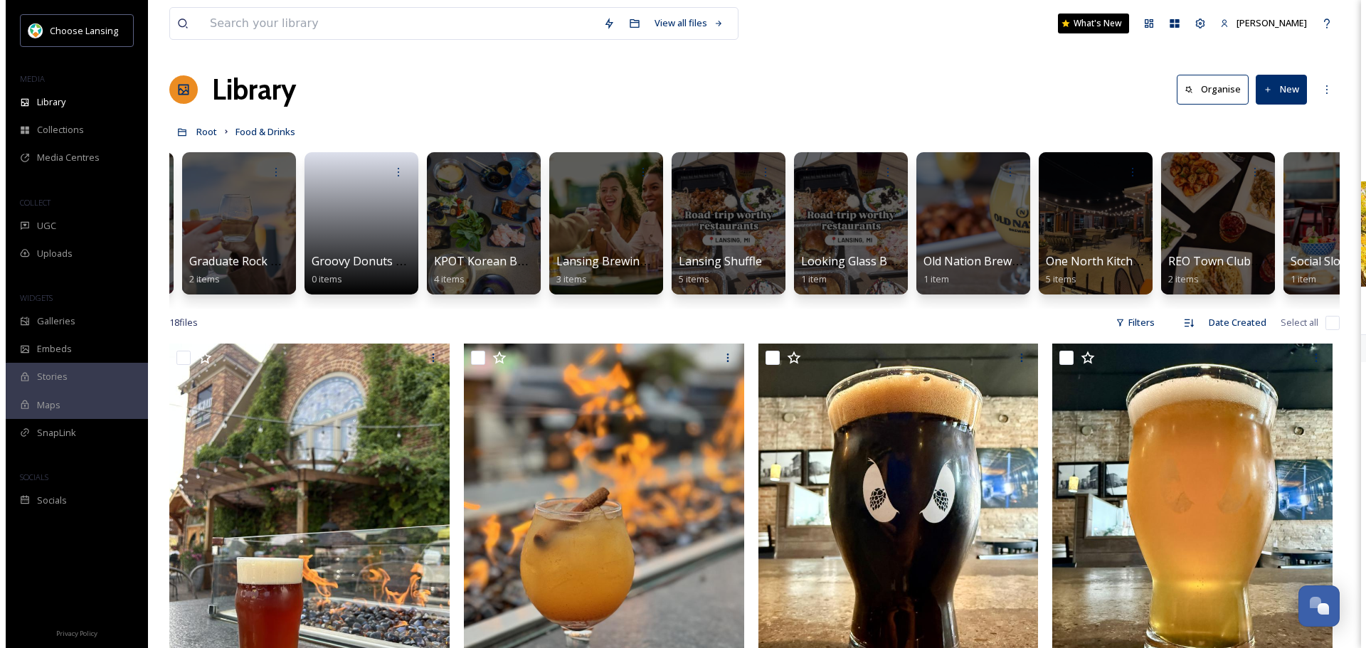
scroll to position [0, 482]
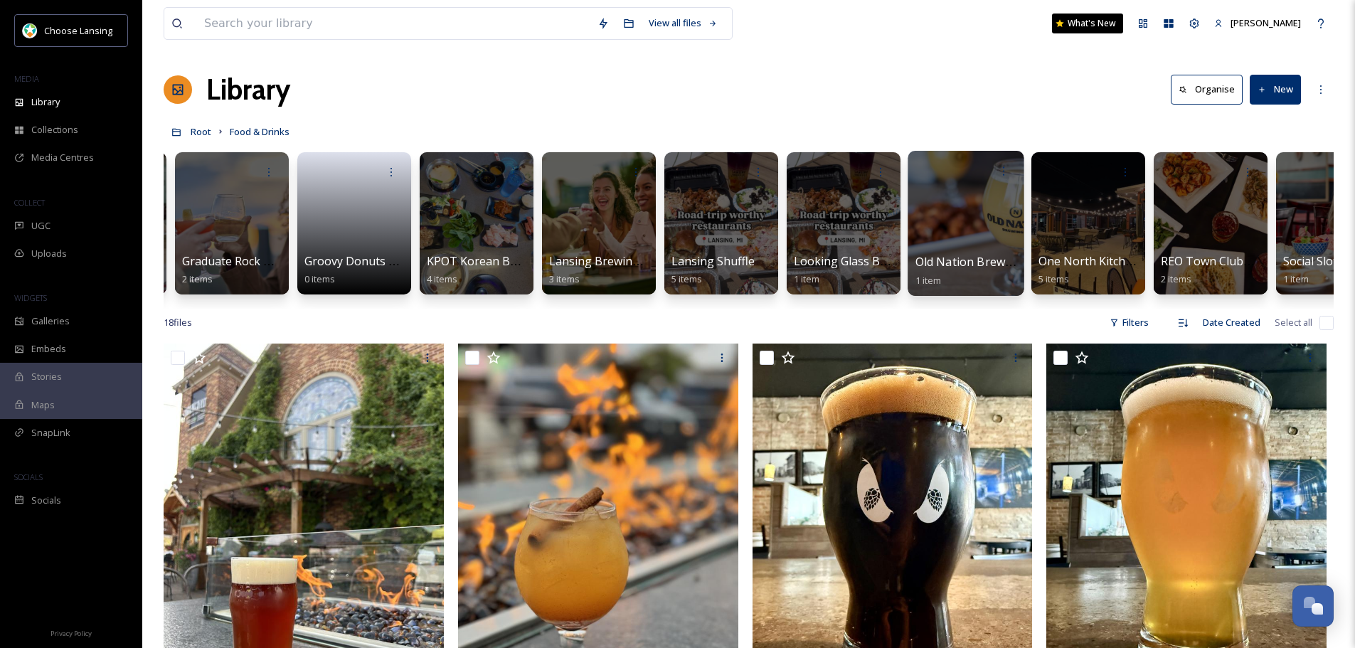
click at [950, 257] on span "Old Nation Brewing Co" at bounding box center [977, 262] width 124 height 16
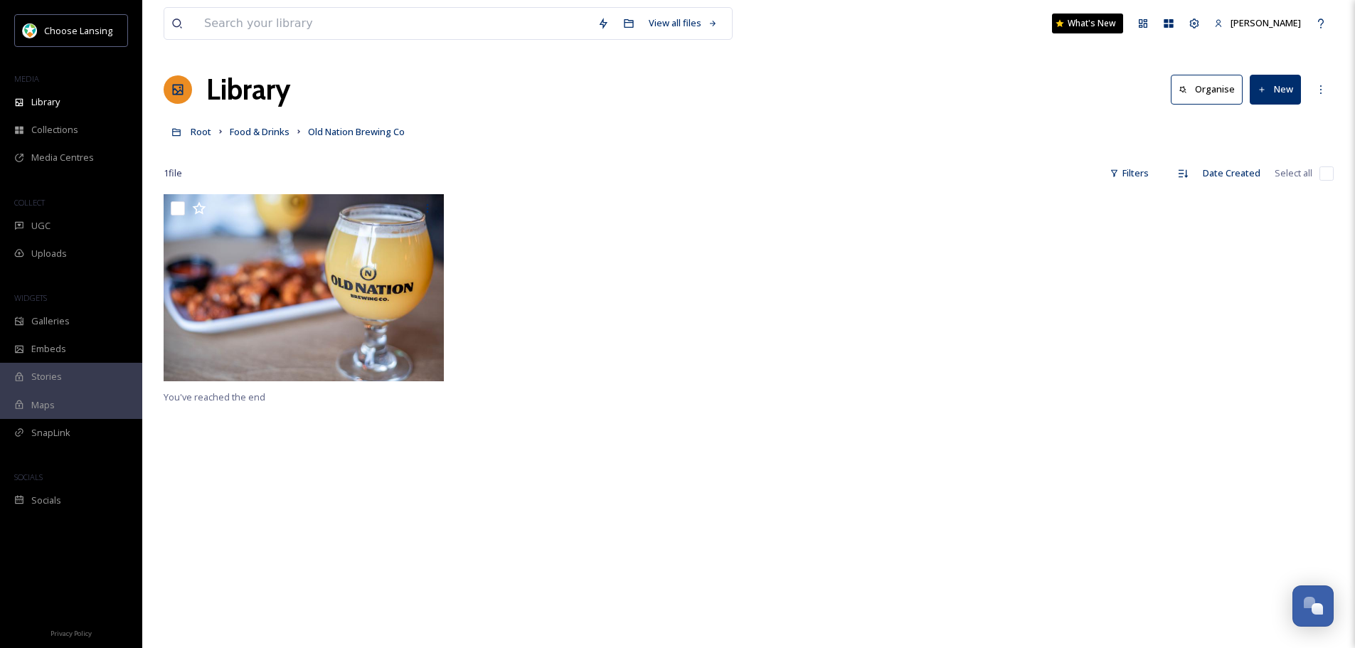
click at [1267, 94] on button "New" at bounding box center [1275, 89] width 51 height 29
click at [1243, 124] on div "File Upload" at bounding box center [1260, 123] width 80 height 28
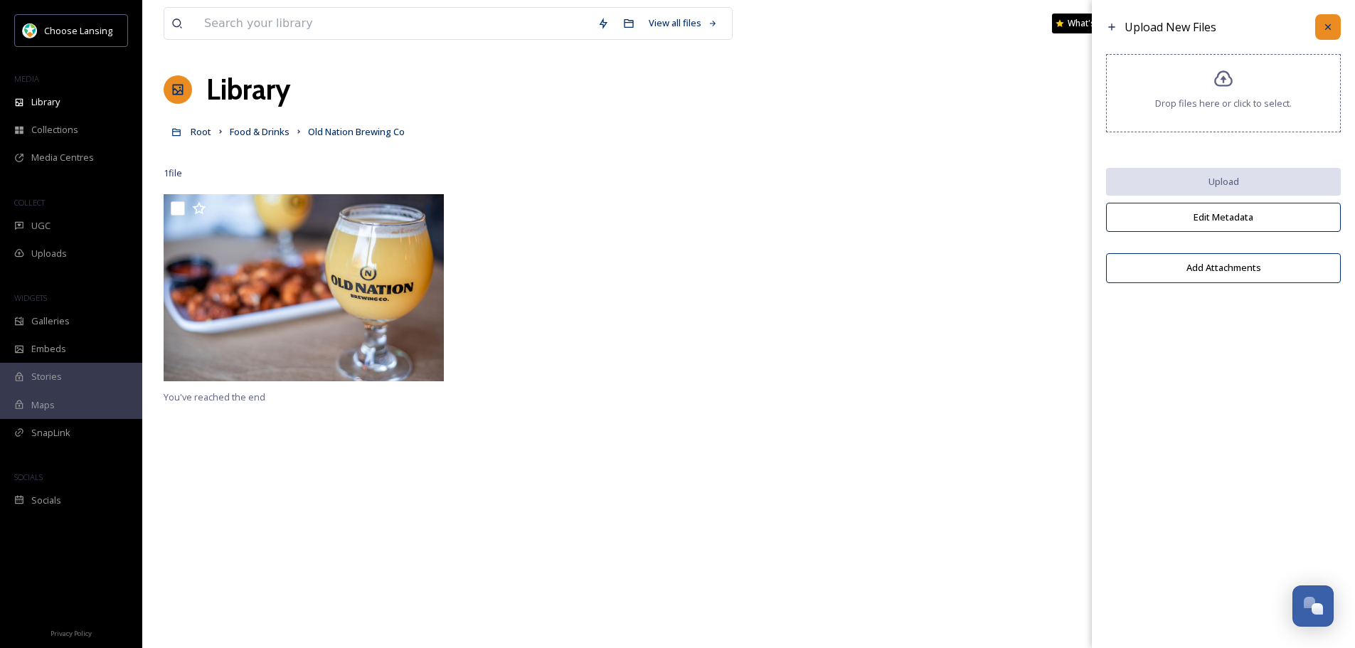
click at [1331, 25] on icon at bounding box center [1327, 26] width 11 height 11
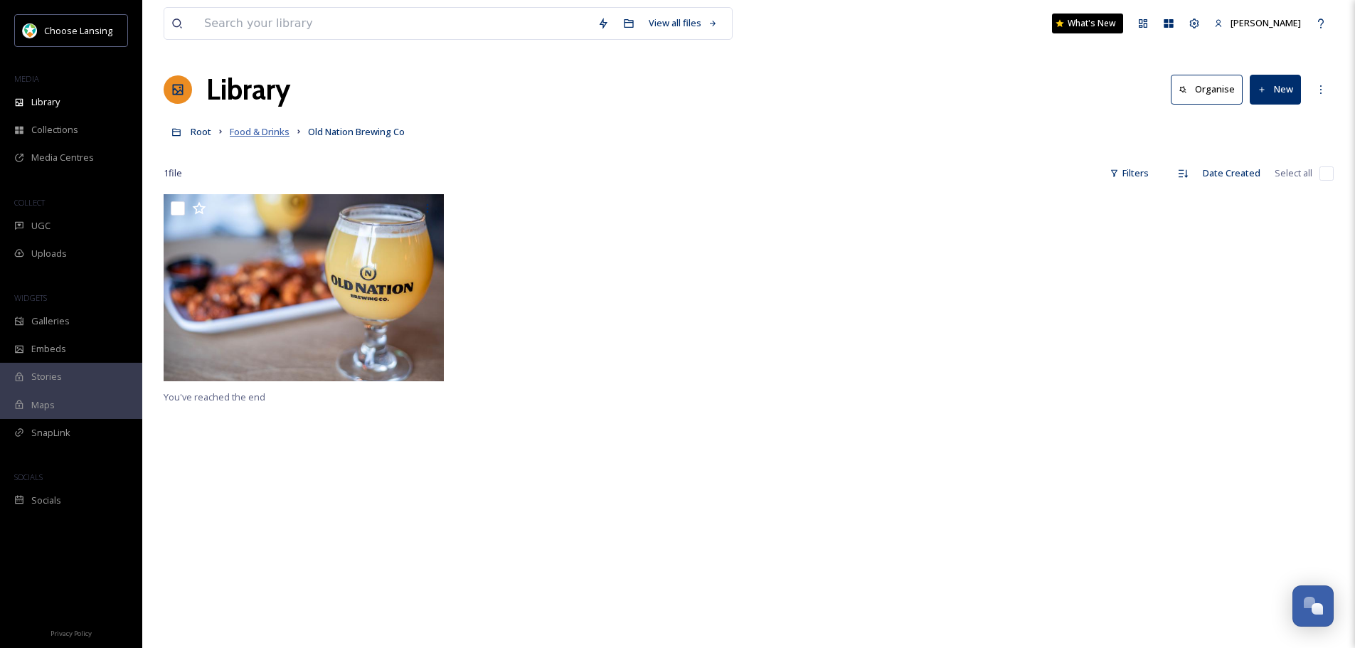
click at [250, 135] on span "Food & Drinks" at bounding box center [260, 131] width 60 height 13
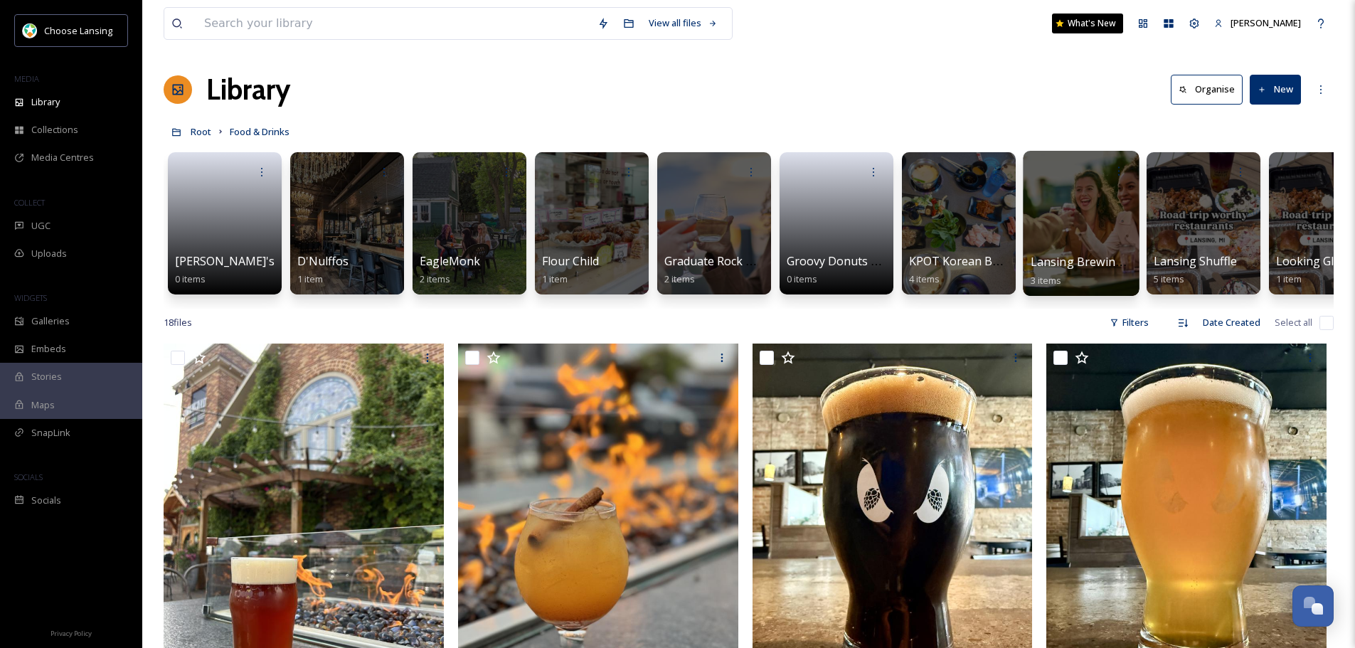
click at [1044, 257] on span "Lansing Brewing Co." at bounding box center [1087, 262] width 112 height 16
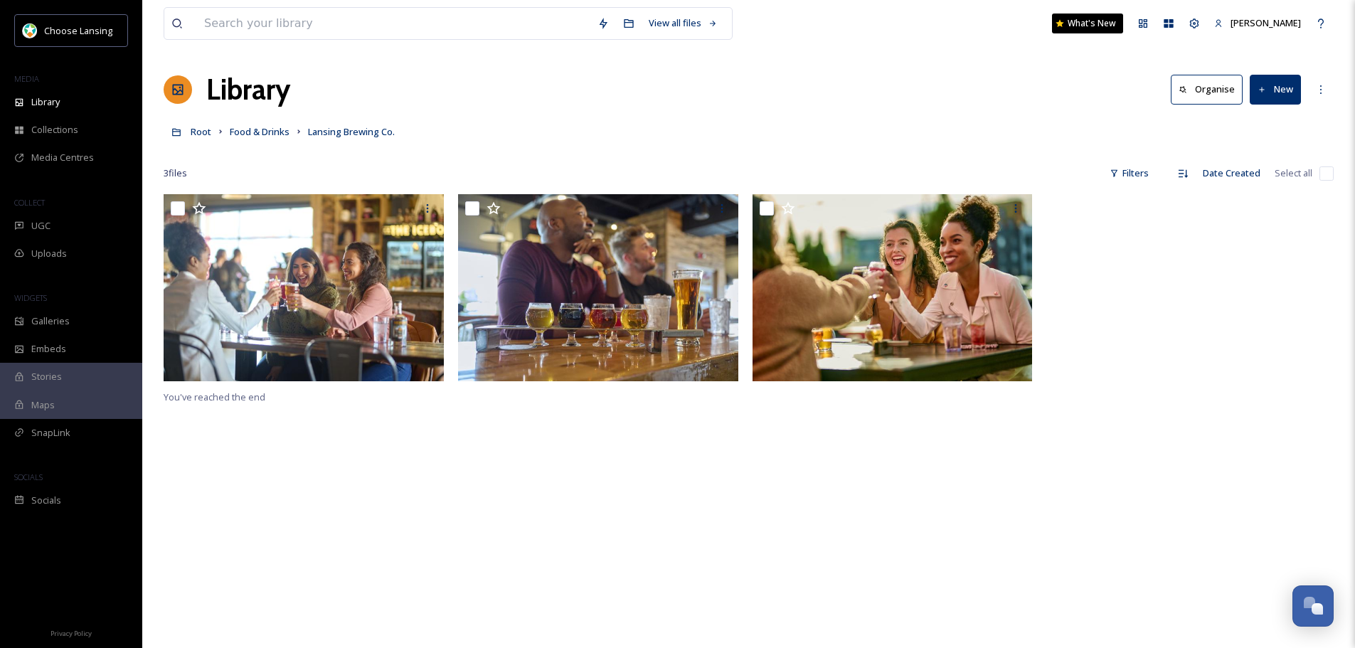
click at [1276, 84] on button "New" at bounding box center [1275, 89] width 51 height 29
click at [1266, 119] on span "File Upload" at bounding box center [1268, 123] width 47 height 14
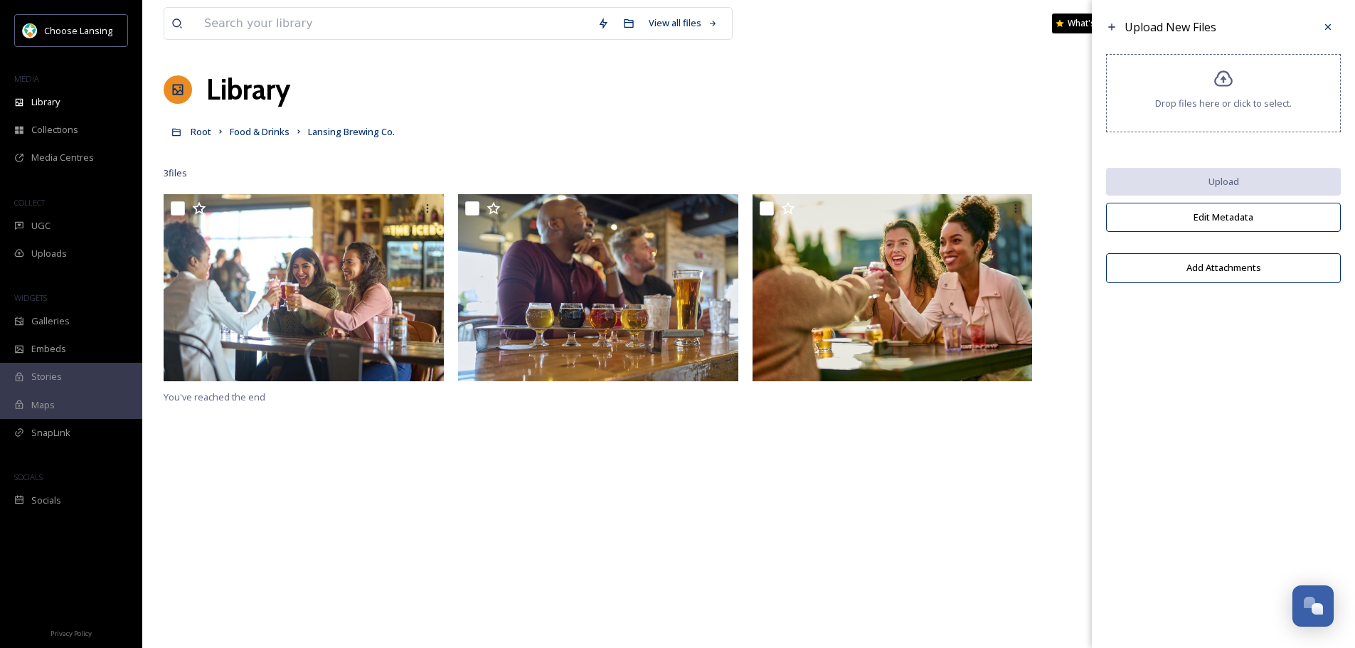
click at [1227, 121] on div "Drop files here or click to select." at bounding box center [1223, 93] width 235 height 78
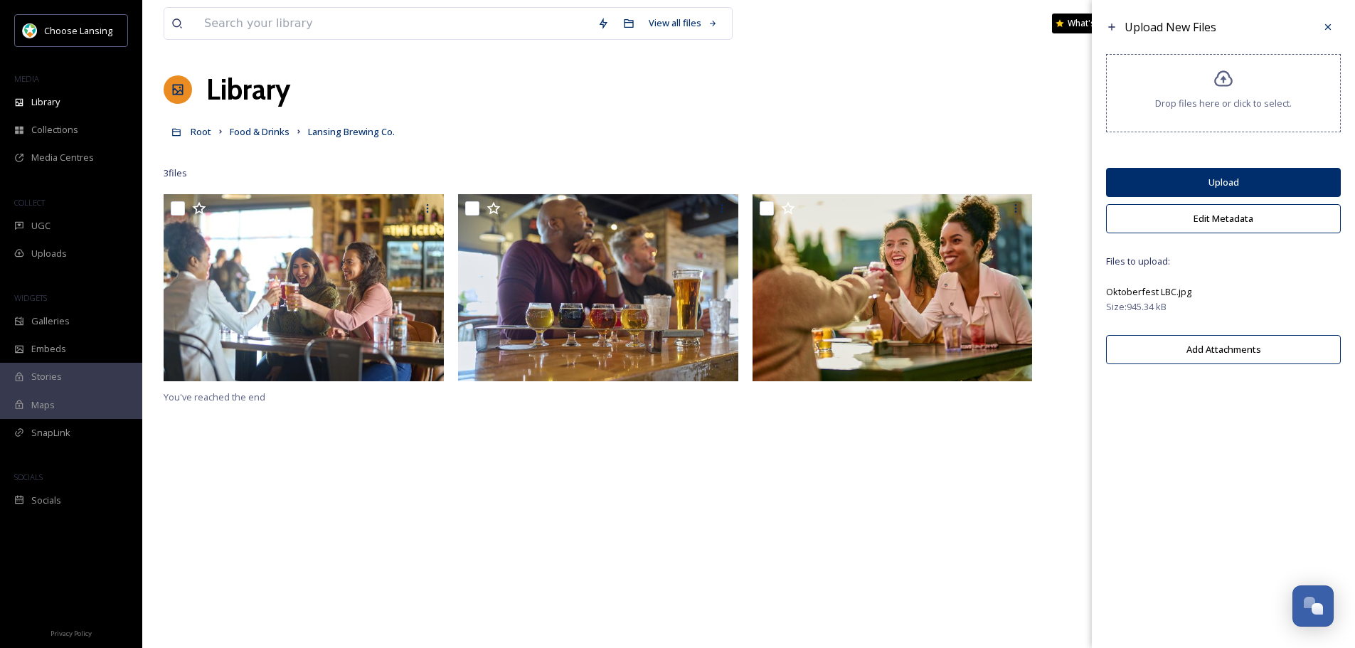
click at [1240, 183] on button "Upload" at bounding box center [1223, 182] width 235 height 29
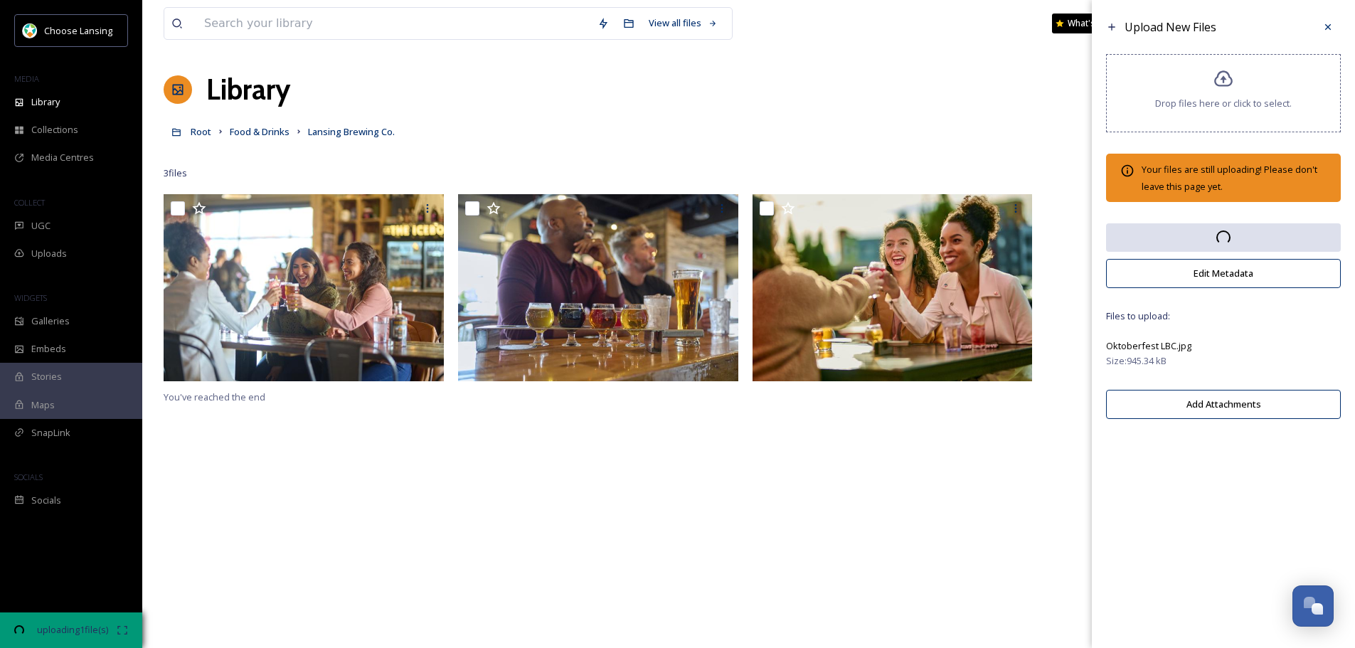
click at [1233, 269] on button "Edit Metadata" at bounding box center [1223, 273] width 235 height 29
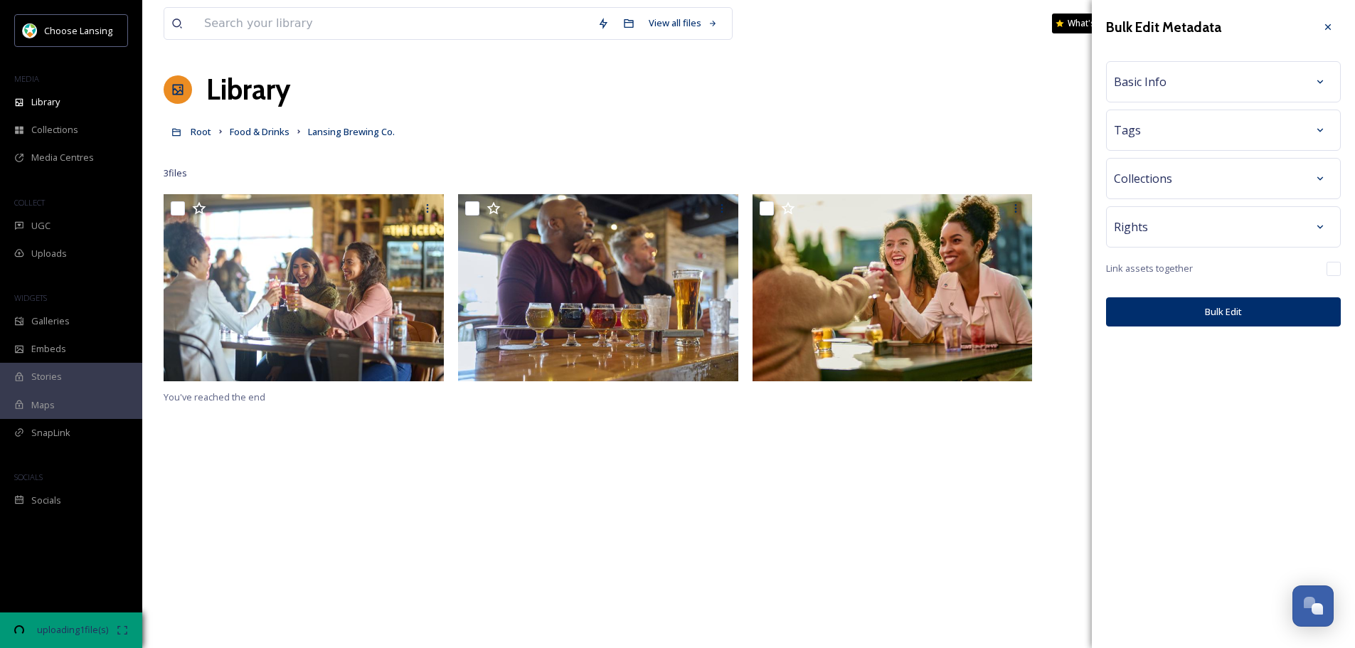
click at [1201, 80] on div "Basic Info" at bounding box center [1223, 82] width 219 height 26
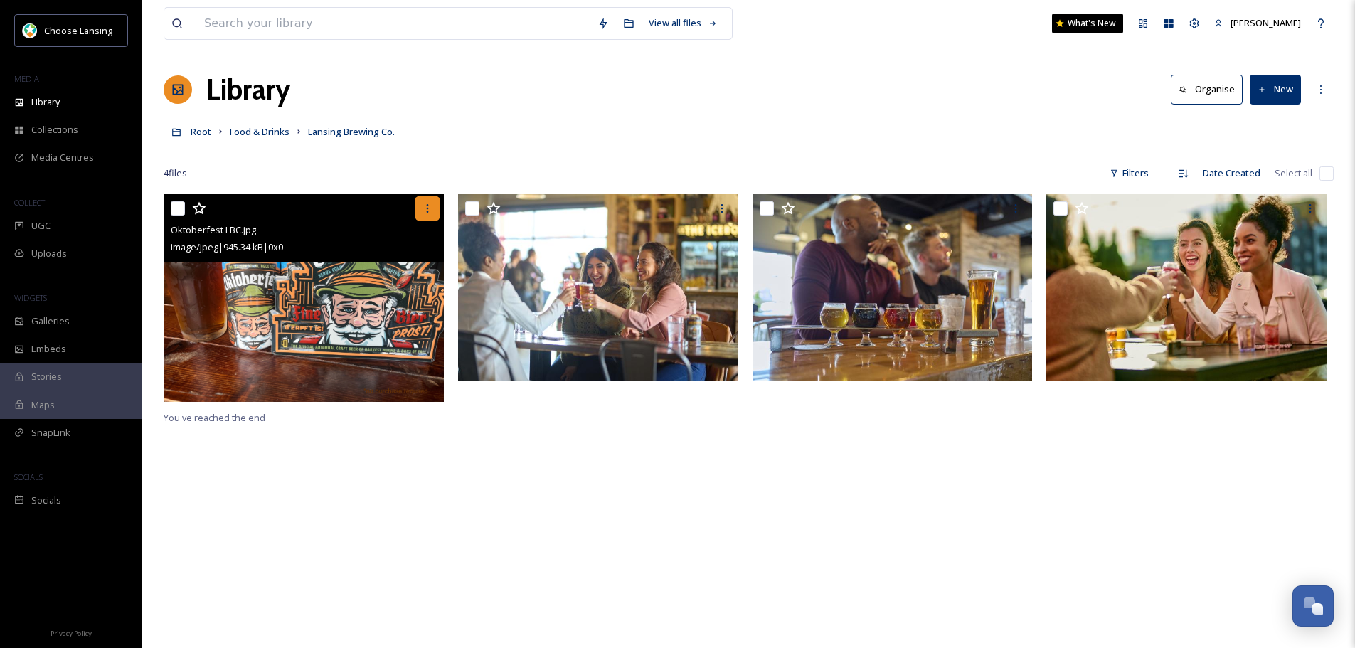
click at [425, 209] on icon at bounding box center [427, 208] width 11 height 11
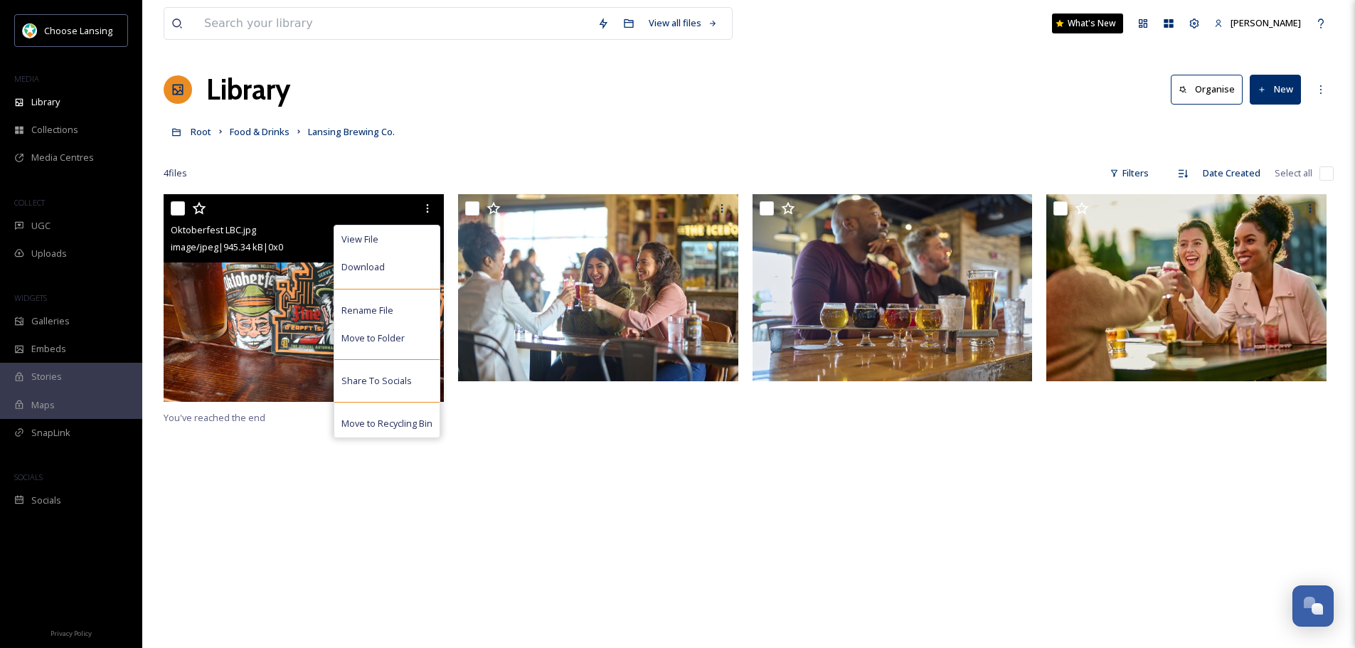
click at [324, 315] on img at bounding box center [304, 298] width 280 height 208
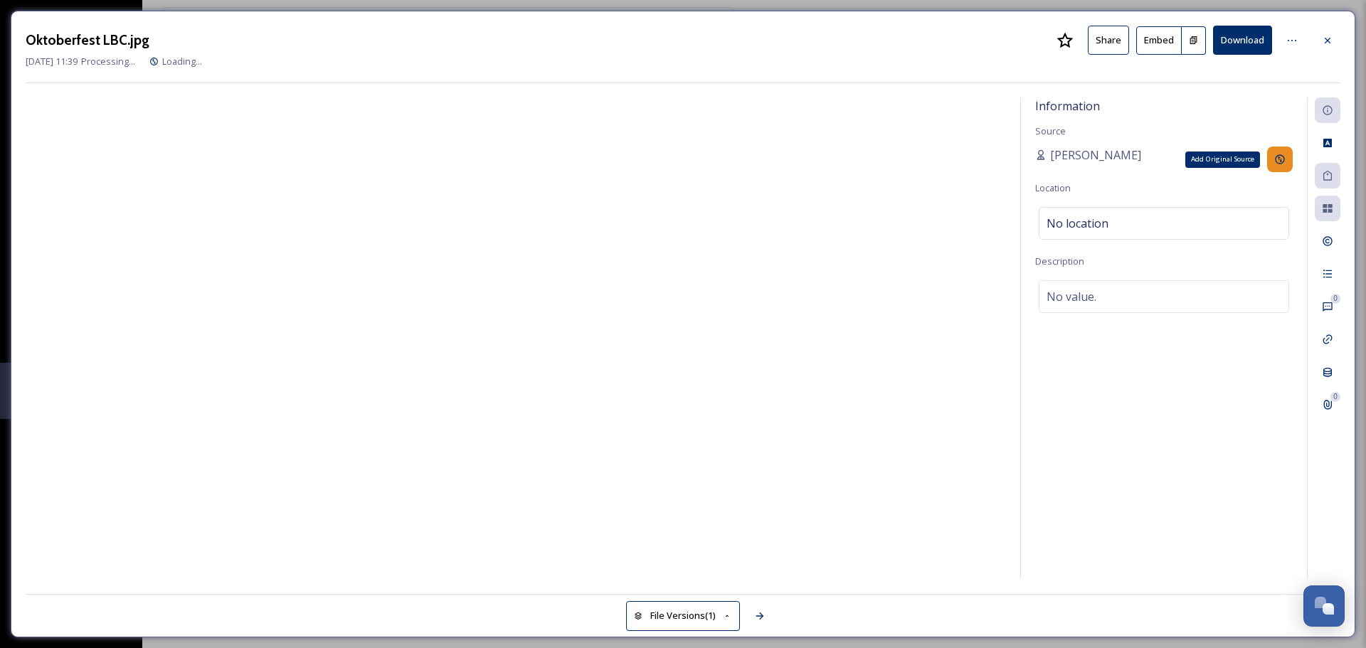
click at [1277, 159] on icon at bounding box center [1279, 159] width 11 height 11
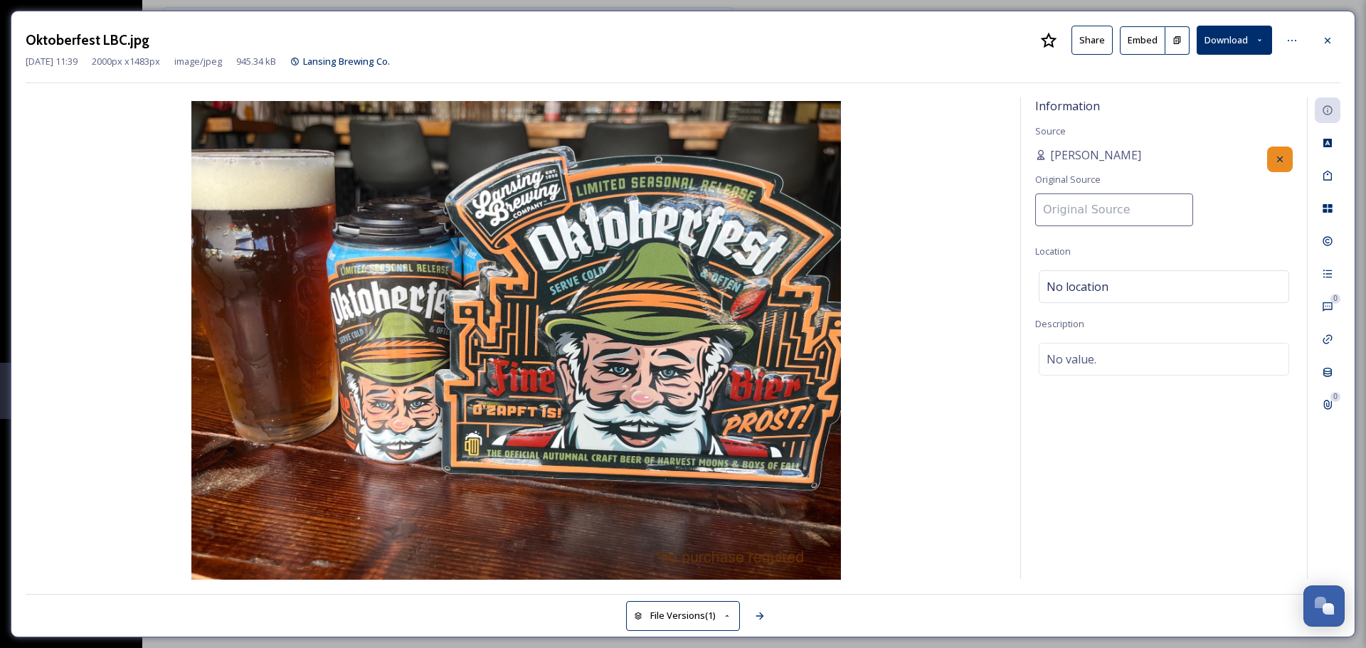
click at [1151, 201] on input at bounding box center [1114, 209] width 158 height 33
type input "Lansing Brewing Company"
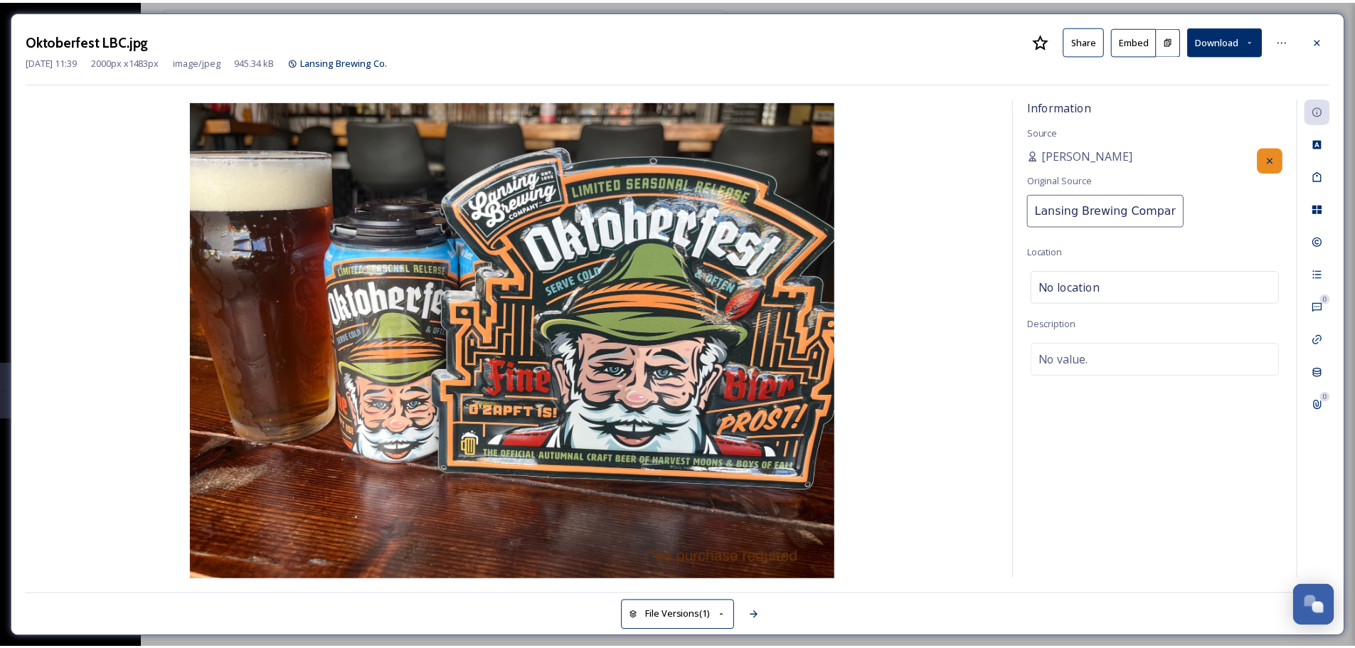
scroll to position [0, 4]
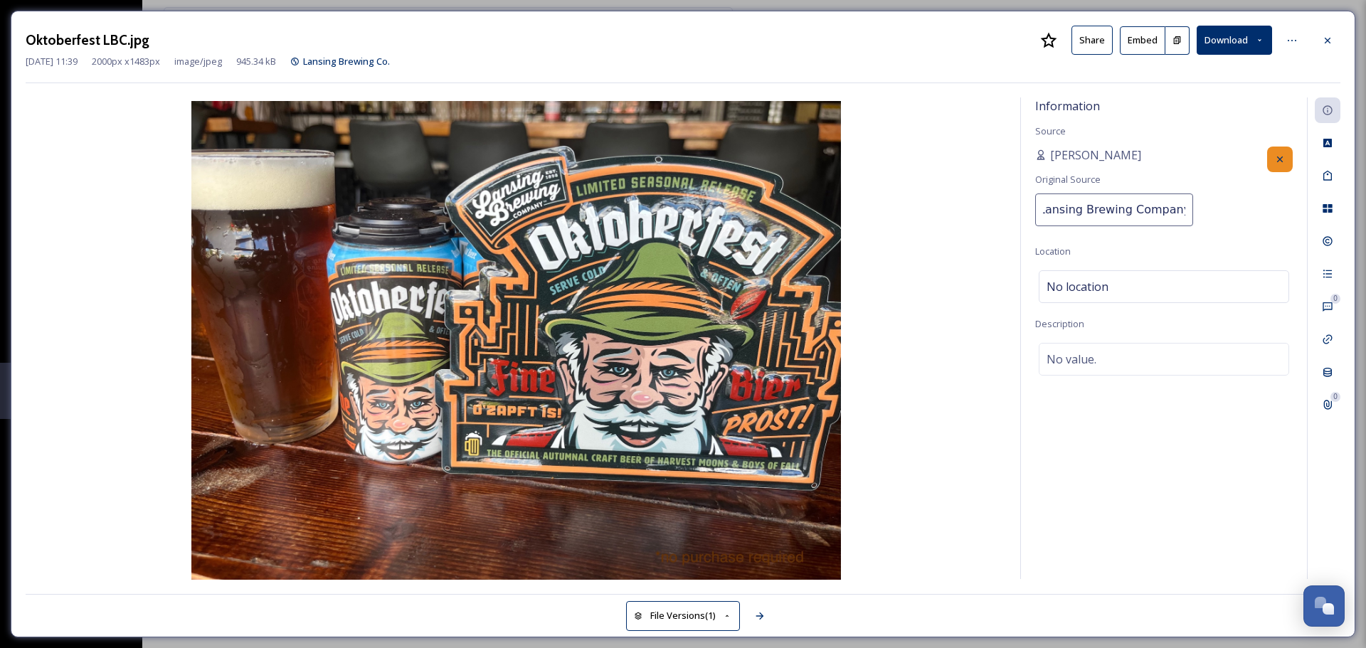
click at [1162, 488] on div "Information Source [PERSON_NAME] Original Source Lansing Brewing Company Locati…" at bounding box center [1164, 337] width 286 height 481
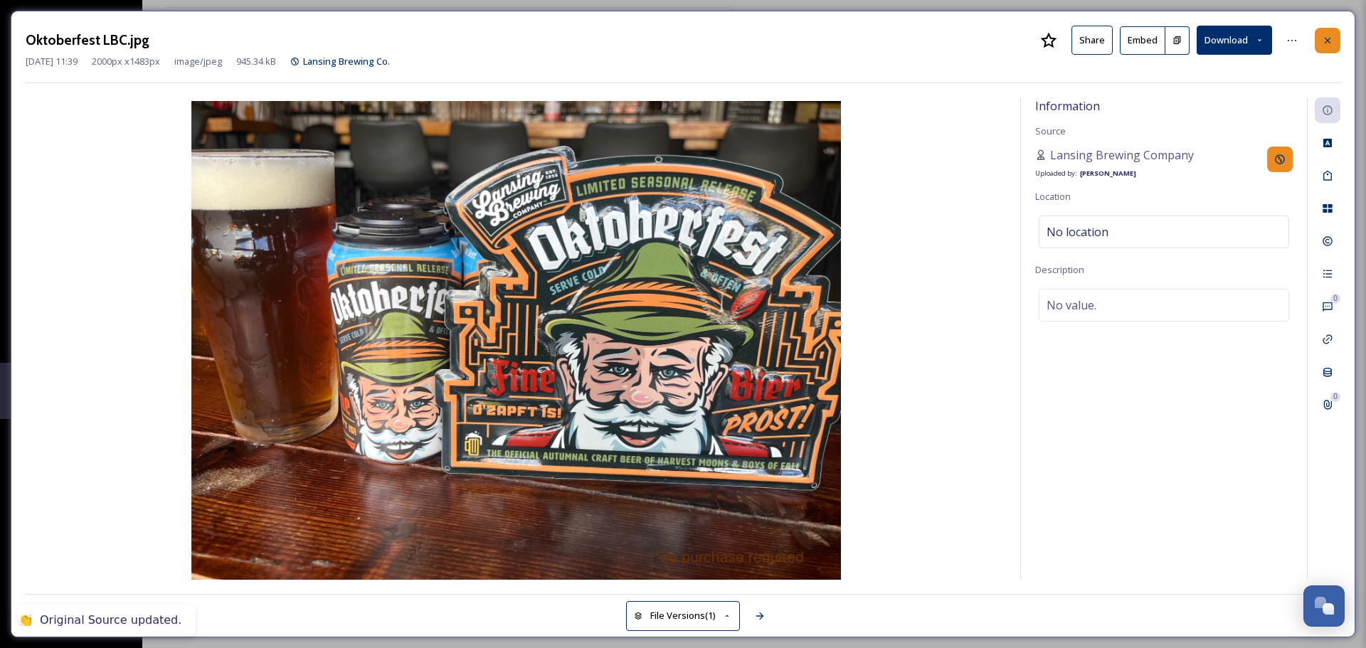
click at [1327, 40] on icon at bounding box center [1327, 40] width 6 height 6
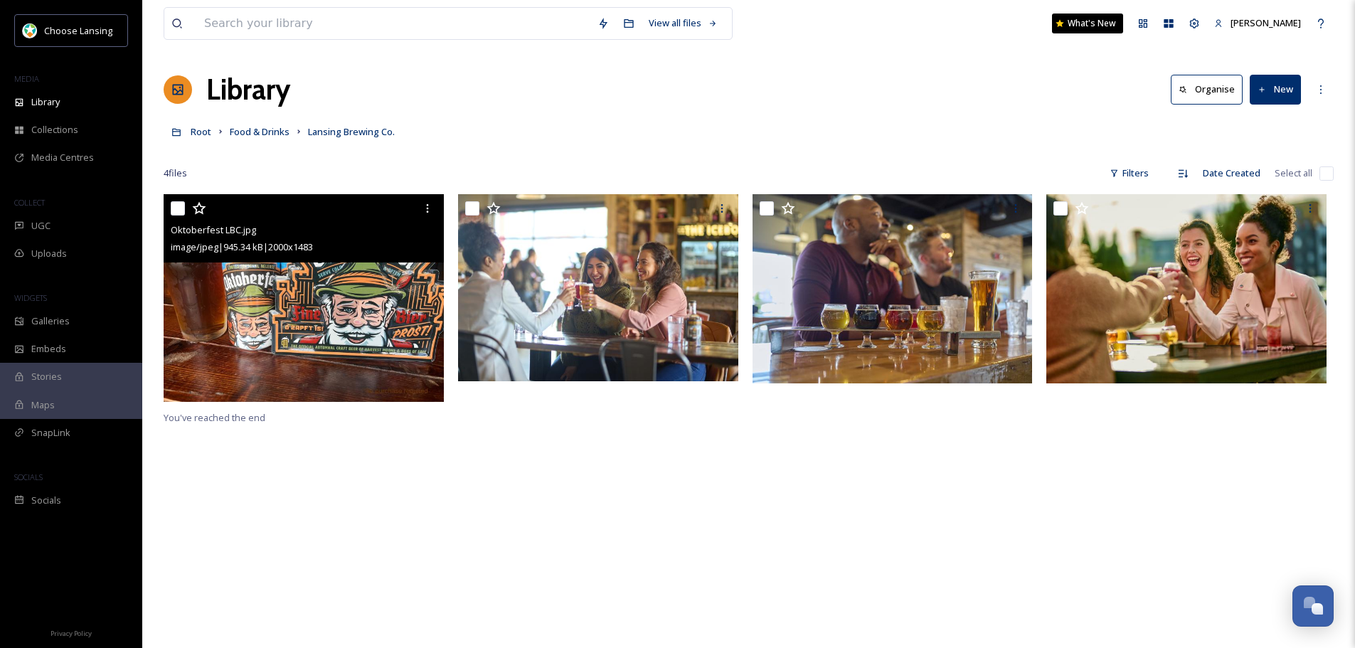
click at [172, 206] on input "checkbox" at bounding box center [178, 208] width 14 height 14
checkbox input "true"
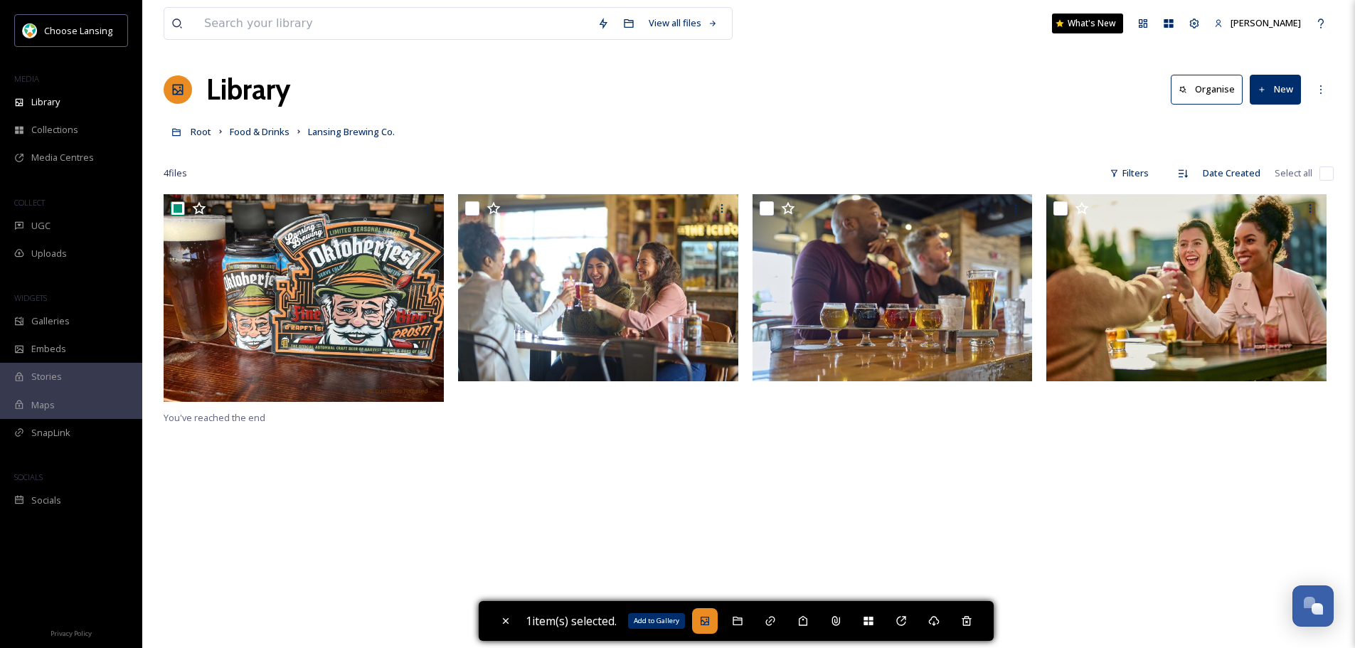
click at [711, 616] on icon at bounding box center [704, 620] width 11 height 11
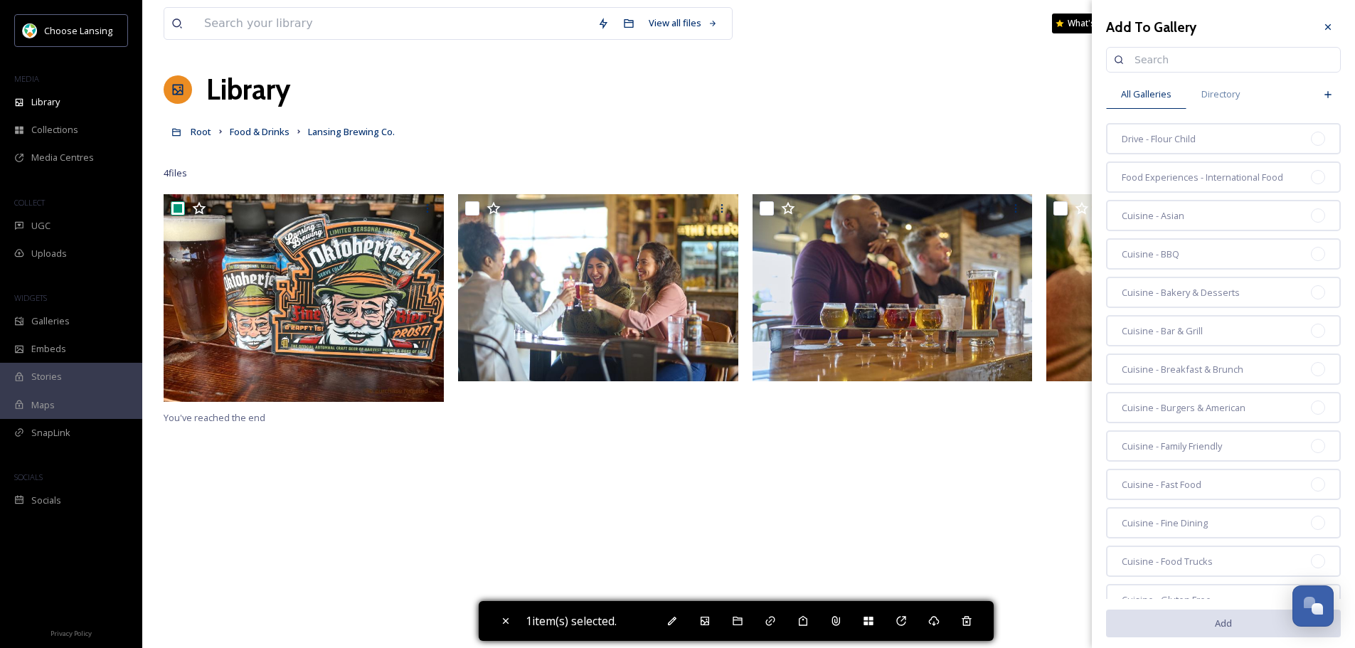
click at [1203, 65] on input at bounding box center [1230, 60] width 206 height 28
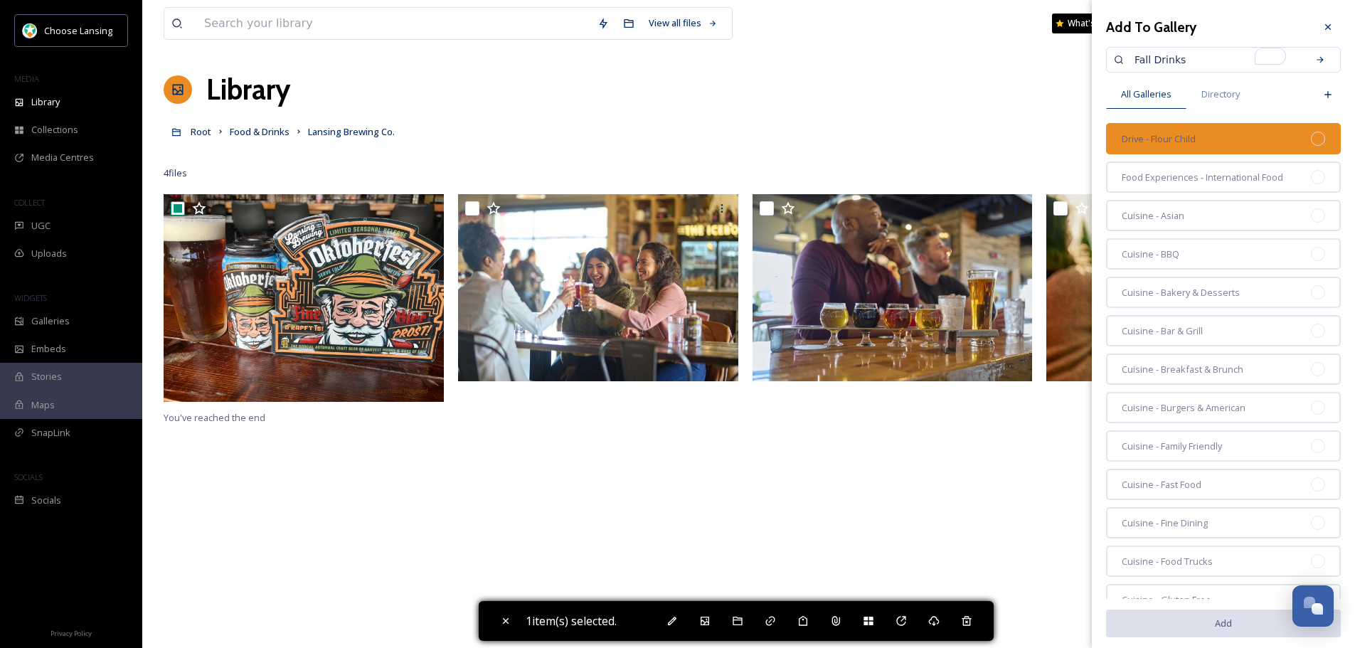
type input "Fall Drinks"
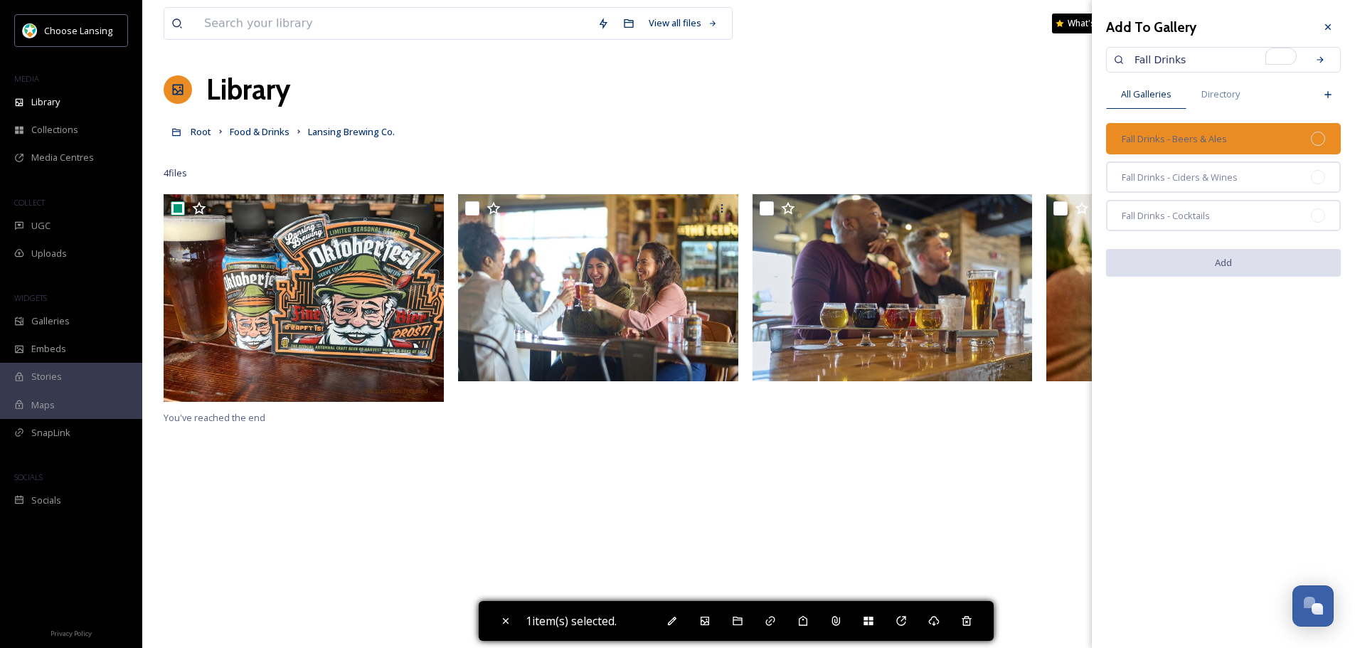
click at [1223, 138] on span "Fall Drinks - Beers & Ales" at bounding box center [1174, 139] width 105 height 14
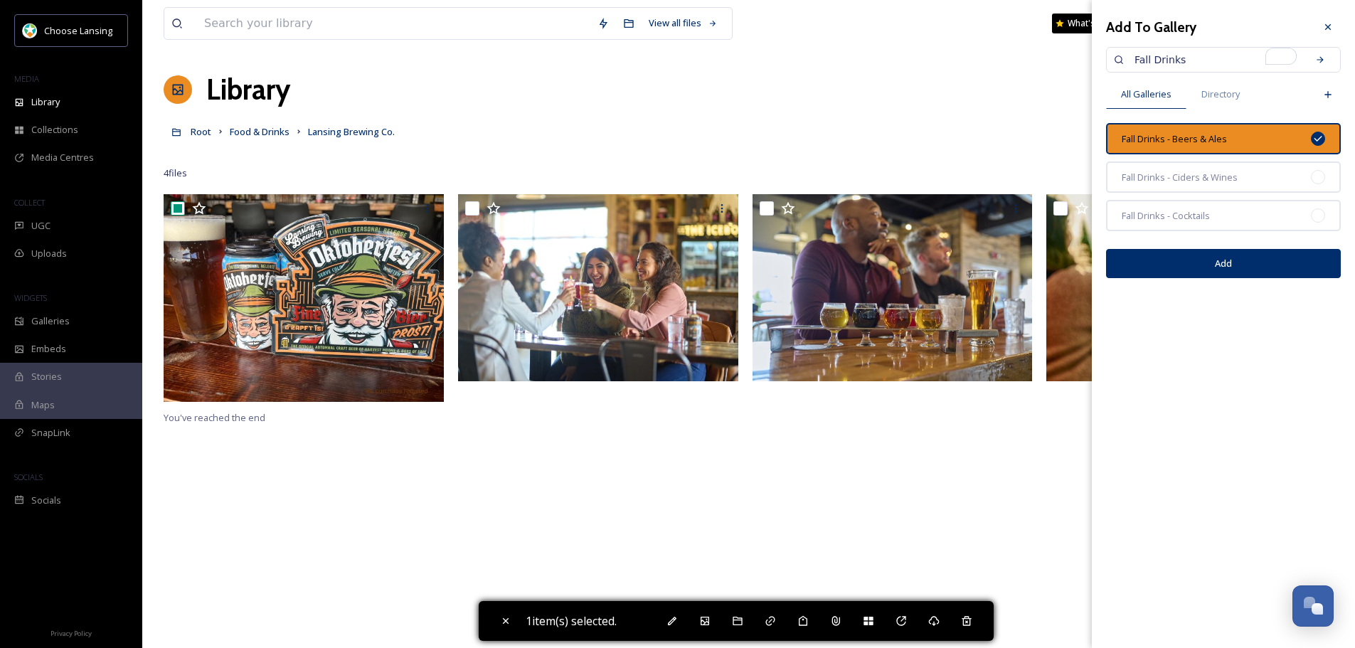
click at [1238, 262] on button "Add" at bounding box center [1223, 263] width 235 height 29
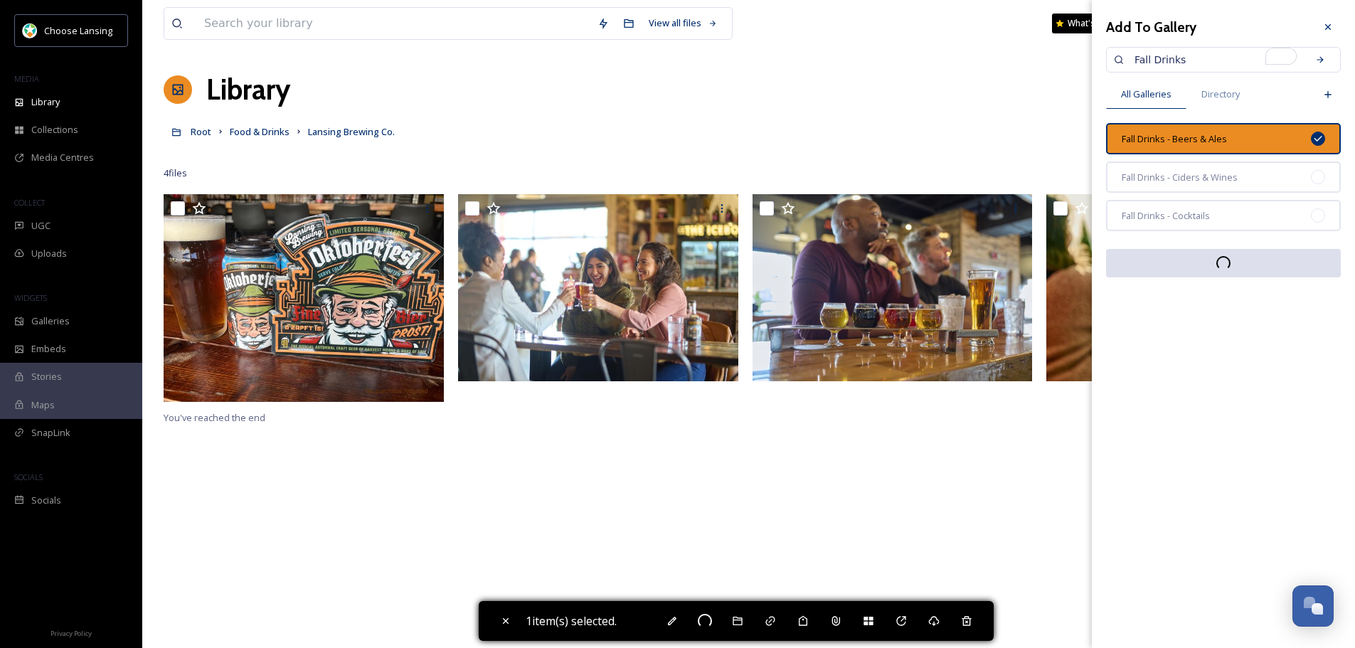
checkbox input "false"
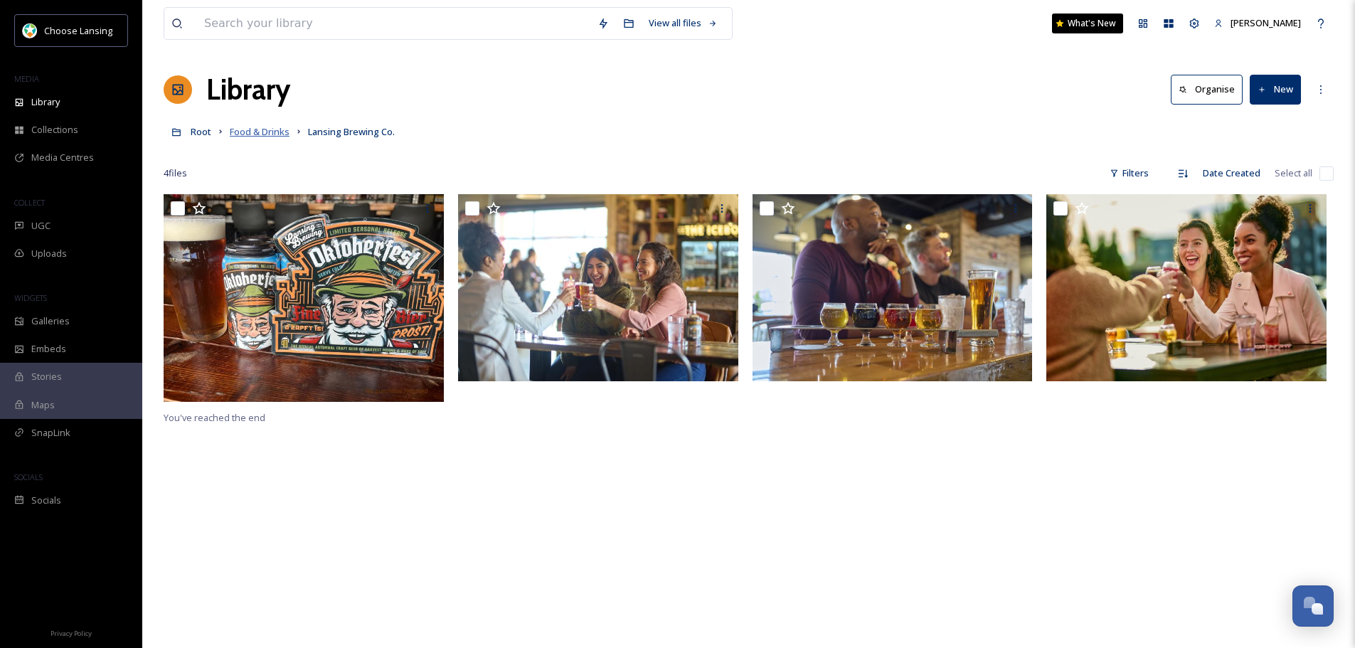
click at [256, 131] on span "Food & Drinks" at bounding box center [260, 131] width 60 height 13
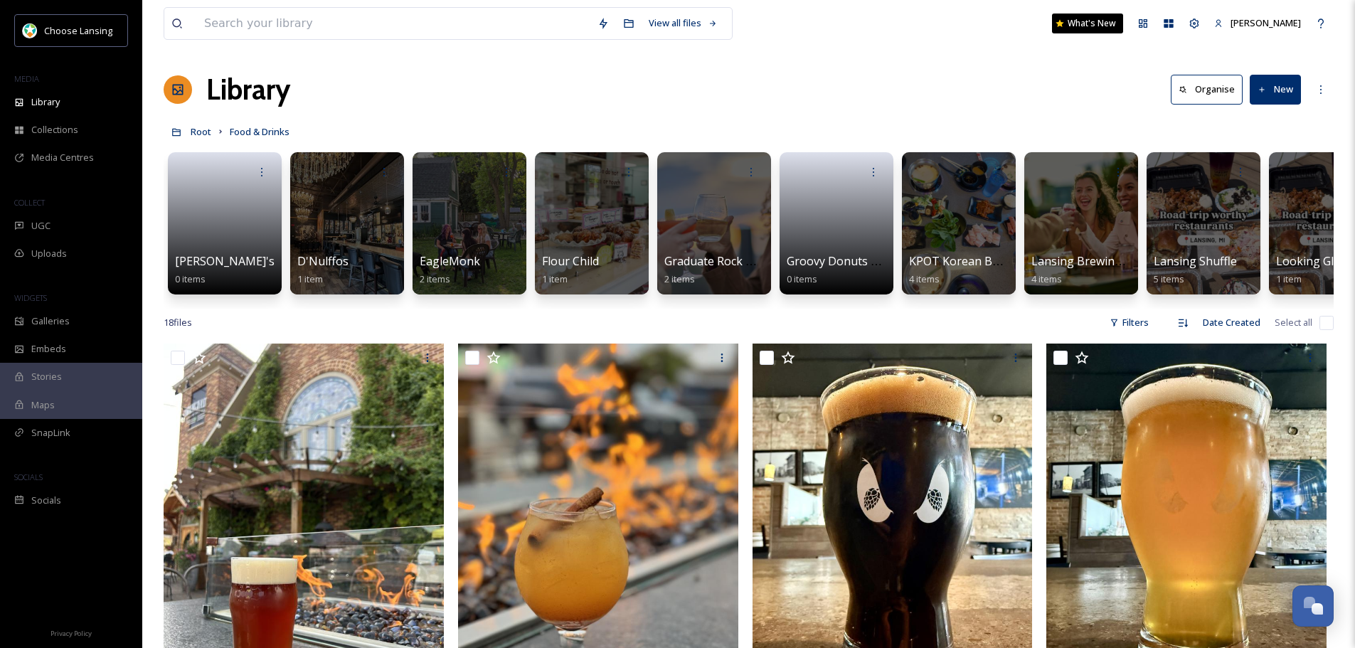
click at [1284, 77] on button "New" at bounding box center [1275, 89] width 51 height 29
click at [1270, 176] on span "Folder" at bounding box center [1258, 178] width 27 height 14
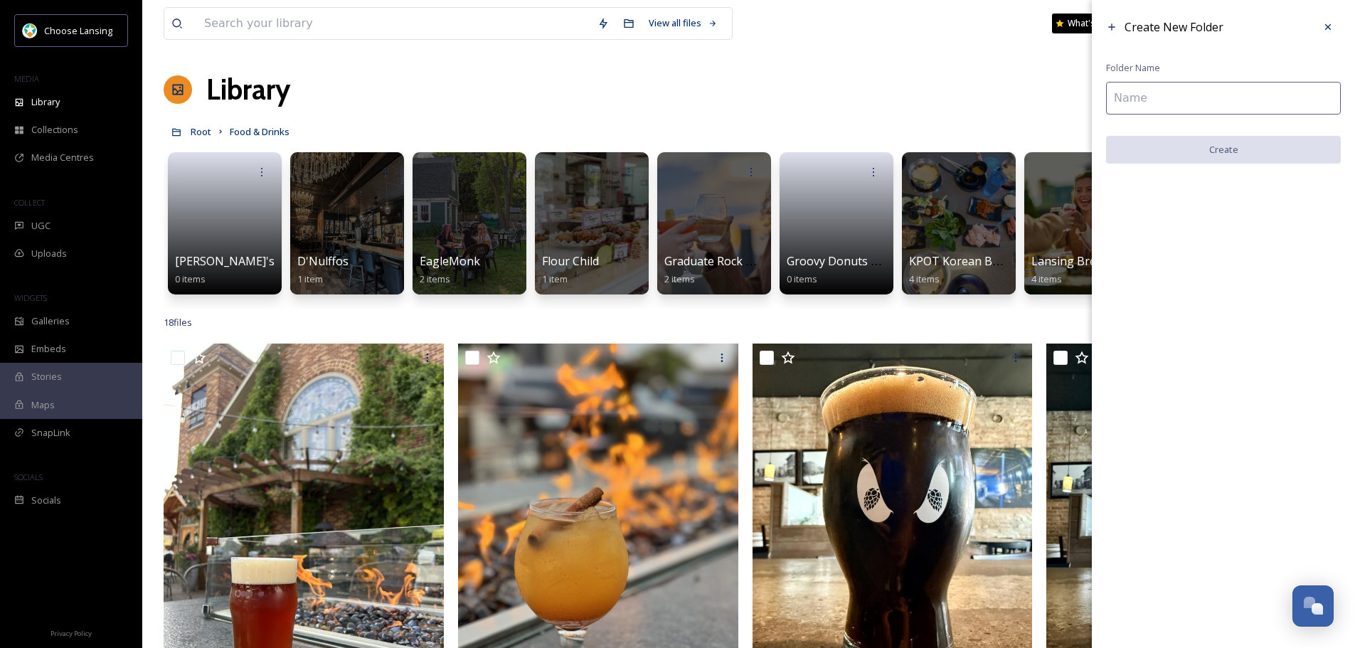
click at [1159, 99] on input at bounding box center [1223, 98] width 235 height 33
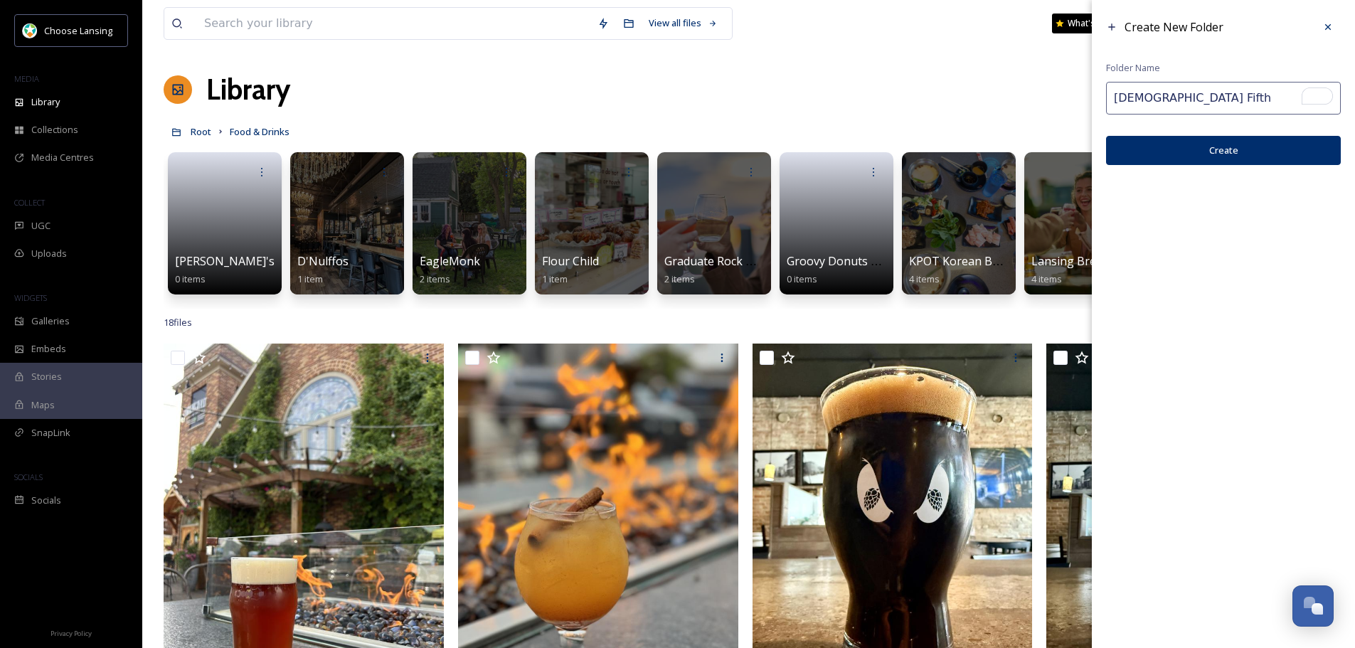
type input "[DEMOGRAPHIC_DATA] Fifth"
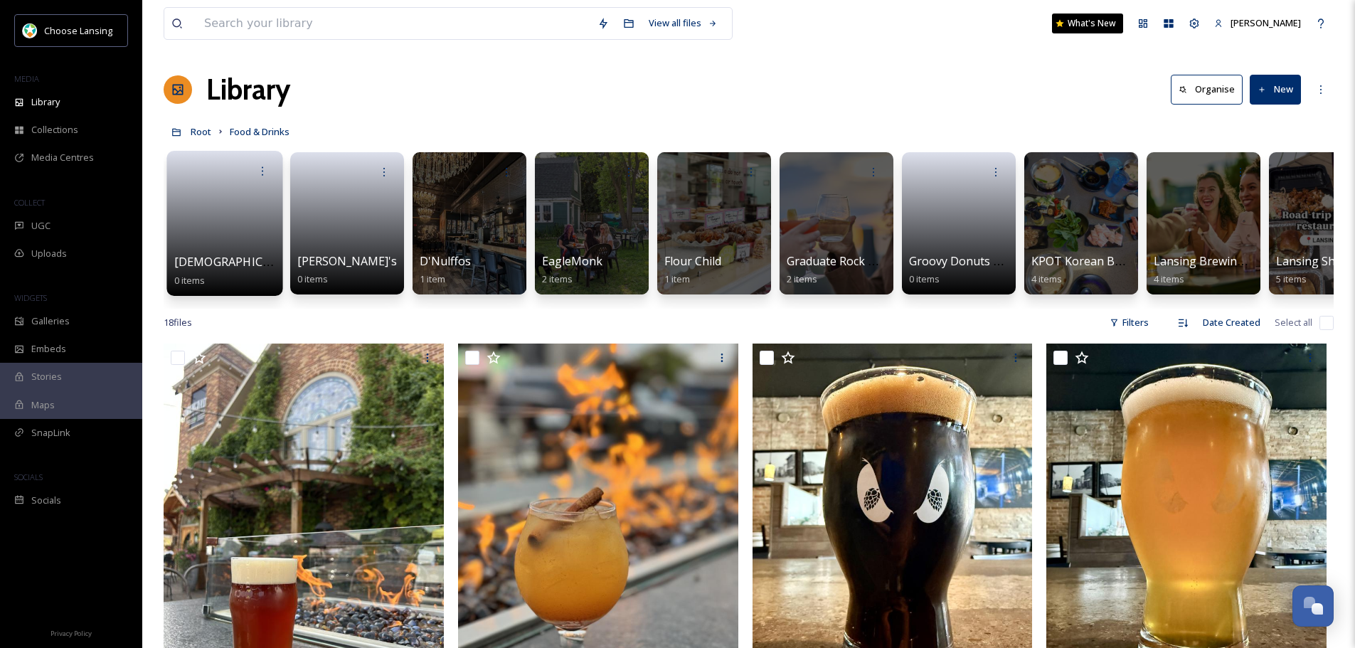
click at [218, 259] on span "[DEMOGRAPHIC_DATA] Fifth" at bounding box center [252, 262] width 156 height 16
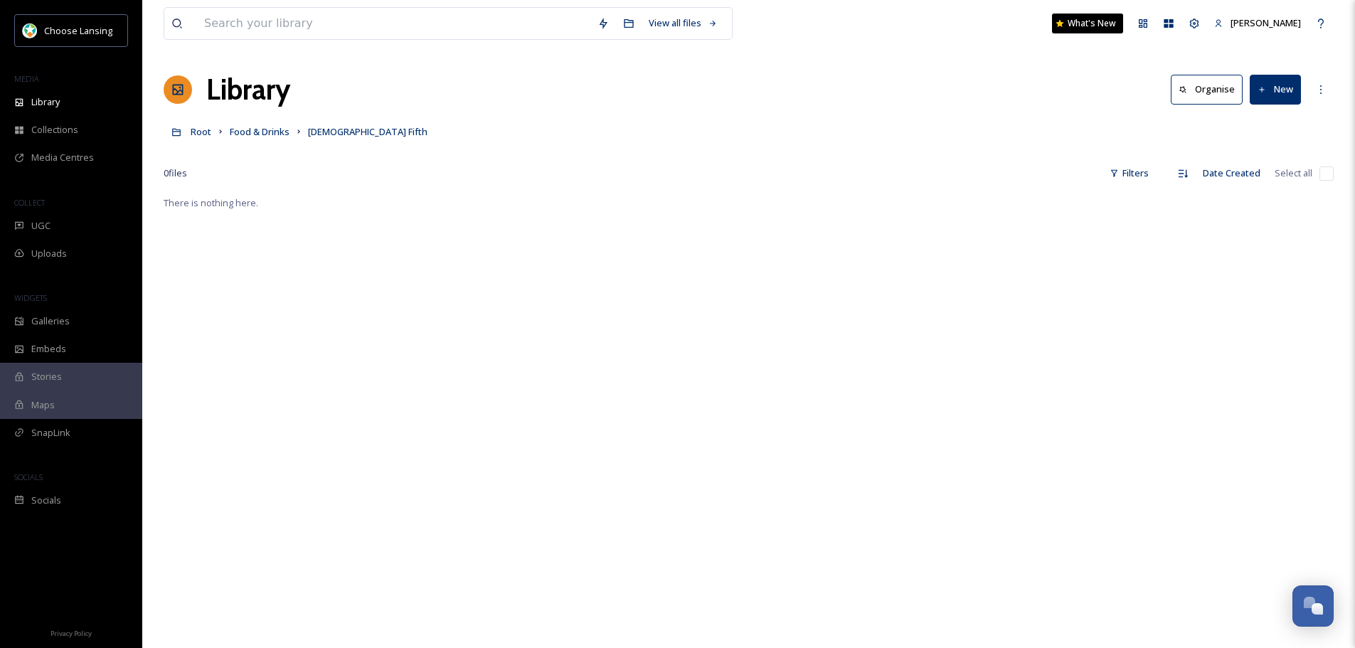
click at [1291, 92] on button "New" at bounding box center [1275, 89] width 51 height 29
click at [1269, 121] on span "File Upload" at bounding box center [1268, 123] width 47 height 14
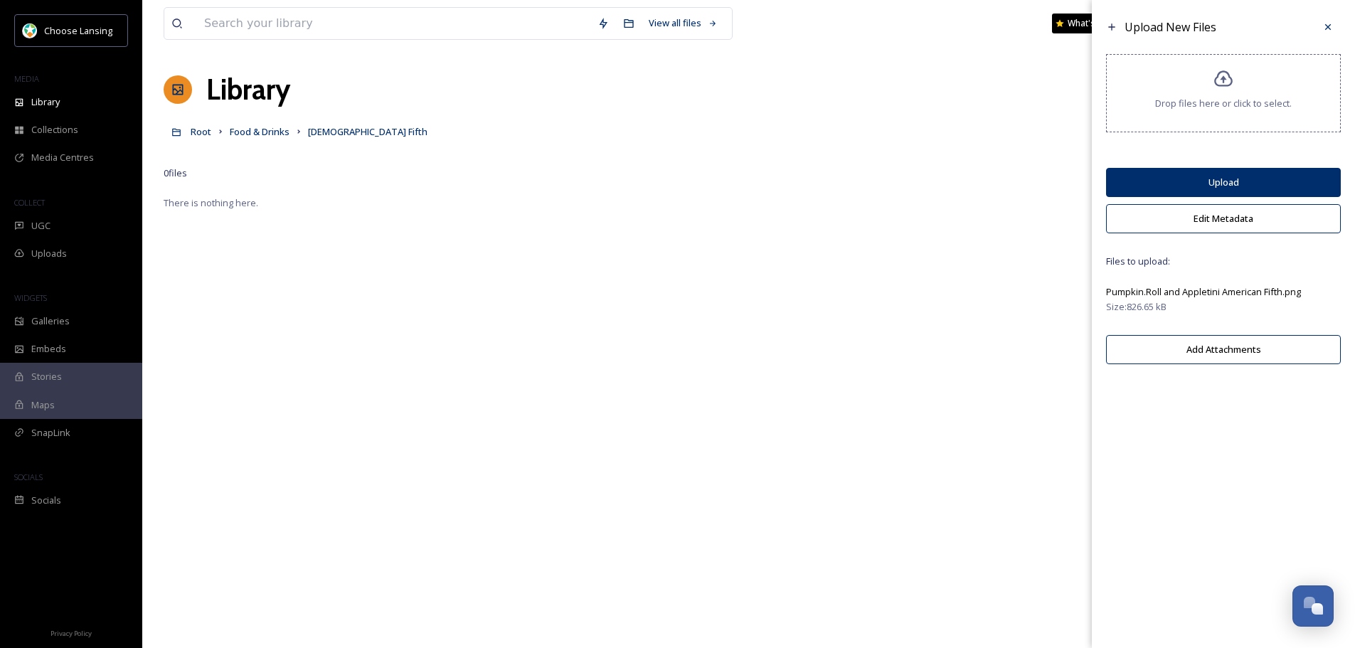
click at [1221, 214] on button "Edit Metadata" at bounding box center [1223, 218] width 235 height 29
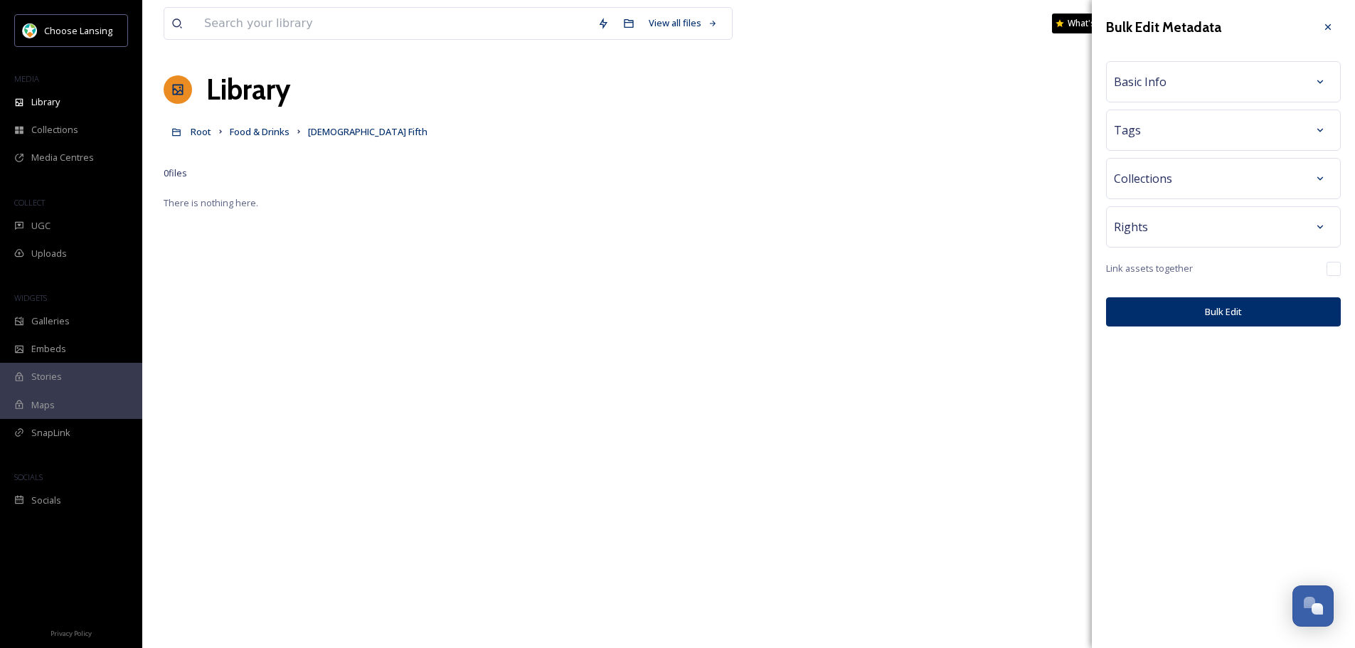
click at [1152, 242] on div "Rights" at bounding box center [1223, 226] width 235 height 41
click at [1151, 233] on div "Rights" at bounding box center [1223, 227] width 219 height 26
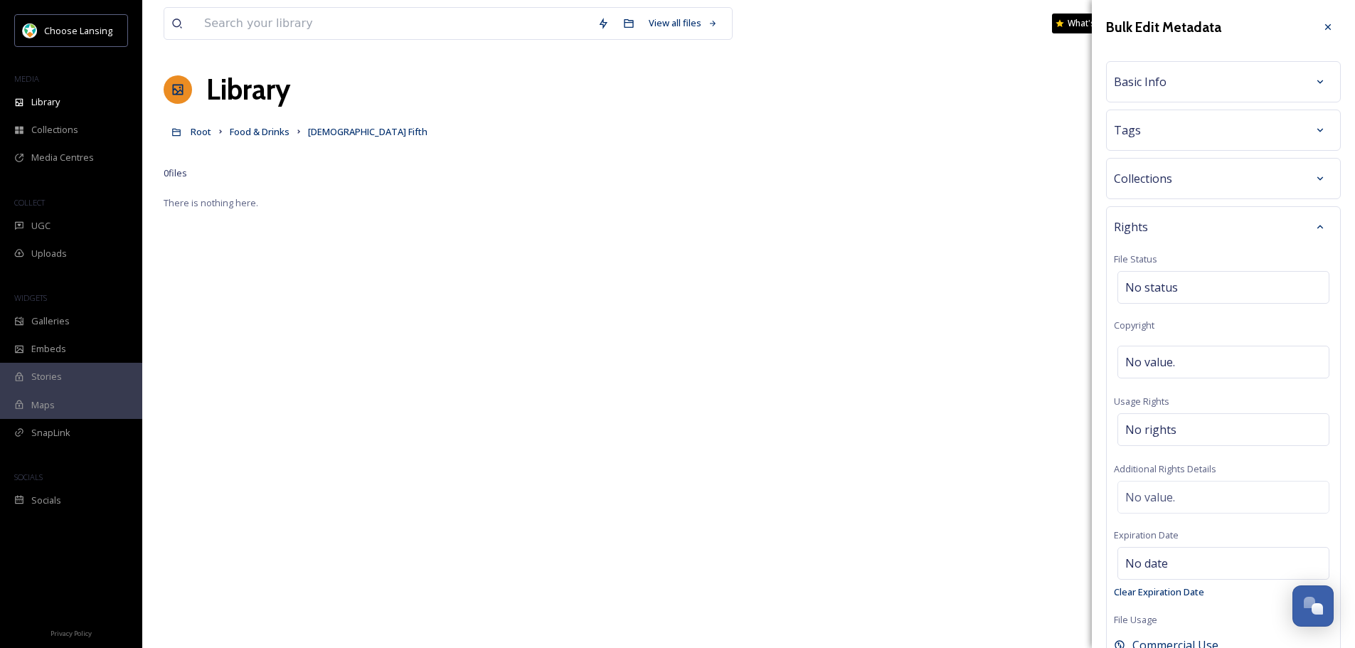
click at [1152, 229] on div "Rights" at bounding box center [1223, 227] width 219 height 26
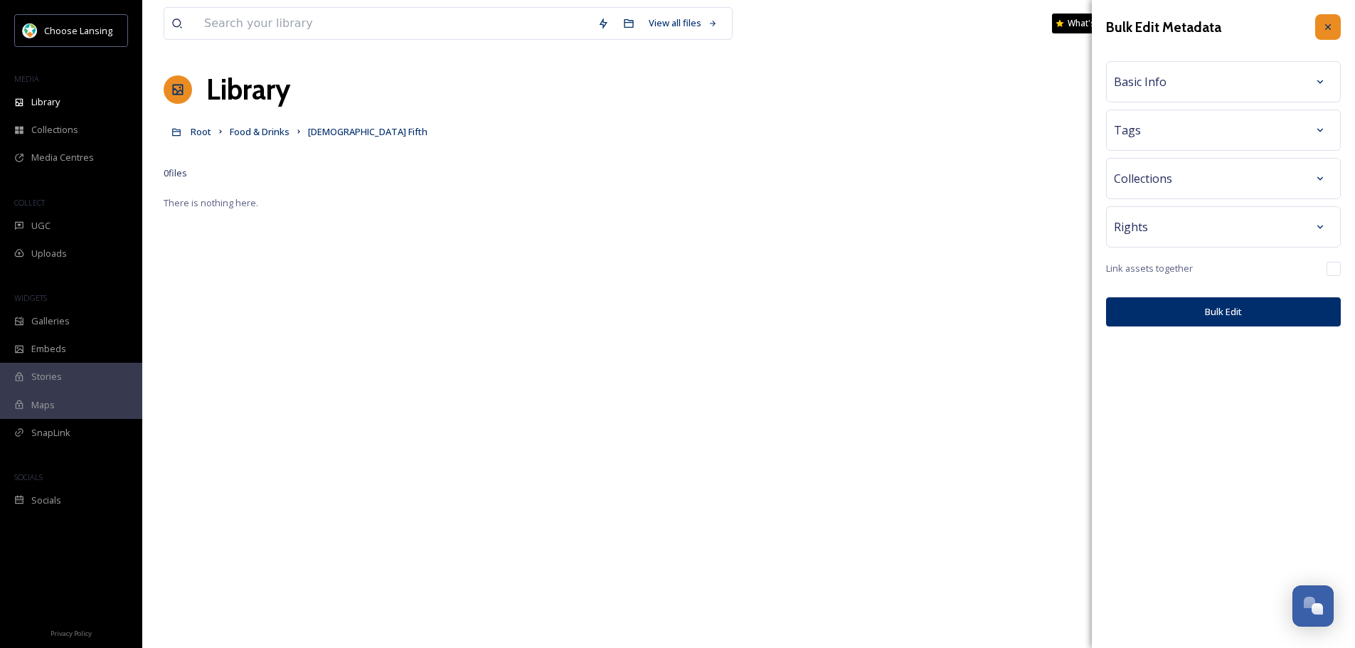
click at [1330, 27] on icon at bounding box center [1327, 26] width 11 height 11
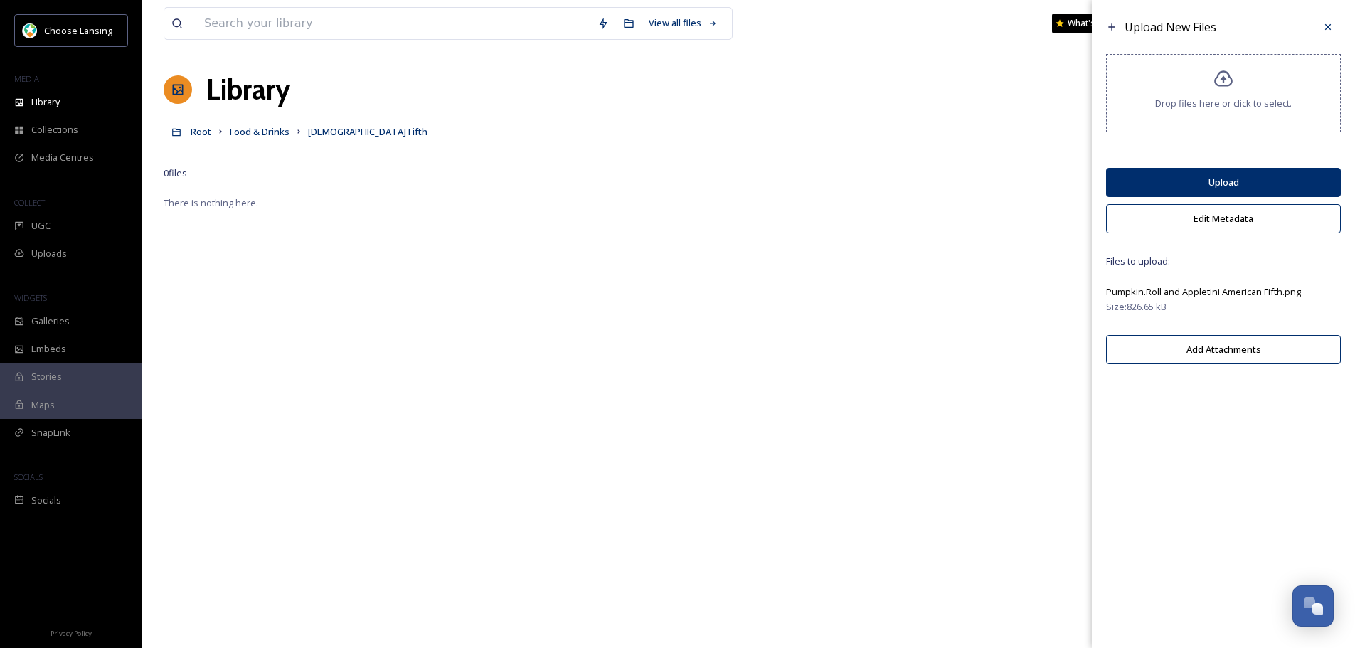
click at [1238, 188] on button "Upload" at bounding box center [1223, 182] width 235 height 29
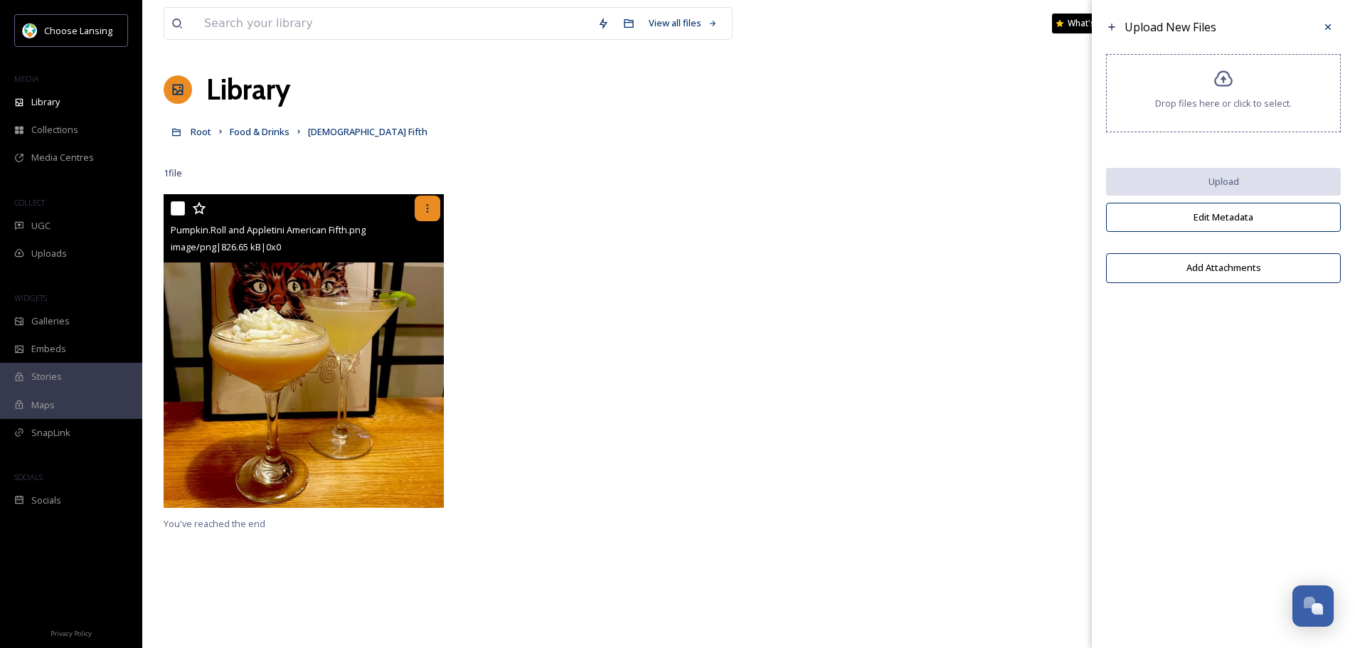
click at [425, 207] on icon at bounding box center [427, 208] width 11 height 11
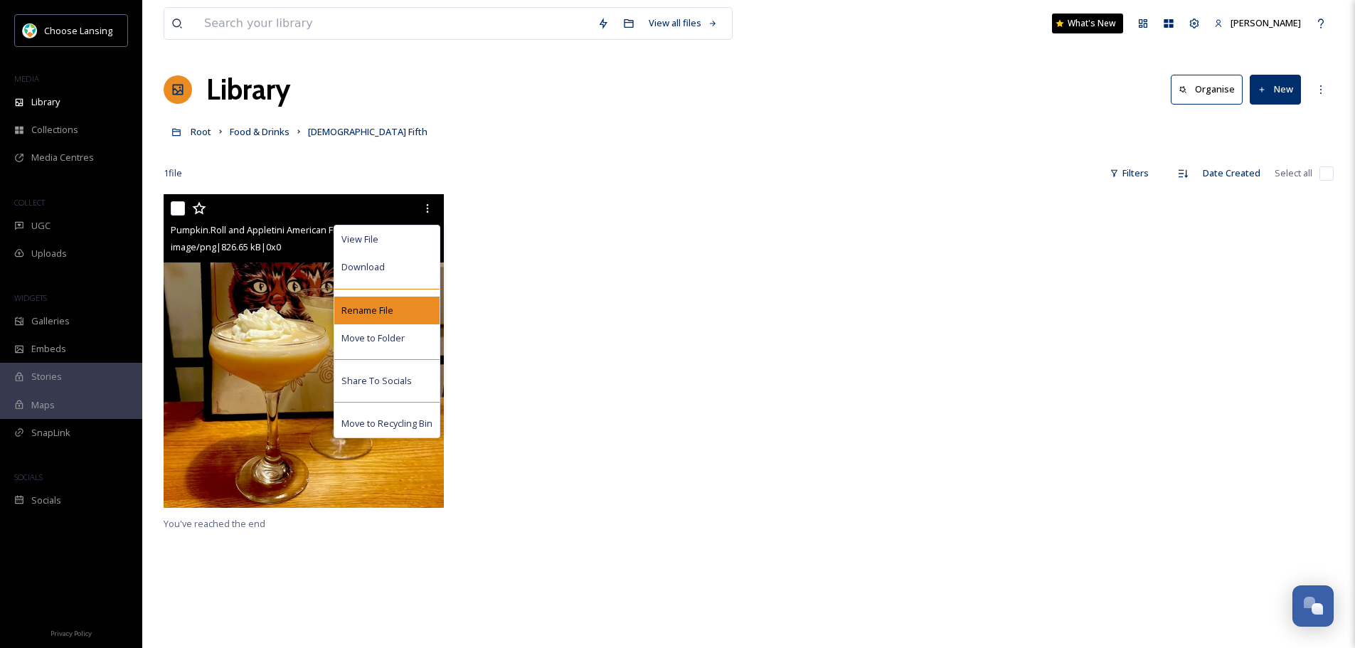
click at [401, 302] on div "Rename File" at bounding box center [386, 311] width 105 height 28
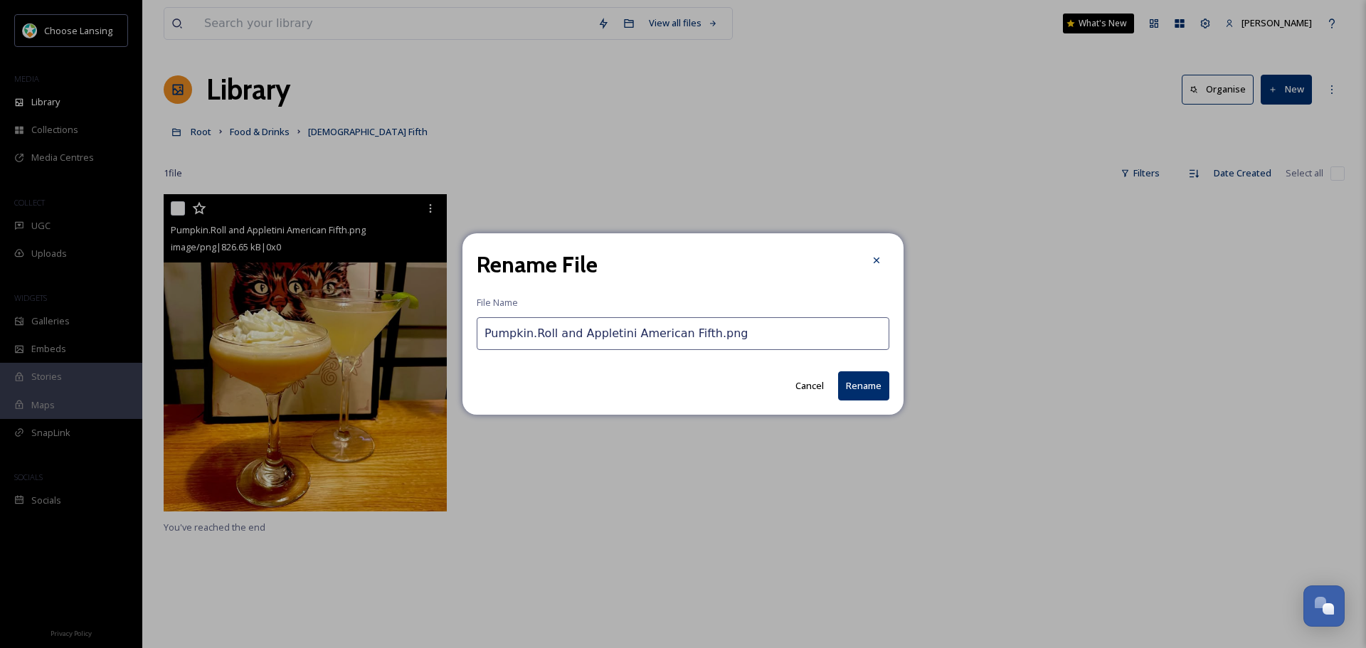
click at [819, 383] on button "Cancel" at bounding box center [809, 386] width 43 height 28
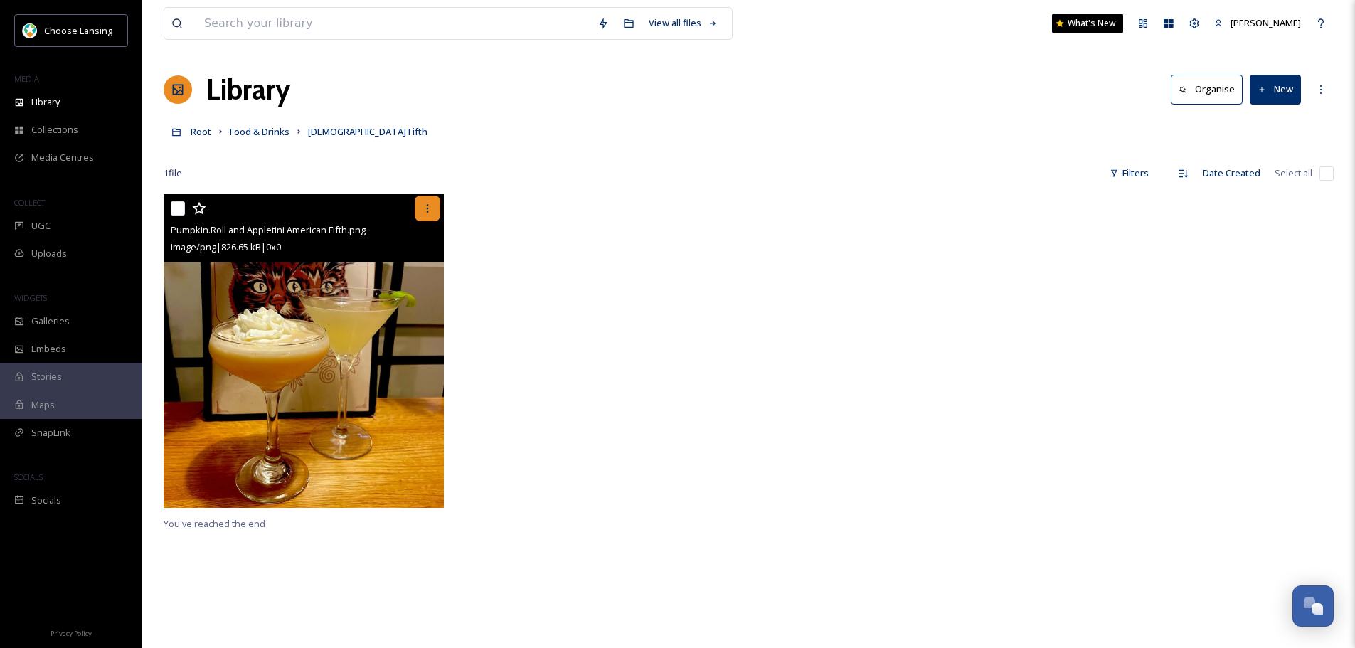
click at [435, 203] on div at bounding box center [428, 209] width 26 height 26
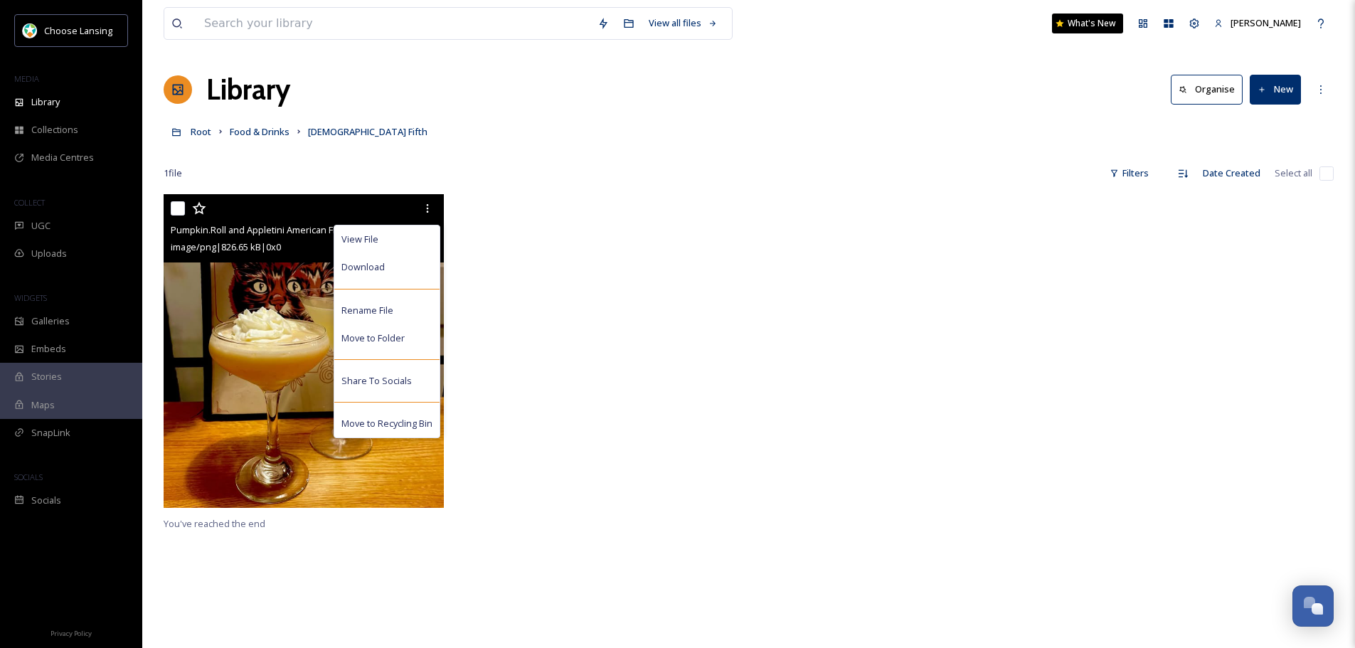
click at [296, 298] on img at bounding box center [304, 351] width 280 height 314
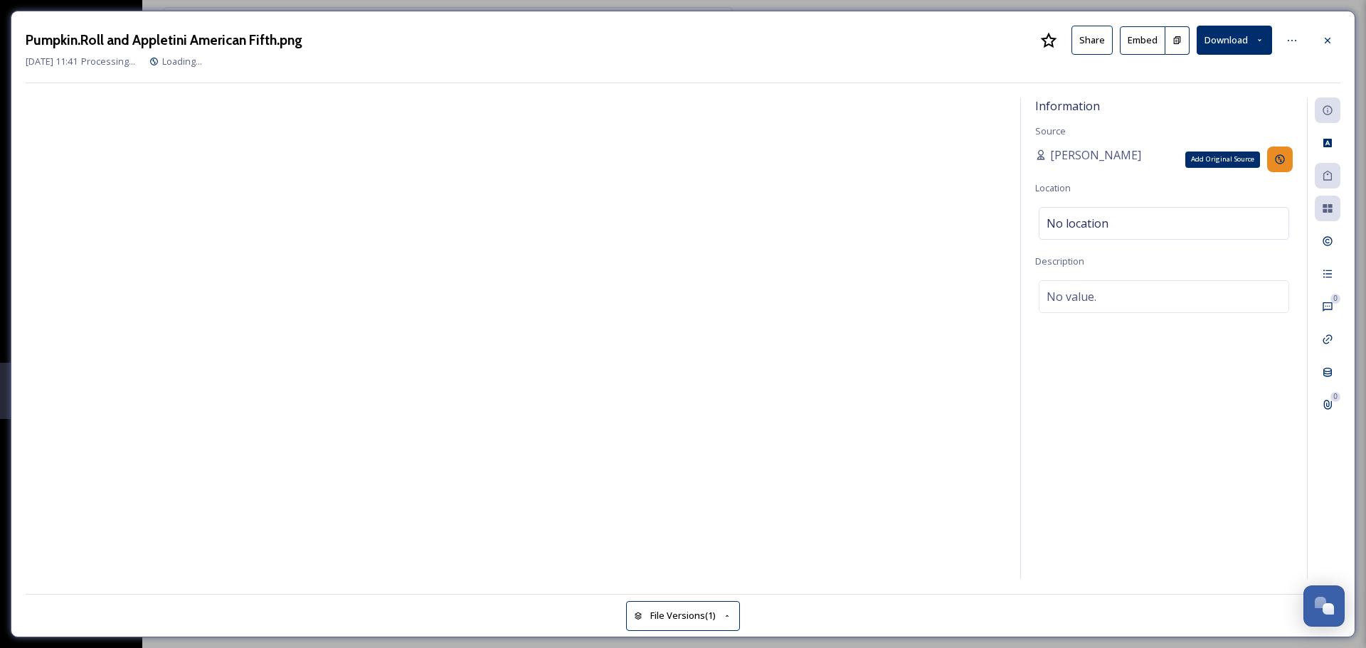
click at [1275, 156] on icon at bounding box center [1279, 159] width 11 height 11
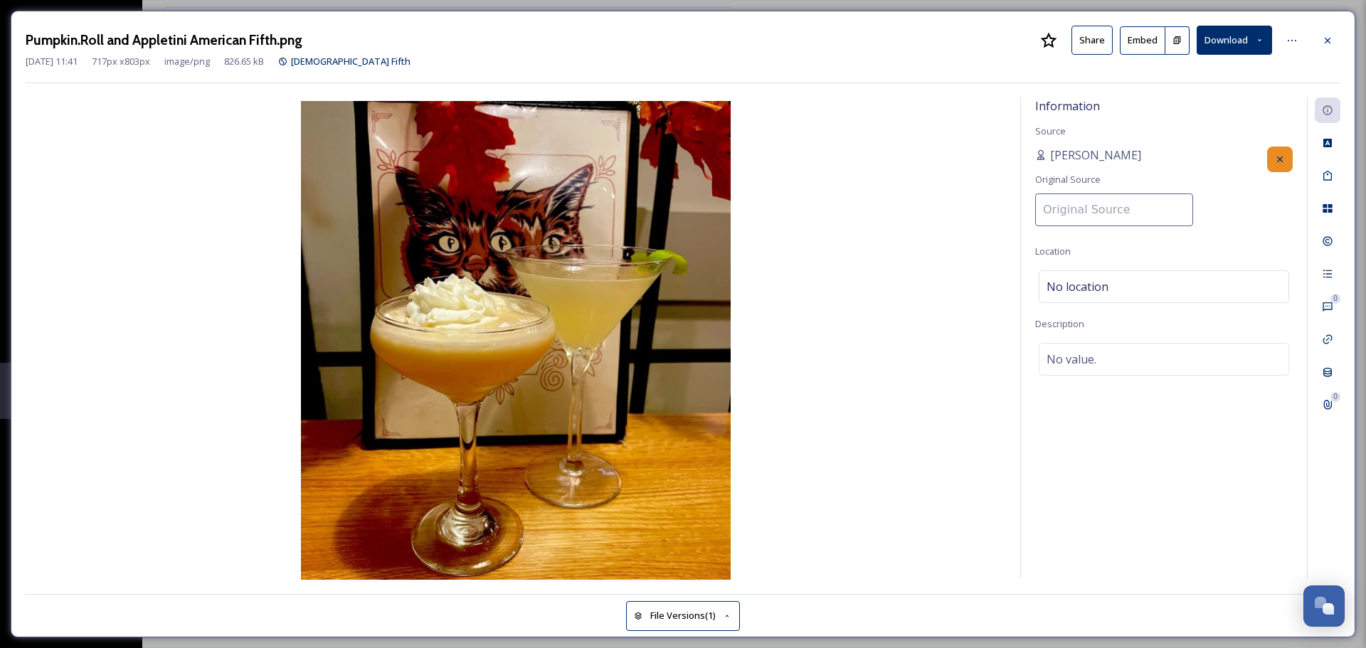
click at [1159, 201] on input at bounding box center [1114, 209] width 158 height 33
type input "[DEMOGRAPHIC_DATA] Fifth"
click at [1202, 218] on div "Information Source [PERSON_NAME] Original Source American Fifth Location No loc…" at bounding box center [1164, 337] width 286 height 481
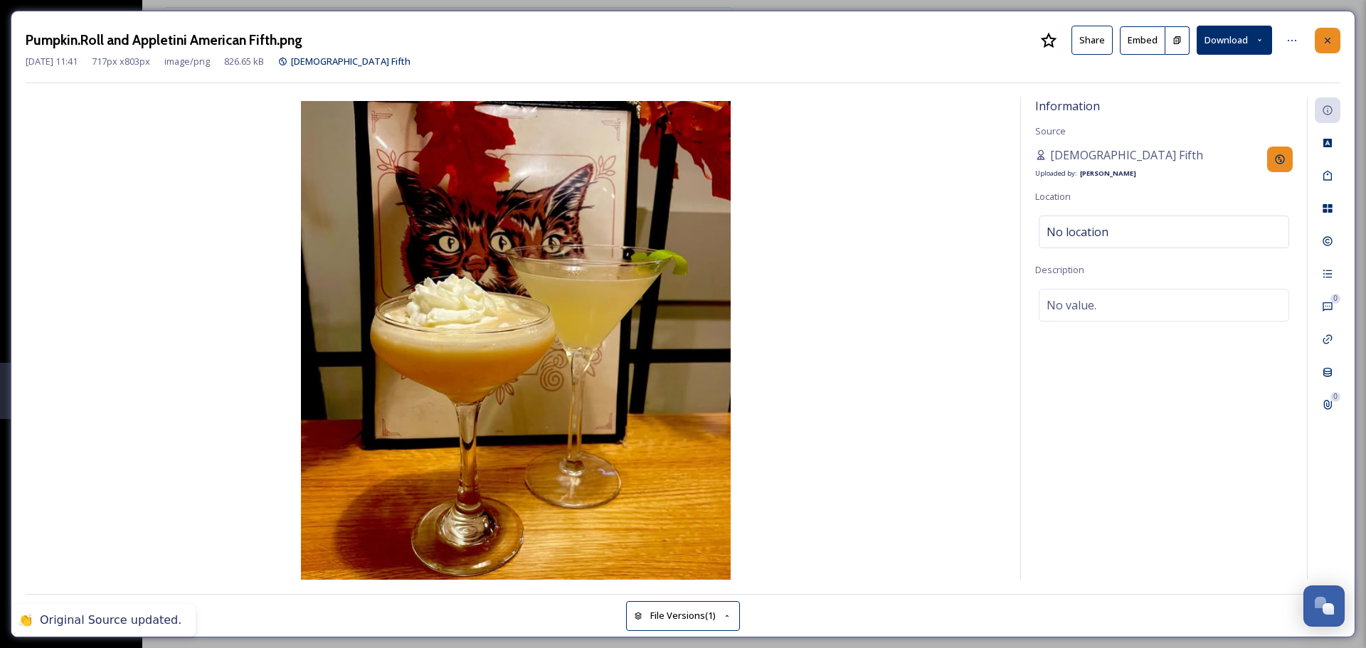
click at [1330, 35] on icon at bounding box center [1326, 40] width 11 height 11
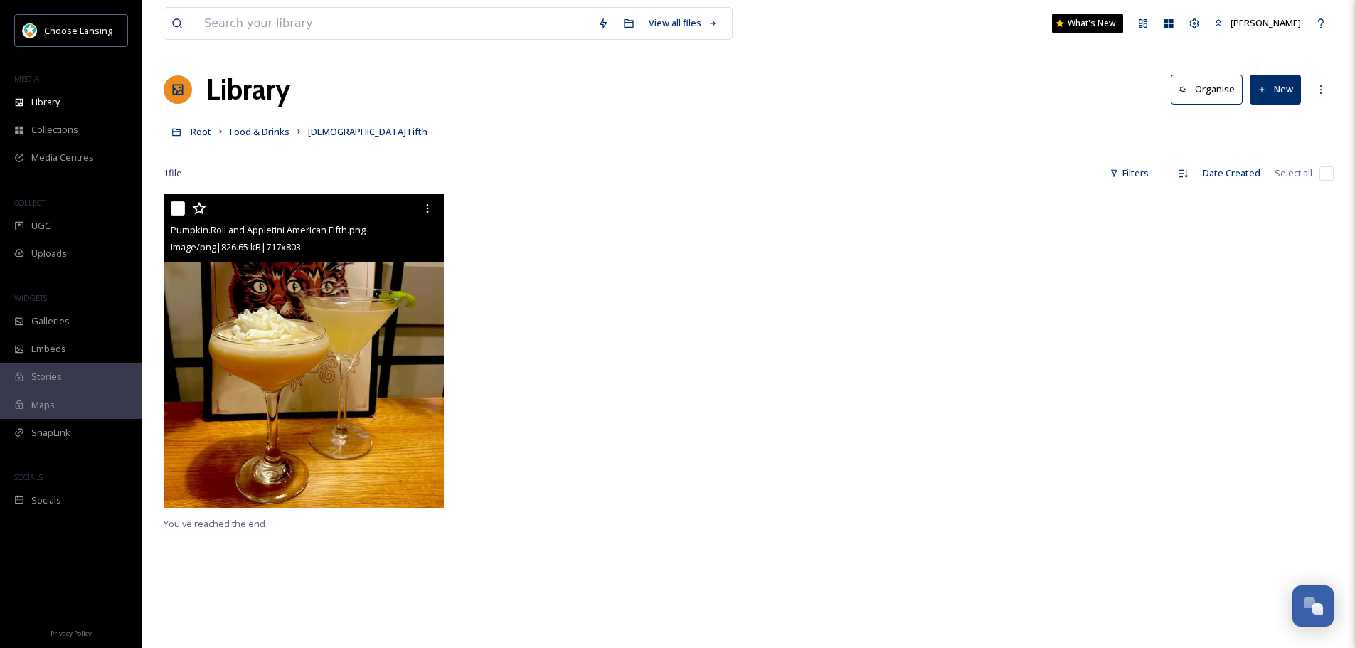
click at [183, 210] on input "checkbox" at bounding box center [178, 208] width 14 height 14
checkbox input "true"
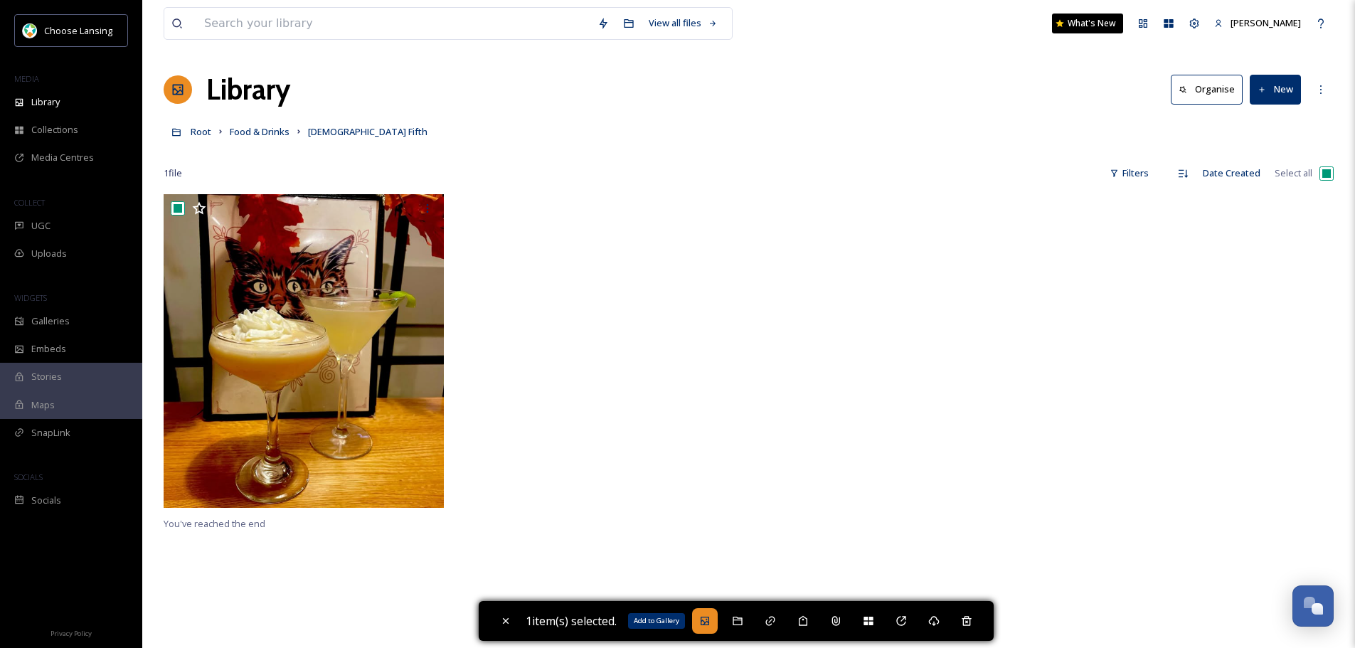
click at [703, 616] on icon at bounding box center [704, 620] width 11 height 11
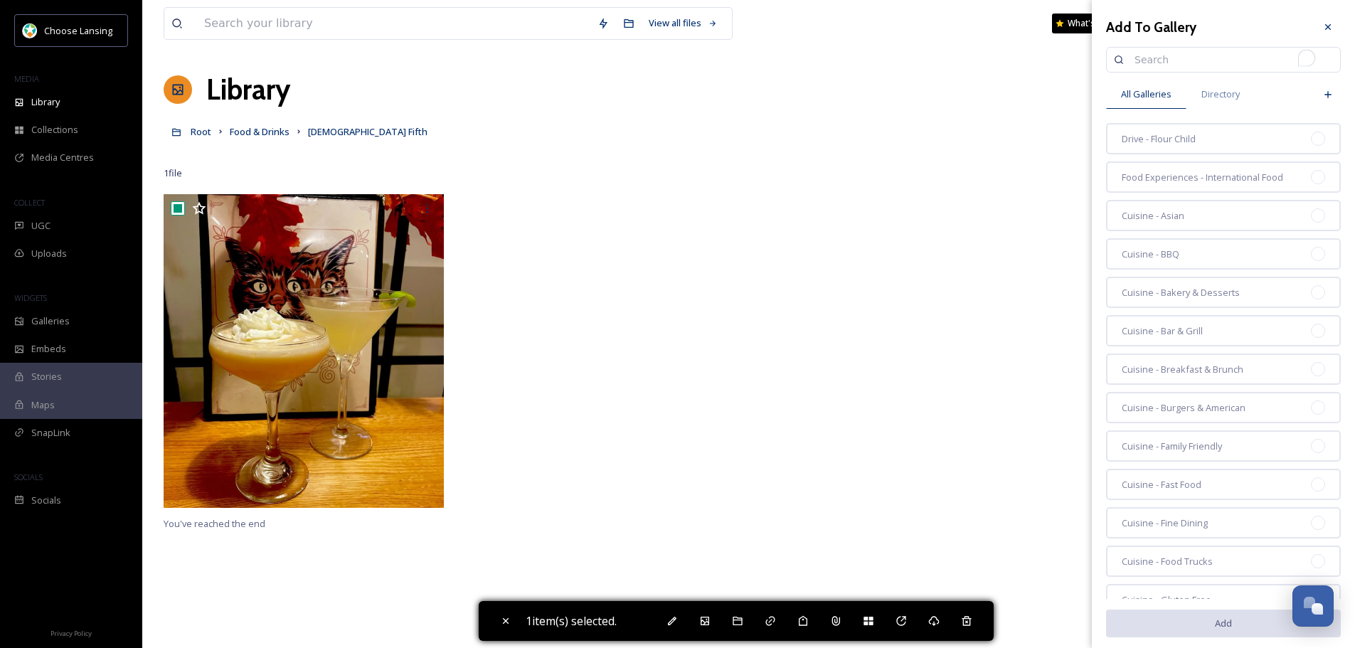
click at [1166, 46] on input "To enrich screen reader interactions, please activate Accessibility in Grammarl…" at bounding box center [1230, 60] width 206 height 28
type input "Fall Drinks"
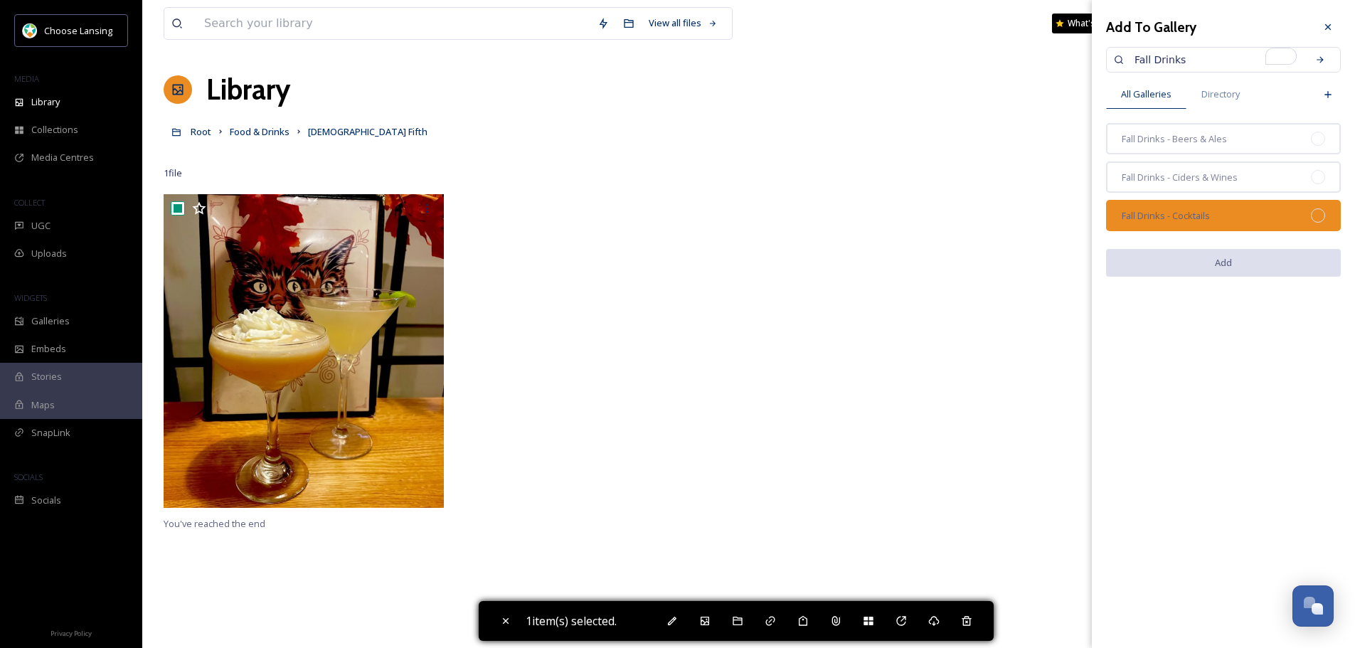
click at [1198, 212] on span "Fall Drinks - Cocktails" at bounding box center [1166, 216] width 88 height 14
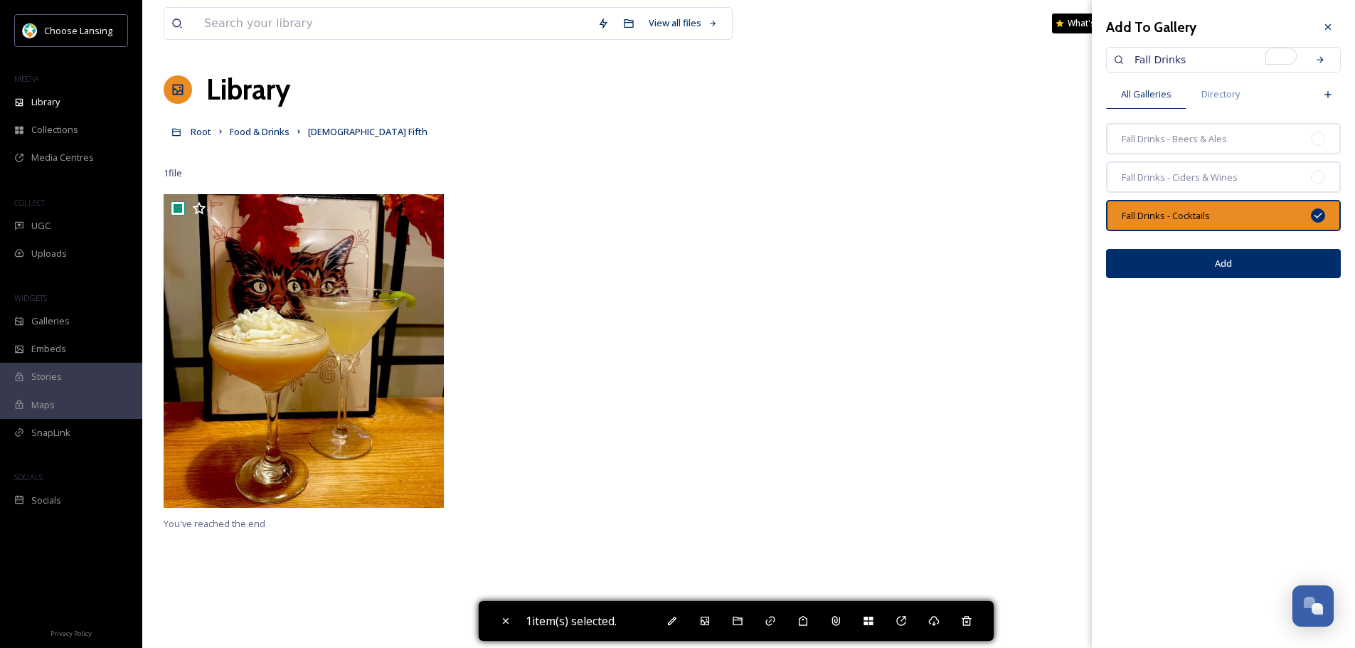
click at [1221, 261] on button "Add" at bounding box center [1223, 263] width 235 height 29
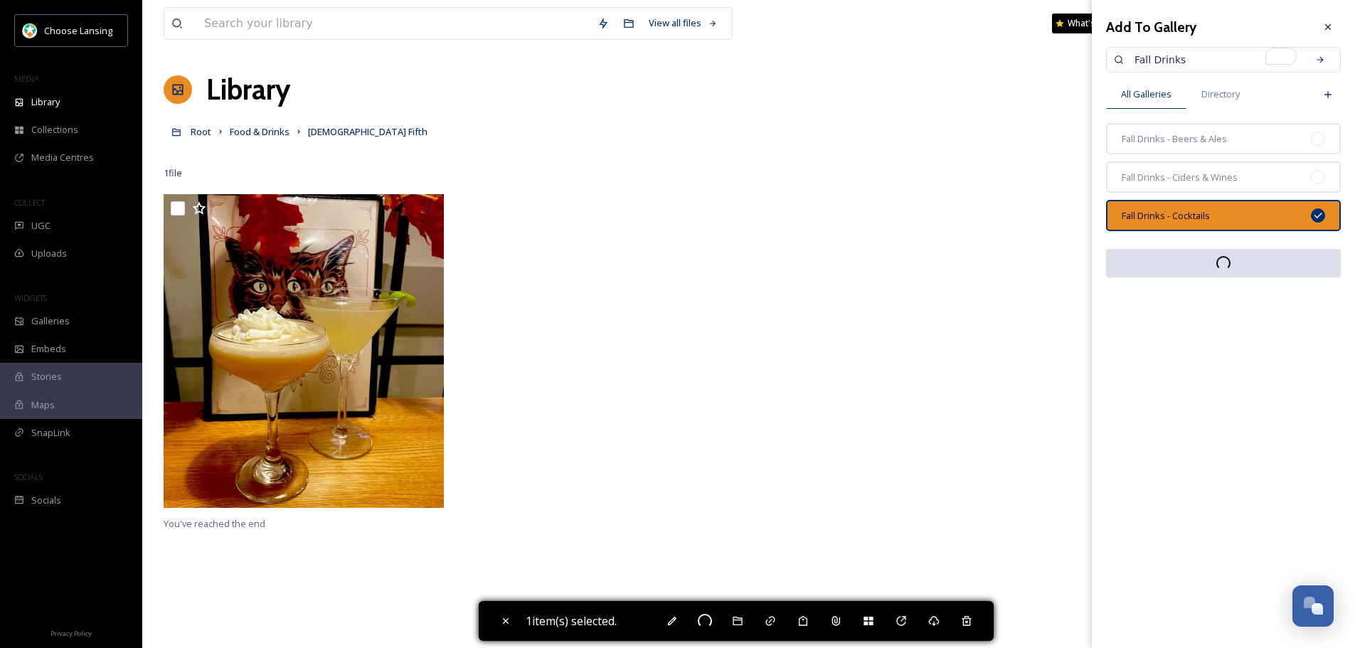
checkbox input "false"
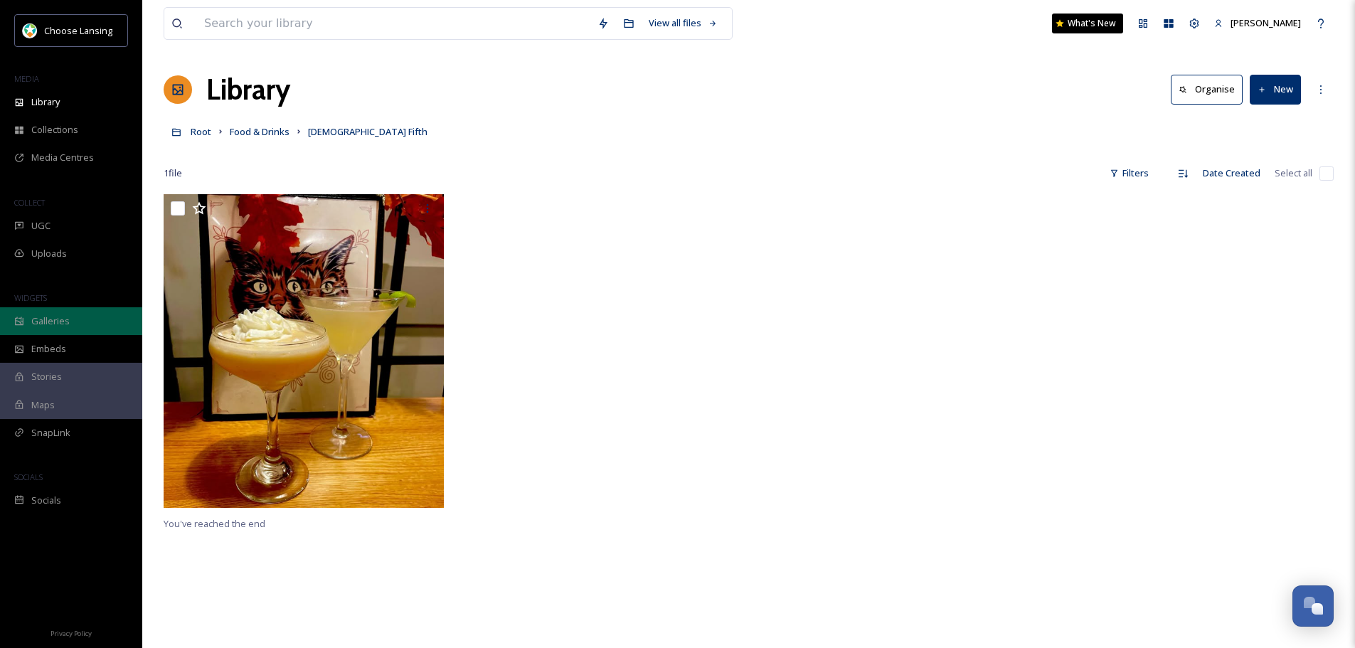
click at [90, 321] on div "Galleries" at bounding box center [71, 321] width 142 height 28
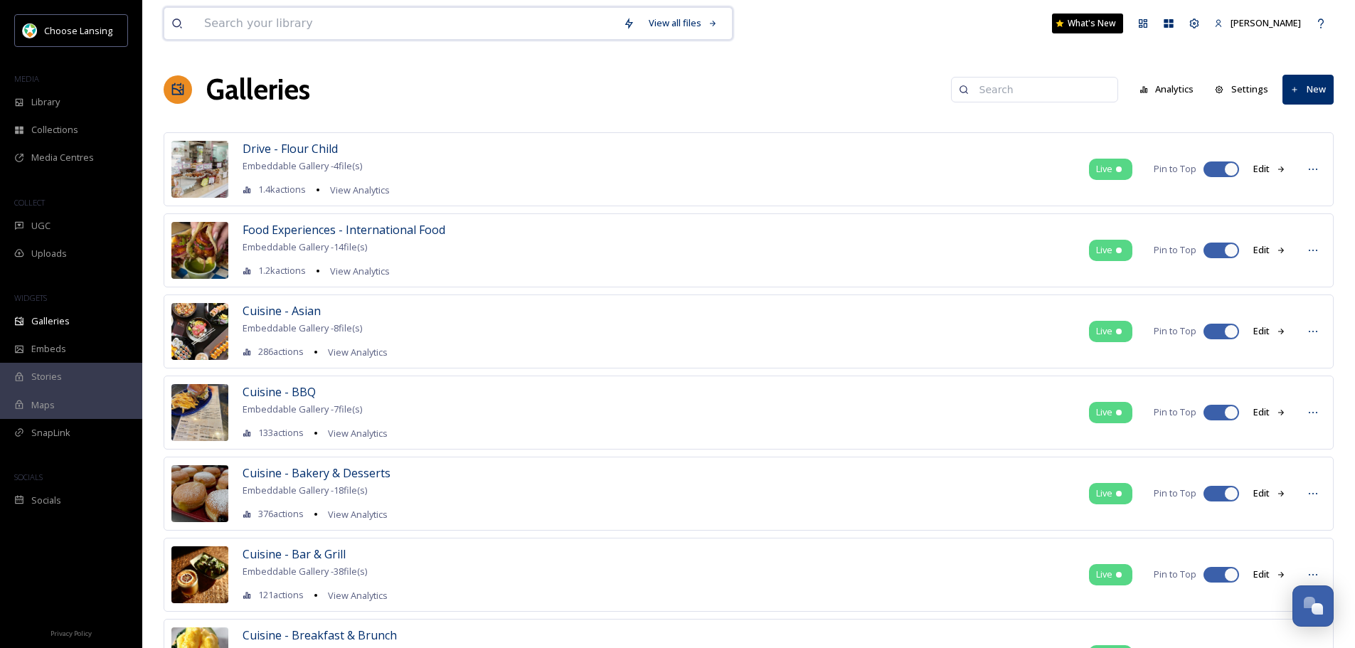
click at [446, 21] on input at bounding box center [406, 23] width 419 height 31
type input "Fall Drinks"
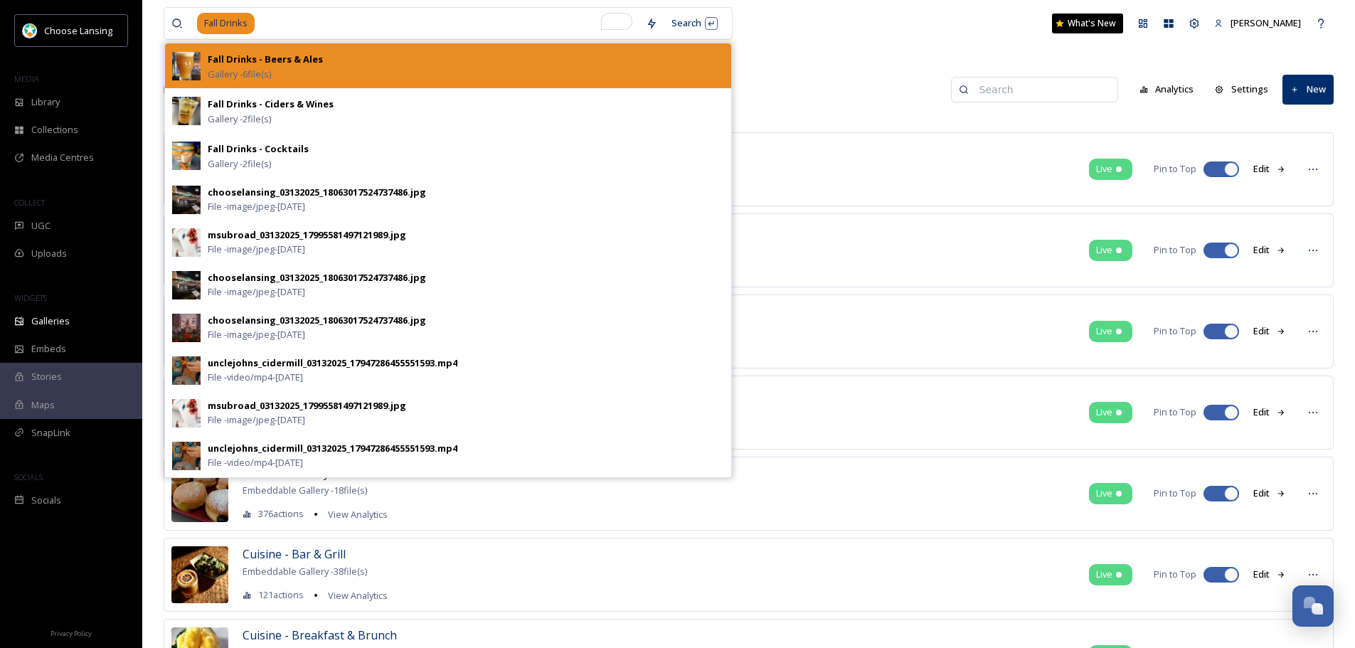
click at [317, 65] on strong "Fall Drinks - Beers & Ales" at bounding box center [265, 59] width 115 height 13
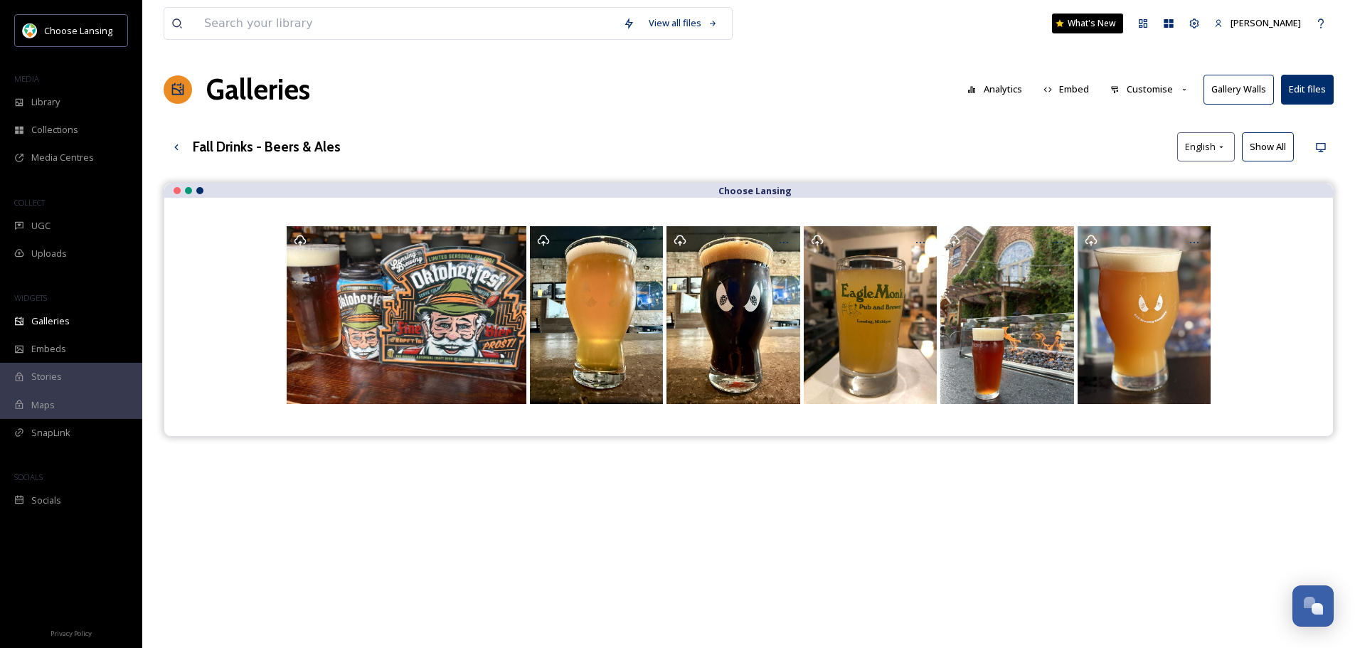
click at [1173, 87] on button "Customise" at bounding box center [1149, 89] width 93 height 28
click at [1045, 131] on div "View all files What's New [PERSON_NAME] Galleries Analytics Embed Customise Lay…" at bounding box center [748, 426] width 1213 height 852
click at [1261, 147] on button "Show All" at bounding box center [1268, 146] width 52 height 29
click at [1151, 87] on button "Customise" at bounding box center [1149, 89] width 93 height 28
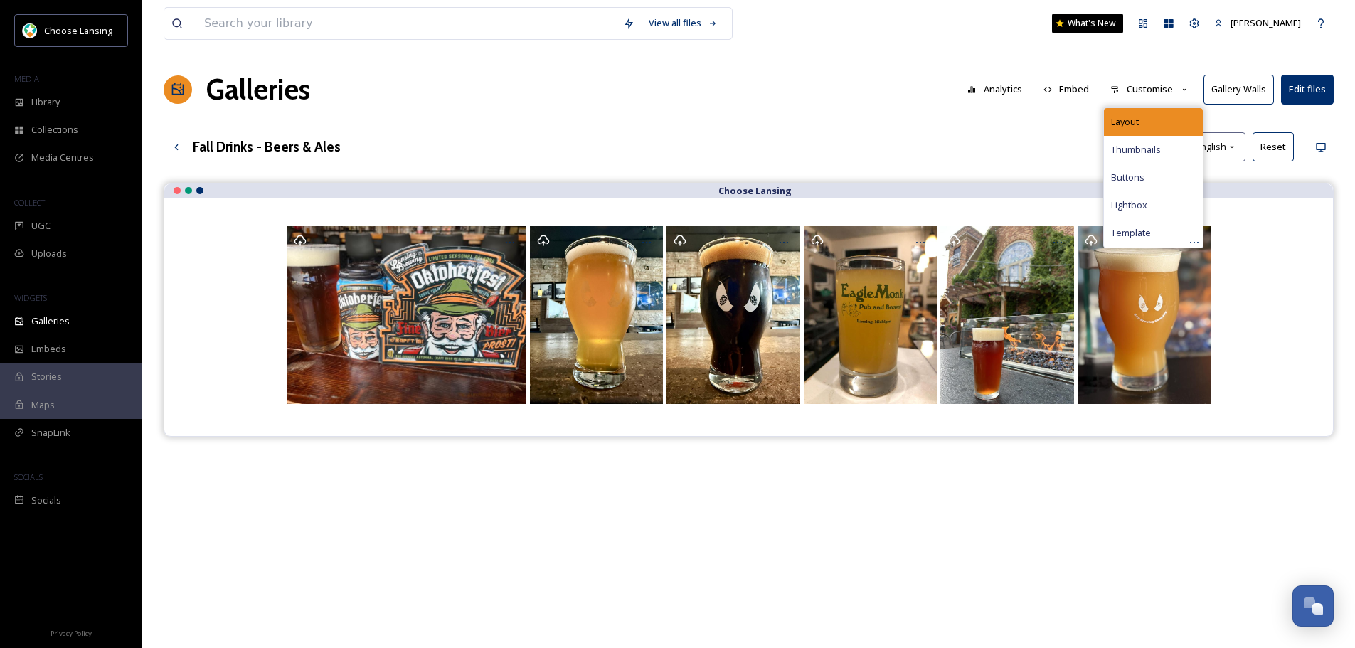
click at [1146, 121] on div "Layout" at bounding box center [1153, 122] width 99 height 28
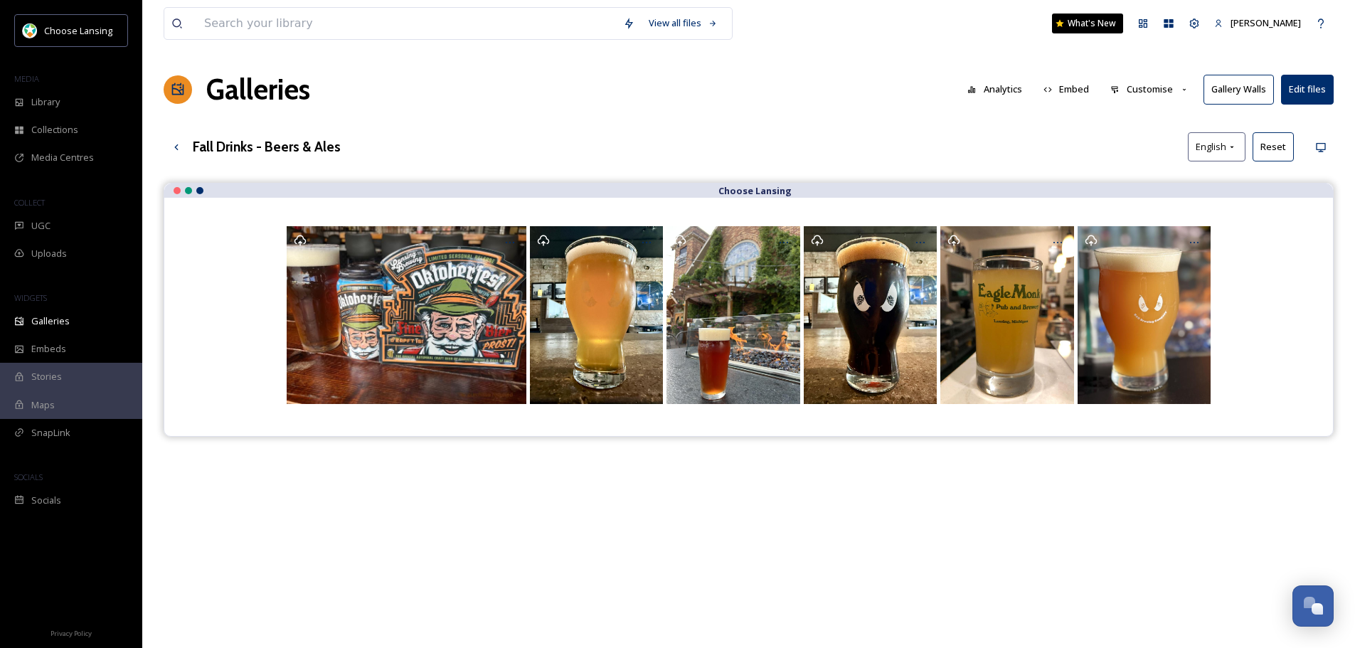
click at [1311, 91] on button "Edit files" at bounding box center [1307, 89] width 53 height 29
